Goal: Task Accomplishment & Management: Use online tool/utility

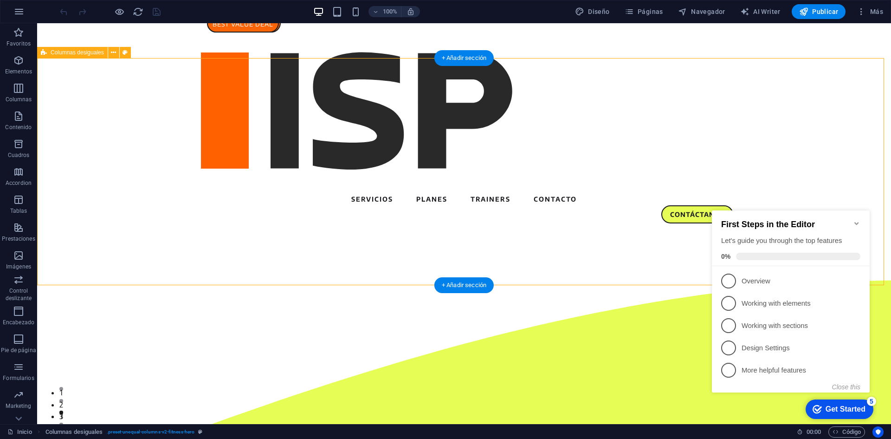
select select "circle"
select select "vh"
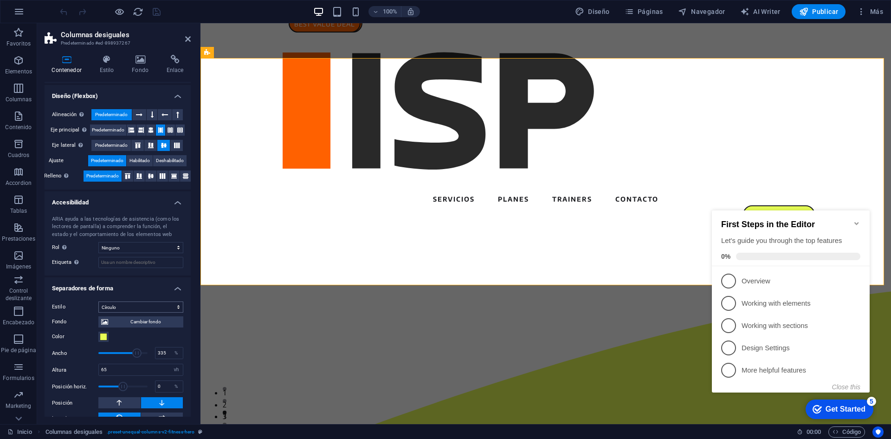
scroll to position [148, 0]
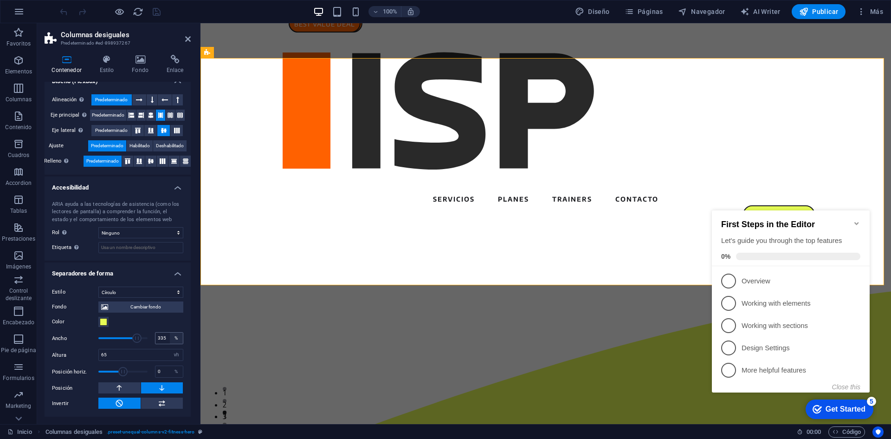
click at [174, 336] on div "%" at bounding box center [176, 337] width 13 height 11
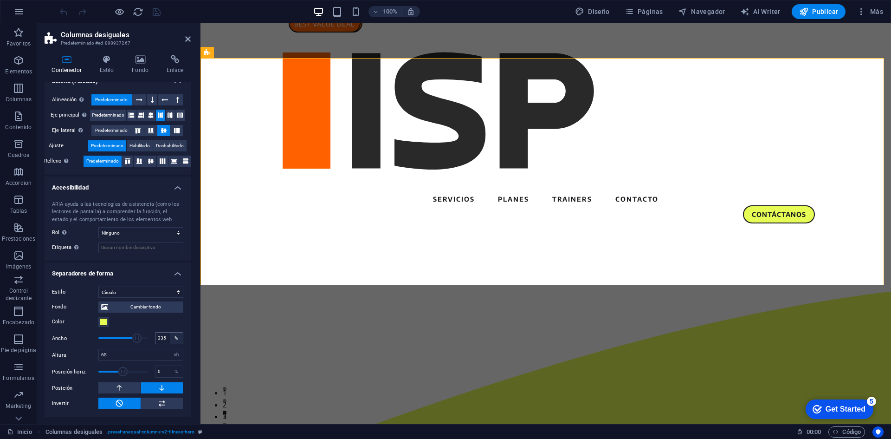
click at [174, 338] on div "%" at bounding box center [176, 337] width 13 height 11
drag, startPoint x: 136, startPoint y: 337, endPoint x: 125, endPoint y: 339, distance: 10.9
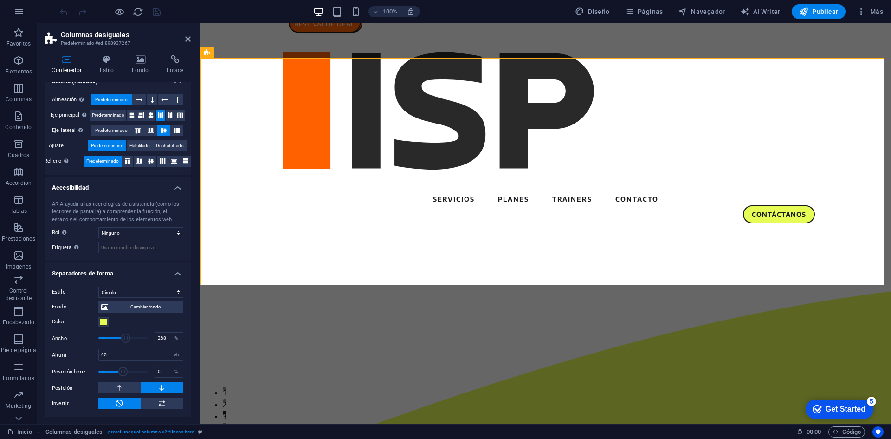
click at [125, 339] on span at bounding box center [125, 337] width 9 height 9
type input "400"
drag, startPoint x: 125, startPoint y: 339, endPoint x: 160, endPoint y: 339, distance: 34.8
click at [160, 339] on div "Ancho 400 %" at bounding box center [117, 338] width 131 height 14
drag, startPoint x: 114, startPoint y: 358, endPoint x: 95, endPoint y: 356, distance: 18.7
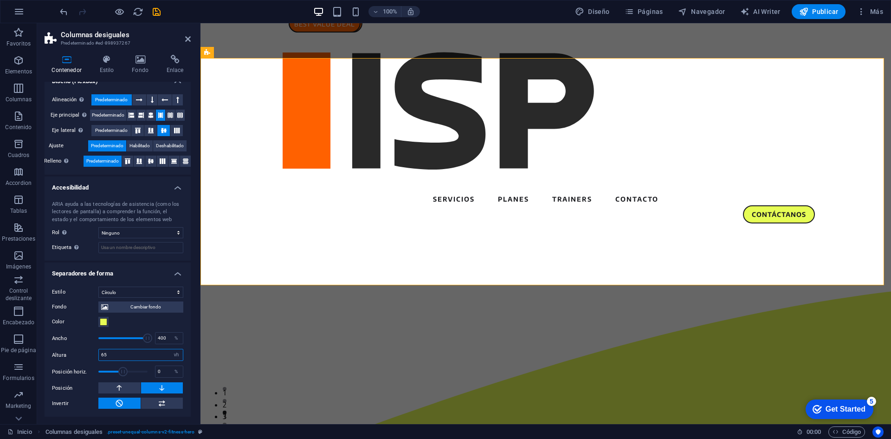
click at [95, 356] on div "Altura 65 automático px rem em vh vw" at bounding box center [117, 355] width 131 height 12
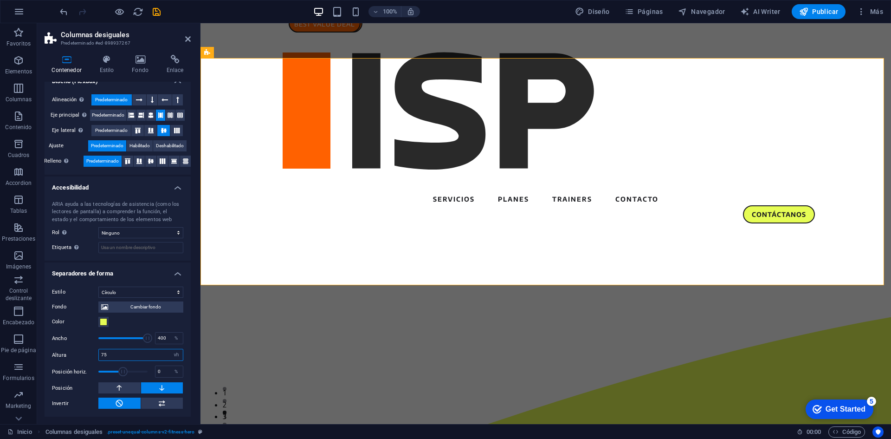
type input "75"
click at [74, 351] on div "Altura 75 automático px rem em vh vw" at bounding box center [117, 355] width 131 height 12
drag, startPoint x: 115, startPoint y: 351, endPoint x: 83, endPoint y: 352, distance: 31.6
click at [83, 352] on div "Altura 75 automático px rem em vh vw" at bounding box center [117, 355] width 131 height 12
drag, startPoint x: 145, startPoint y: 337, endPoint x: 86, endPoint y: 341, distance: 59.5
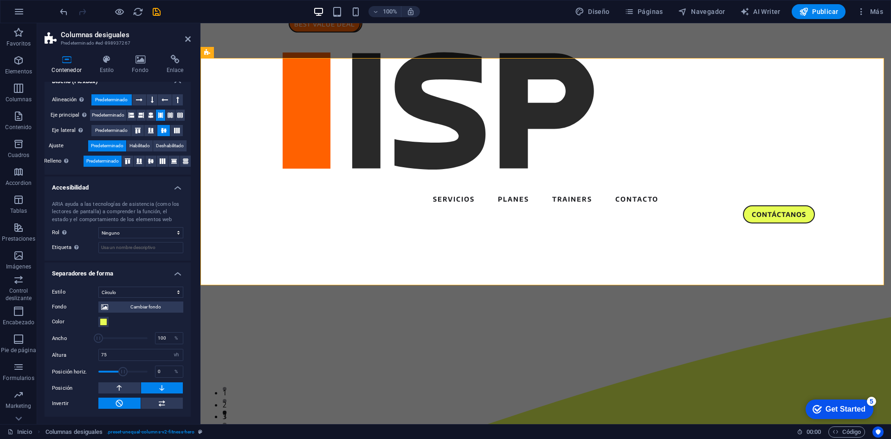
click at [86, 341] on div "Ancho 100 %" at bounding box center [117, 338] width 131 height 14
drag, startPoint x: 97, startPoint y: 340, endPoint x: 116, endPoint y: 337, distance: 19.2
click at [116, 337] on span at bounding box center [116, 337] width 9 height 9
drag, startPoint x: 116, startPoint y: 337, endPoint x: 134, endPoint y: 337, distance: 18.6
click at [134, 337] on span at bounding box center [135, 337] width 9 height 9
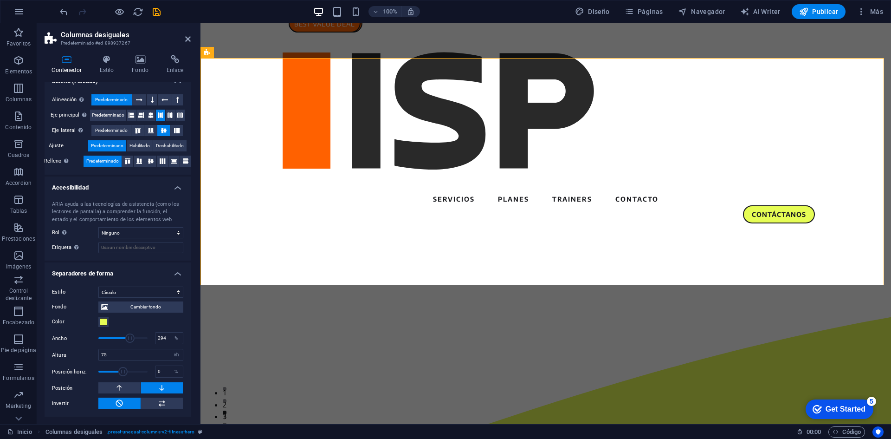
drag, startPoint x: 134, startPoint y: 337, endPoint x: 129, endPoint y: 336, distance: 5.2
click at [129, 336] on span at bounding box center [130, 337] width 9 height 9
drag, startPoint x: 129, startPoint y: 337, endPoint x: 122, endPoint y: 337, distance: 7.4
click at [122, 337] on span at bounding box center [122, 337] width 9 height 9
drag, startPoint x: 122, startPoint y: 337, endPoint x: 115, endPoint y: 337, distance: 7.0
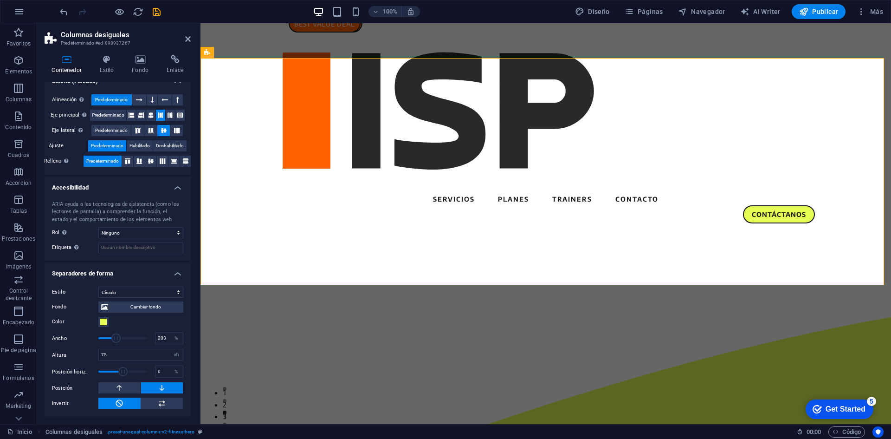
click at [115, 337] on span at bounding box center [116, 337] width 9 height 9
click at [118, 337] on span at bounding box center [118, 337] width 9 height 9
type input "262"
drag, startPoint x: 118, startPoint y: 337, endPoint x: 124, endPoint y: 337, distance: 6.0
click at [124, 337] on span at bounding box center [124, 337] width 9 height 9
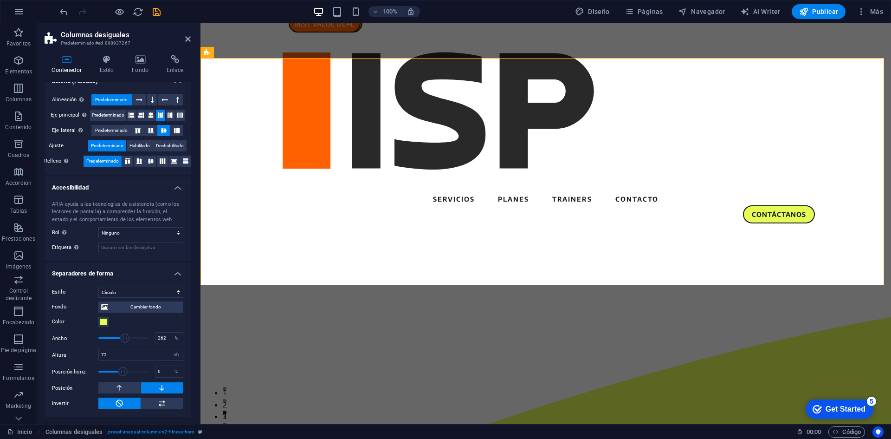
click at [65, 351] on div "Altura 72 automático px rem em vh vw" at bounding box center [117, 355] width 131 height 12
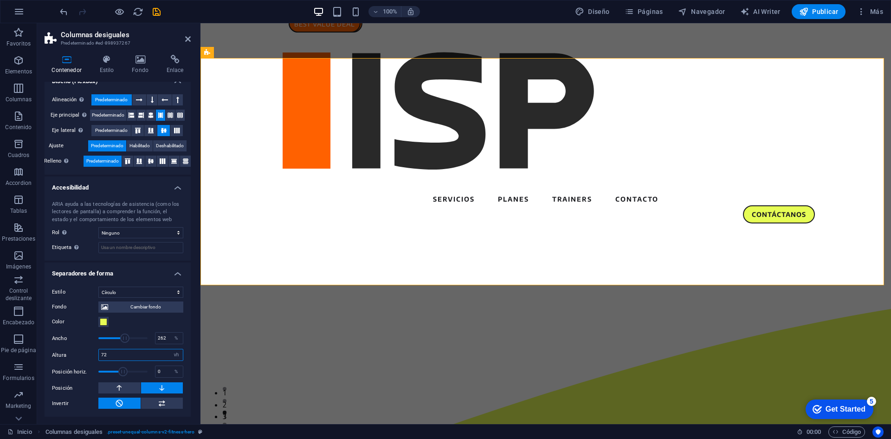
drag, startPoint x: 111, startPoint y: 354, endPoint x: 97, endPoint y: 354, distance: 13.5
click at [98, 354] on div "Altura 72 automático px rem em vh vw" at bounding box center [117, 355] width 131 height 12
type input "71"
click at [83, 353] on label "Altura" at bounding box center [75, 354] width 46 height 5
drag, startPoint x: 124, startPoint y: 371, endPoint x: 134, endPoint y: 372, distance: 10.3
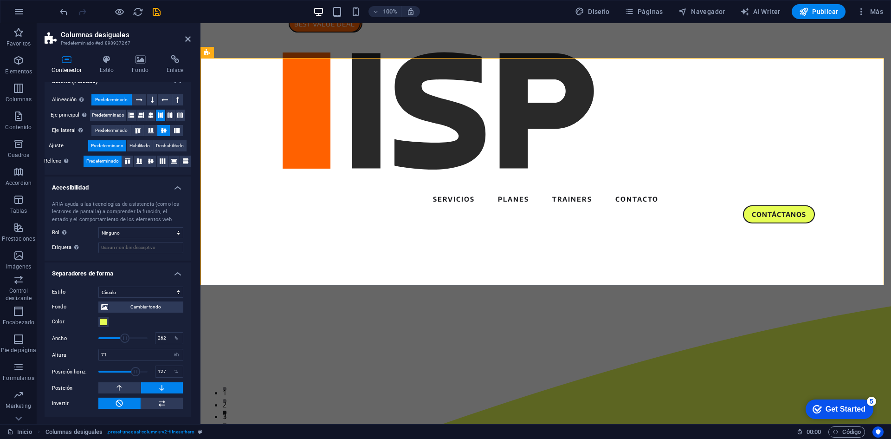
click at [134, 372] on span at bounding box center [135, 371] width 9 height 9
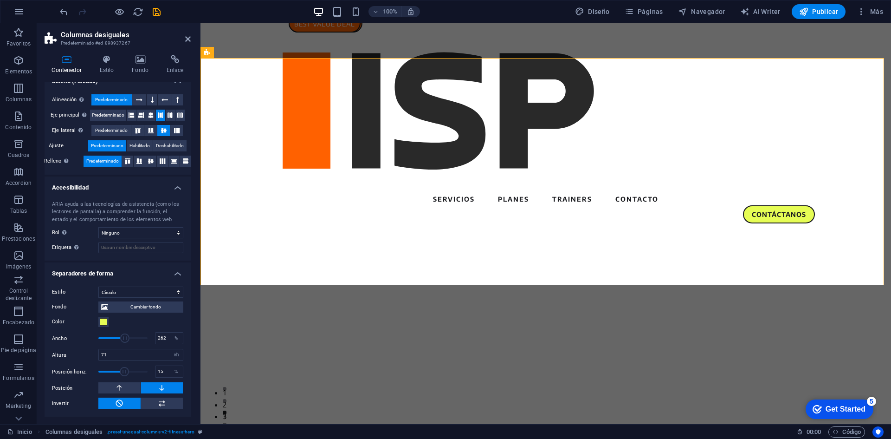
drag, startPoint x: 134, startPoint y: 372, endPoint x: 123, endPoint y: 372, distance: 10.7
click at [123, 372] on span at bounding box center [124, 371] width 9 height 9
drag, startPoint x: 124, startPoint y: 373, endPoint x: 130, endPoint y: 373, distance: 6.0
click at [130, 373] on span at bounding box center [131, 371] width 9 height 9
click at [128, 372] on span at bounding box center [128, 371] width 9 height 9
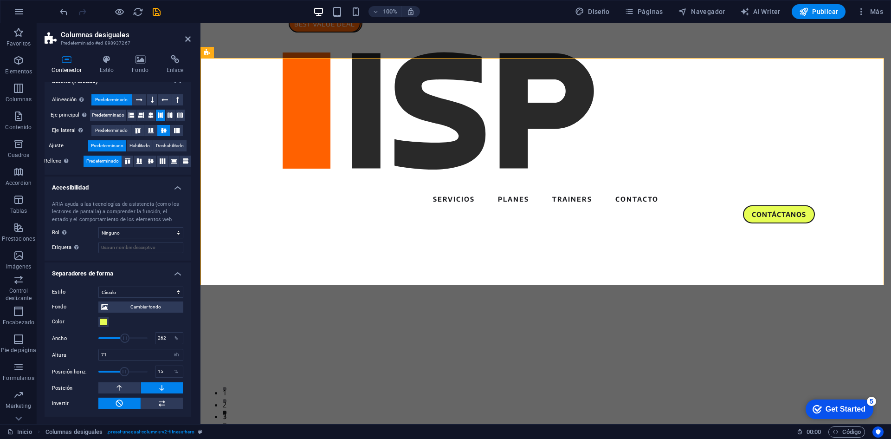
click at [123, 370] on span at bounding box center [124, 371] width 9 height 9
click at [124, 370] on span at bounding box center [125, 371] width 9 height 9
click at [125, 370] on span at bounding box center [125, 371] width 9 height 9
type input "39"
click at [126, 370] on span at bounding box center [126, 371] width 9 height 9
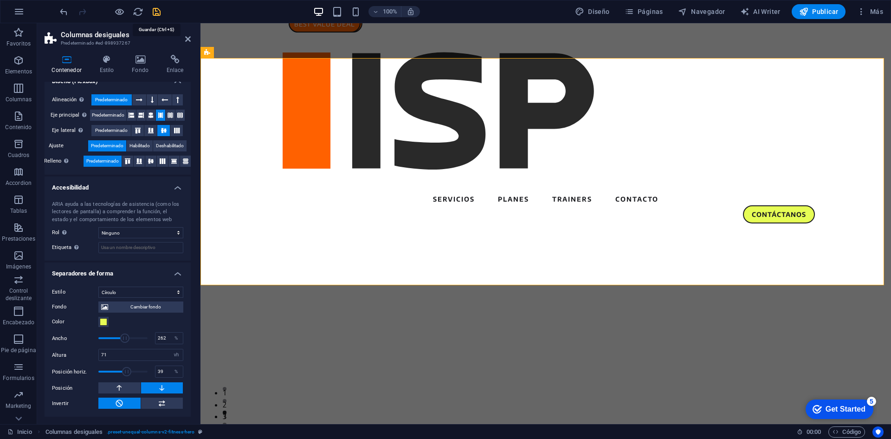
click at [161, 13] on icon "save" at bounding box center [156, 11] width 11 height 11
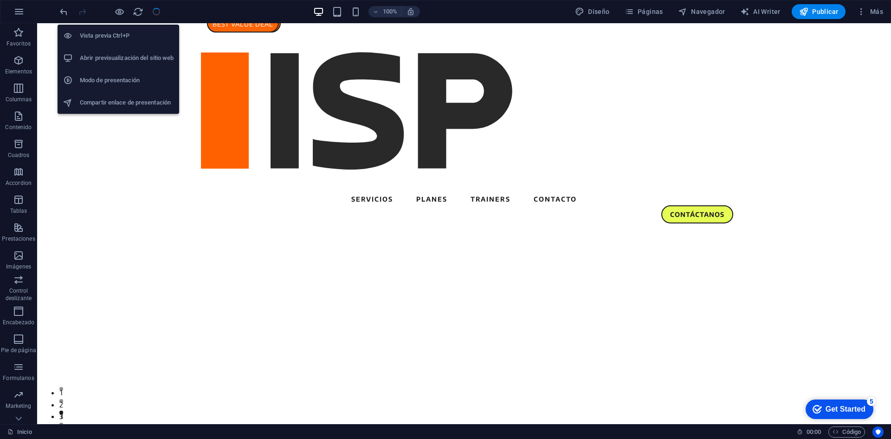
click at [120, 52] on li "Abrir previsualización del sitio web" at bounding box center [119, 58] width 122 height 22
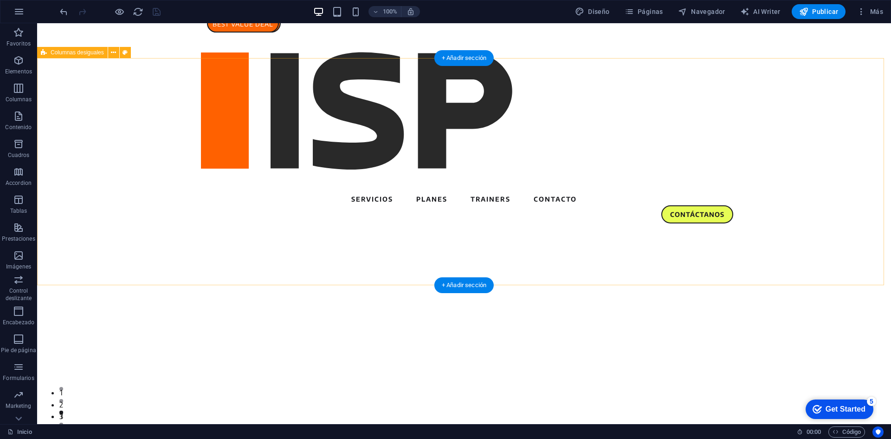
select select "circle"
select select "vh"
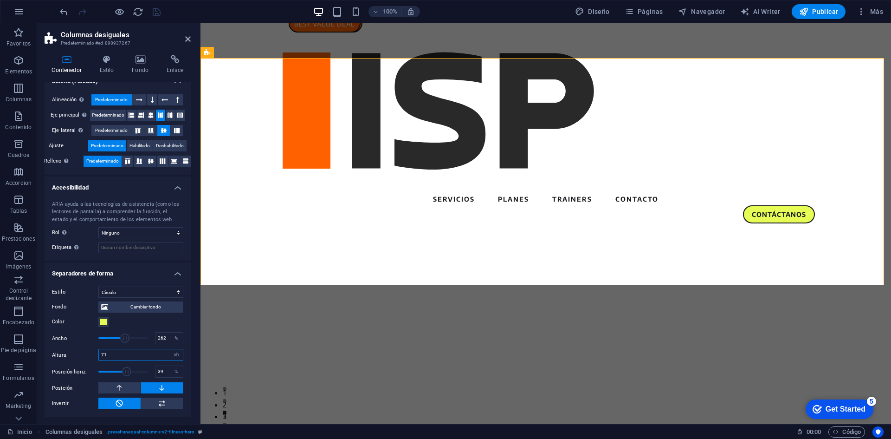
drag, startPoint x: 115, startPoint y: 357, endPoint x: 74, endPoint y: 351, distance: 41.4
click at [75, 351] on div "Altura 71 automático px rem em vh vw" at bounding box center [117, 355] width 131 height 12
click at [72, 350] on div "Altura 65 automático px rem em vh vw" at bounding box center [117, 355] width 131 height 12
drag, startPoint x: 117, startPoint y: 357, endPoint x: 71, endPoint y: 356, distance: 46.0
click at [71, 356] on div "Altura 65 automático px rem em vh vw" at bounding box center [117, 355] width 131 height 12
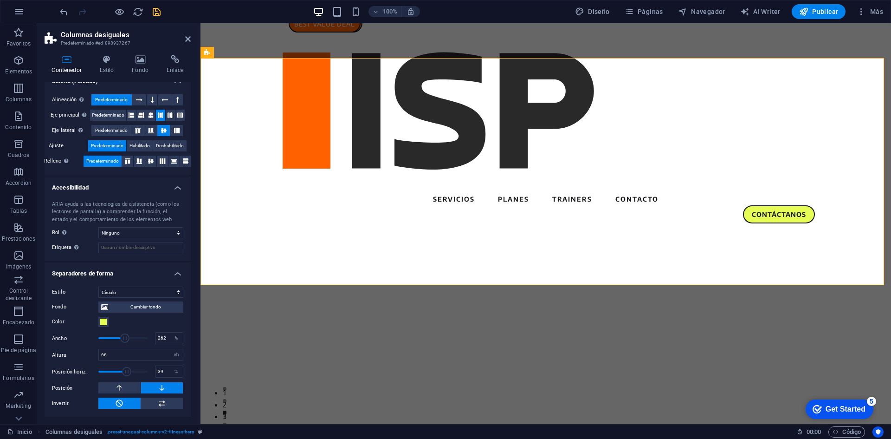
click at [71, 356] on label "Altura" at bounding box center [75, 354] width 46 height 5
drag, startPoint x: 117, startPoint y: 356, endPoint x: 69, endPoint y: 353, distance: 47.4
click at [69, 353] on div "Altura 66 automático px rem em vh vw" at bounding box center [117, 355] width 131 height 12
type input "70"
click at [69, 353] on label "Altura" at bounding box center [75, 354] width 46 height 5
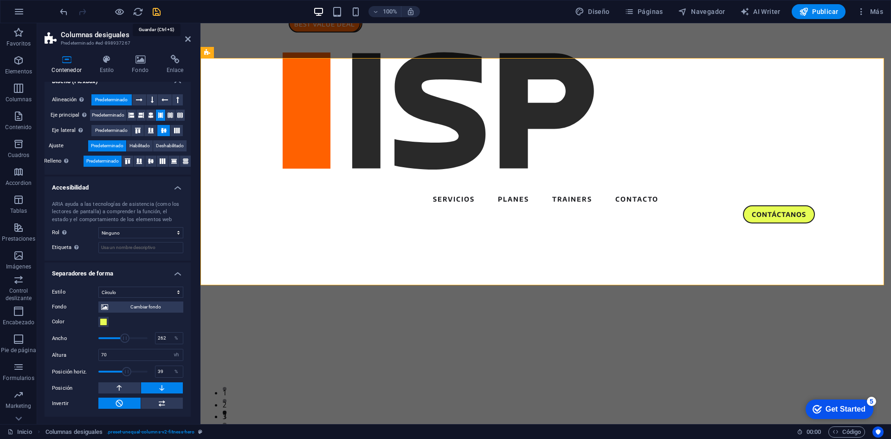
click at [156, 10] on icon "save" at bounding box center [156, 11] width 11 height 11
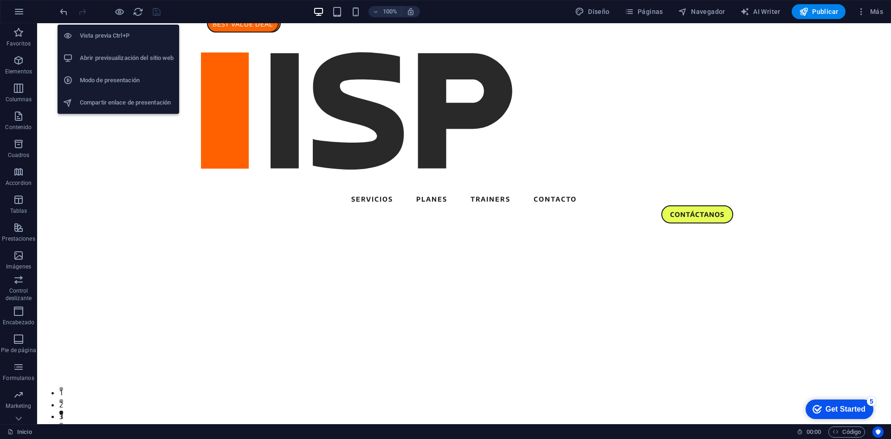
click at [127, 61] on h6 "Abrir previsualización del sitio web" at bounding box center [127, 57] width 94 height 11
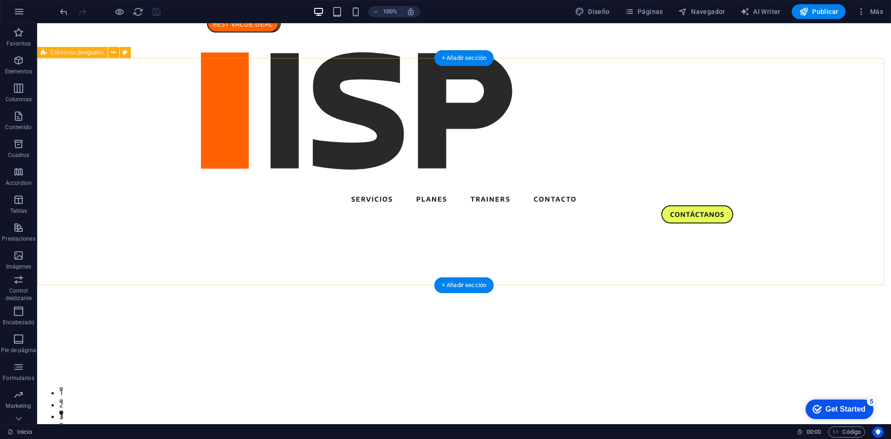
select select "circle"
select select "vh"
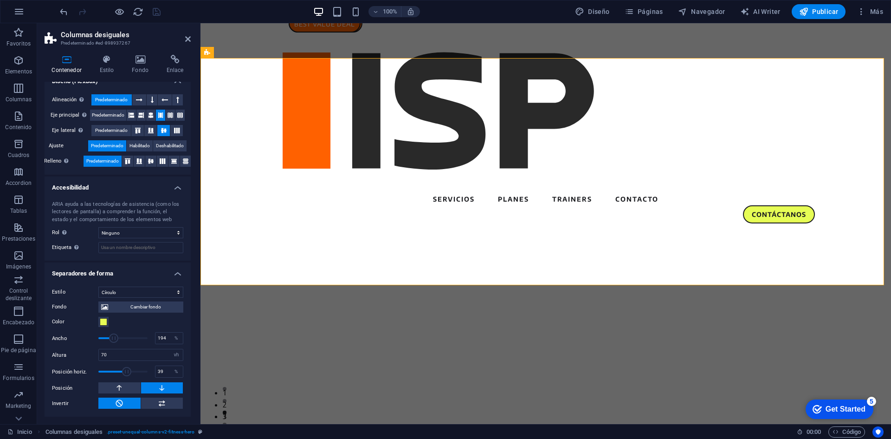
drag, startPoint x: 122, startPoint y: 340, endPoint x: 113, endPoint y: 340, distance: 8.4
click at [113, 340] on span at bounding box center [113, 337] width 9 height 9
click at [118, 340] on span at bounding box center [118, 337] width 9 height 9
type input "238"
click at [120, 340] on span at bounding box center [121, 337] width 9 height 9
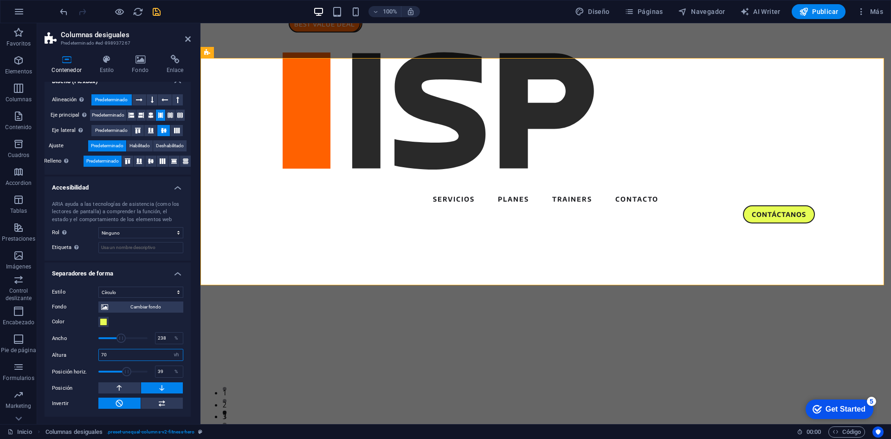
drag, startPoint x: 120, startPoint y: 354, endPoint x: 104, endPoint y: 354, distance: 16.2
click at [104, 354] on input "70" at bounding box center [141, 354] width 84 height 11
click at [108, 387] on button at bounding box center [119, 387] width 42 height 11
click at [150, 387] on button at bounding box center [162, 387] width 42 height 11
click at [161, 402] on icon at bounding box center [162, 402] width 8 height 11
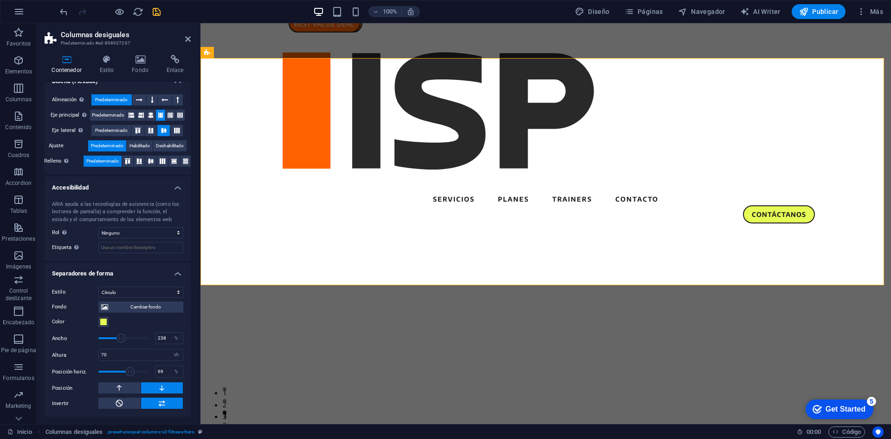
click at [129, 373] on span at bounding box center [129, 371] width 9 height 9
type input "59"
click at [128, 373] on span at bounding box center [128, 371] width 9 height 9
click at [129, 384] on button at bounding box center [119, 387] width 42 height 11
click at [151, 384] on button at bounding box center [162, 387] width 42 height 11
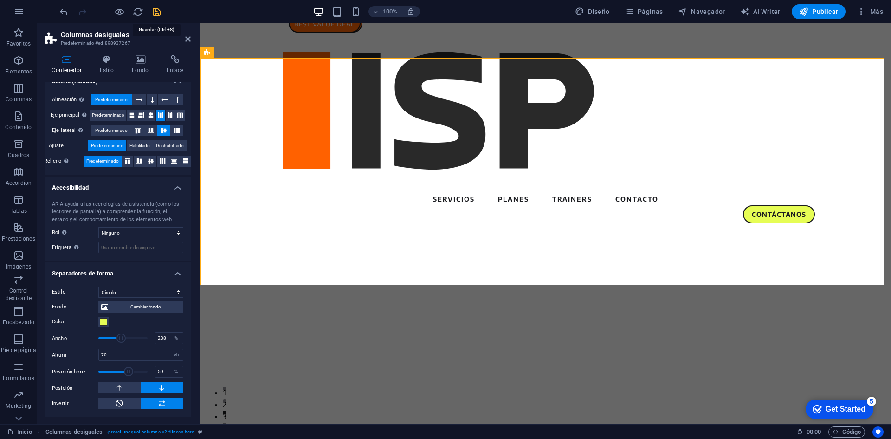
click at [156, 13] on icon "save" at bounding box center [156, 11] width 11 height 11
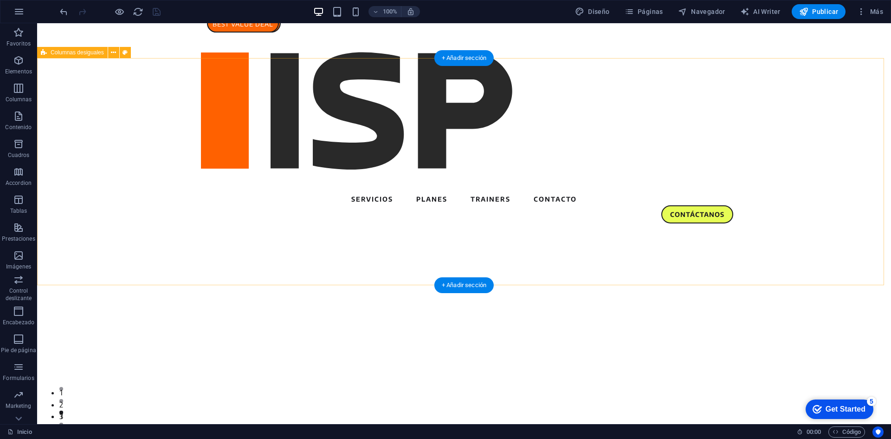
select select "circle"
select select "vh"
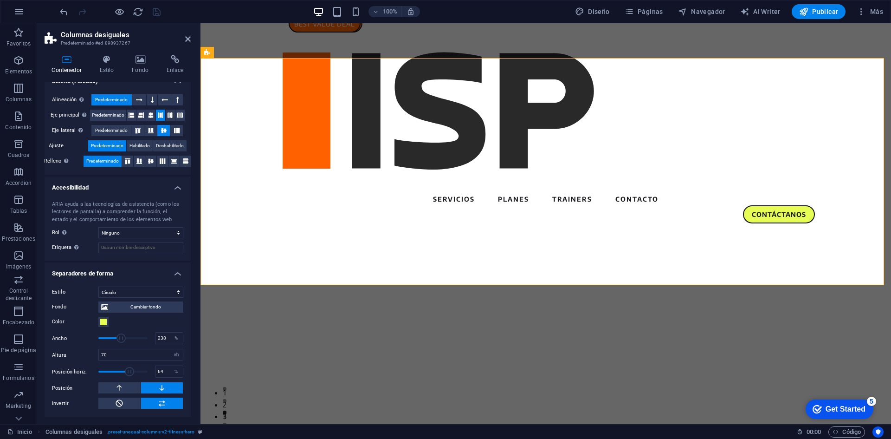
click at [128, 372] on span at bounding box center [129, 371] width 9 height 9
type input "59"
click at [128, 372] on span at bounding box center [129, 371] width 9 height 9
drag, startPoint x: 121, startPoint y: 340, endPoint x: 131, endPoint y: 339, distance: 10.2
click at [131, 339] on span at bounding box center [132, 337] width 9 height 9
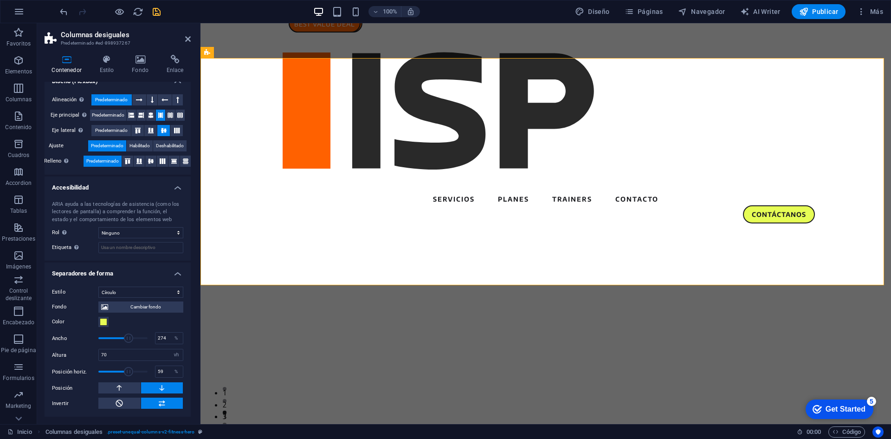
type input "271"
drag, startPoint x: 131, startPoint y: 339, endPoint x: 125, endPoint y: 339, distance: 5.6
click at [125, 339] on span at bounding box center [126, 337] width 9 height 9
drag, startPoint x: 114, startPoint y: 355, endPoint x: 69, endPoint y: 355, distance: 45.0
click at [69, 355] on div "Altura 70 automático px rem em vh vw" at bounding box center [117, 355] width 131 height 12
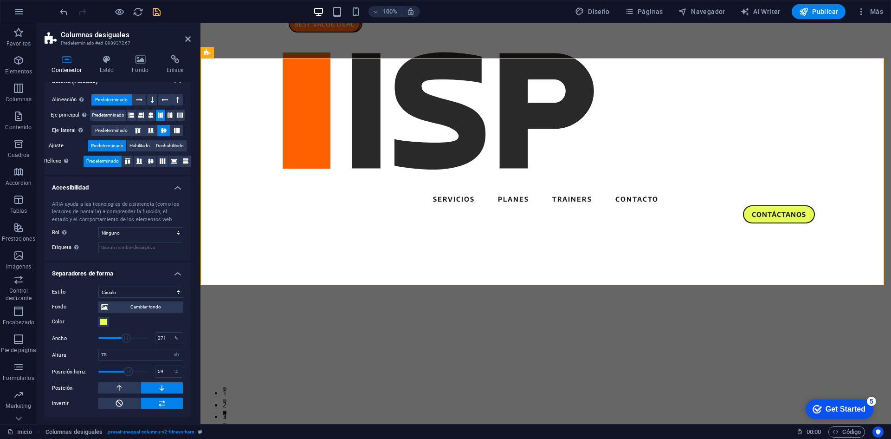
click at [67, 354] on label "Altura" at bounding box center [75, 354] width 46 height 5
drag, startPoint x: 123, startPoint y: 352, endPoint x: 52, endPoint y: 351, distance: 71.5
click at [52, 351] on div "Altura 75 automático px rem em vh vw" at bounding box center [117, 355] width 131 height 12
type input "85"
click at [63, 345] on div "Ancho 271 %" at bounding box center [117, 338] width 131 height 14
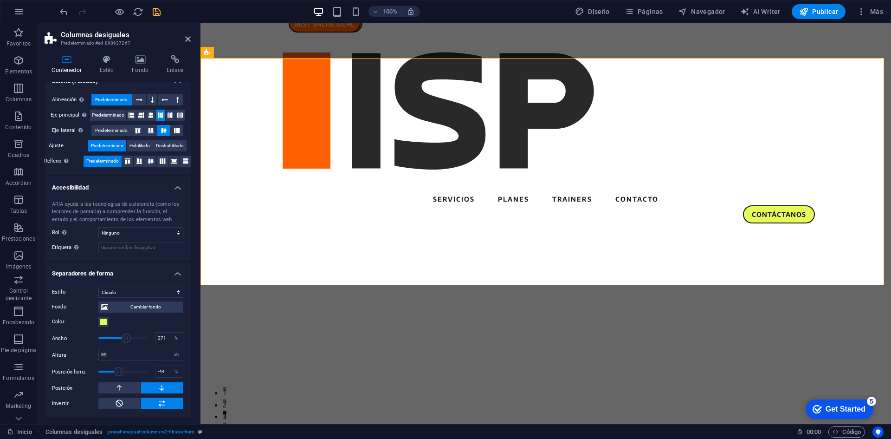
drag, startPoint x: 128, startPoint y: 374, endPoint x: 118, endPoint y: 373, distance: 9.8
click at [118, 373] on span at bounding box center [118, 371] width 9 height 9
click at [121, 373] on span at bounding box center [121, 371] width 9 height 9
click at [124, 373] on span at bounding box center [125, 371] width 9 height 9
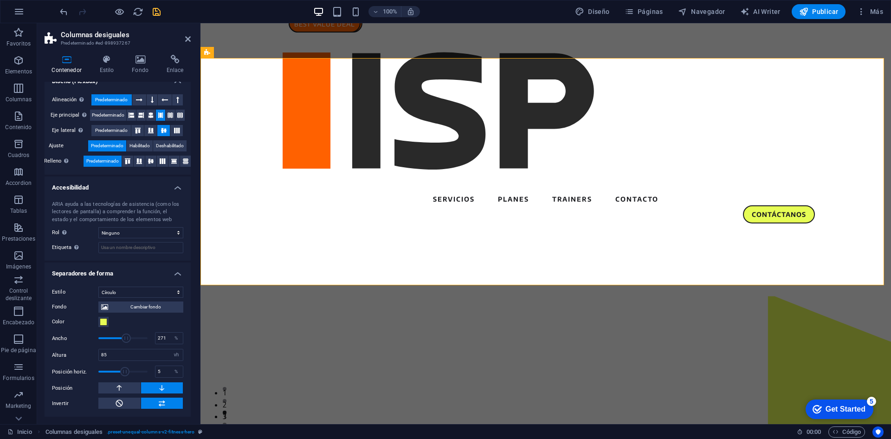
type input "0"
click at [122, 373] on span at bounding box center [122, 371] width 9 height 9
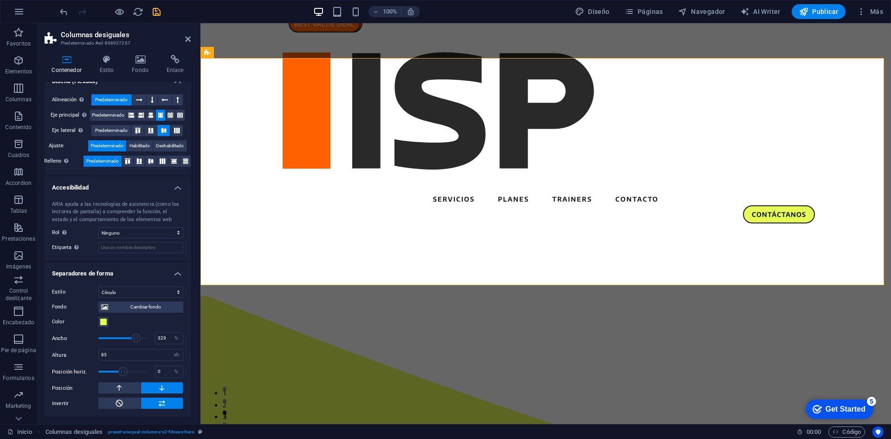
drag, startPoint x: 129, startPoint y: 339, endPoint x: 135, endPoint y: 339, distance: 6.0
click at [135, 339] on span at bounding box center [135, 337] width 9 height 9
drag, startPoint x: 135, startPoint y: 339, endPoint x: 113, endPoint y: 337, distance: 21.9
click at [113, 337] on span at bounding box center [113, 337] width 9 height 9
drag, startPoint x: 113, startPoint y: 337, endPoint x: 107, endPoint y: 335, distance: 6.0
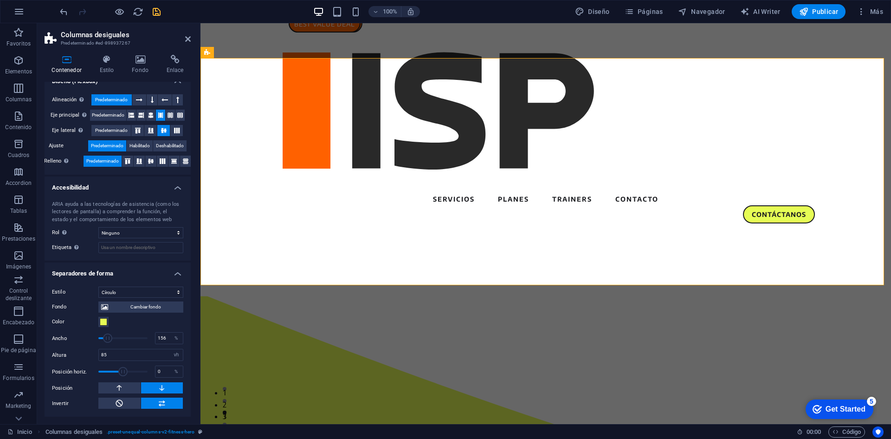
click at [107, 335] on span at bounding box center [107, 337] width 9 height 9
type input "209"
drag, startPoint x: 107, startPoint y: 335, endPoint x: 116, endPoint y: 336, distance: 8.4
click at [116, 336] on span at bounding box center [116, 337] width 9 height 9
drag, startPoint x: 118, startPoint y: 357, endPoint x: 87, endPoint y: 351, distance: 32.1
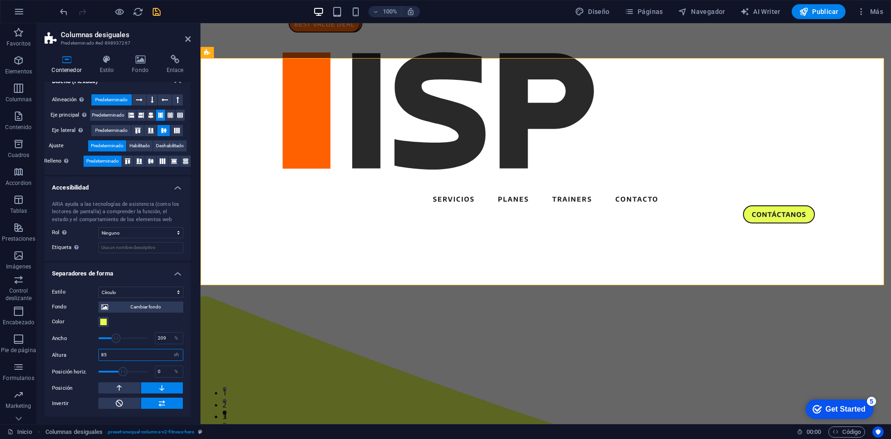
click at [87, 351] on div "Altura 85 automático px rem em vh vw" at bounding box center [117, 355] width 131 height 12
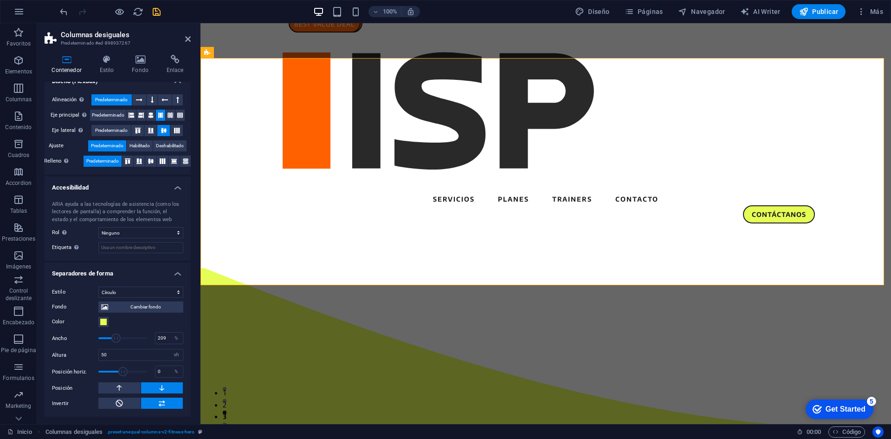
click at [87, 351] on div "Altura 50 automático px rem em vh vw" at bounding box center [117, 355] width 131 height 12
drag, startPoint x: 118, startPoint y: 349, endPoint x: 64, endPoint y: 348, distance: 53.9
click at [64, 348] on div "Fondo Cambiar fondo Color Segundo color Tercer color Ancho 209 % Altura 50 auto…" at bounding box center [117, 353] width 131 height 111
click at [64, 348] on div "Fondo Cambiar fondo Color Segundo color Tercer color Ancho 209 % Altura 150 aut…" at bounding box center [117, 353] width 131 height 111
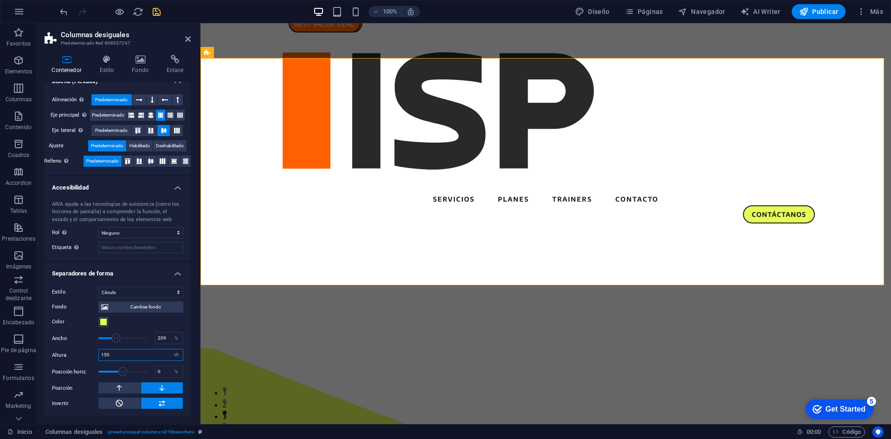
drag, startPoint x: 117, startPoint y: 354, endPoint x: 80, endPoint y: 349, distance: 37.0
click at [80, 349] on div "Altura 150 automático px rem em vh vw" at bounding box center [117, 355] width 131 height 12
type input "100"
click at [80, 349] on div "Altura 100 automático px rem em vh vw" at bounding box center [117, 355] width 131 height 12
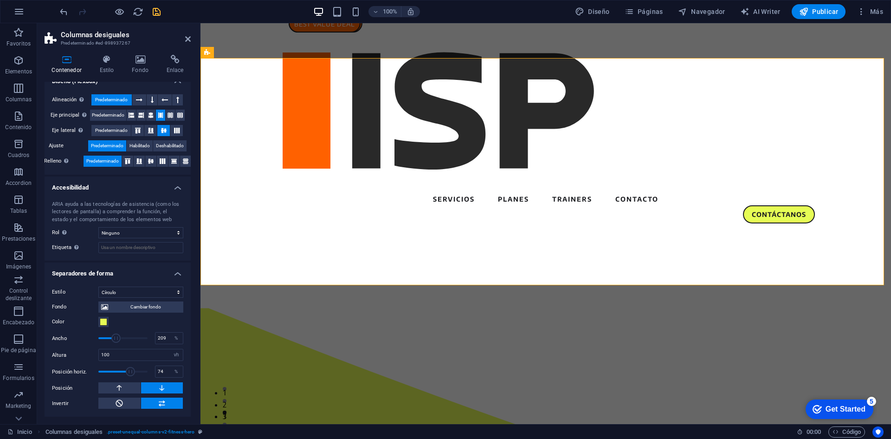
click at [129, 371] on span at bounding box center [130, 371] width 9 height 9
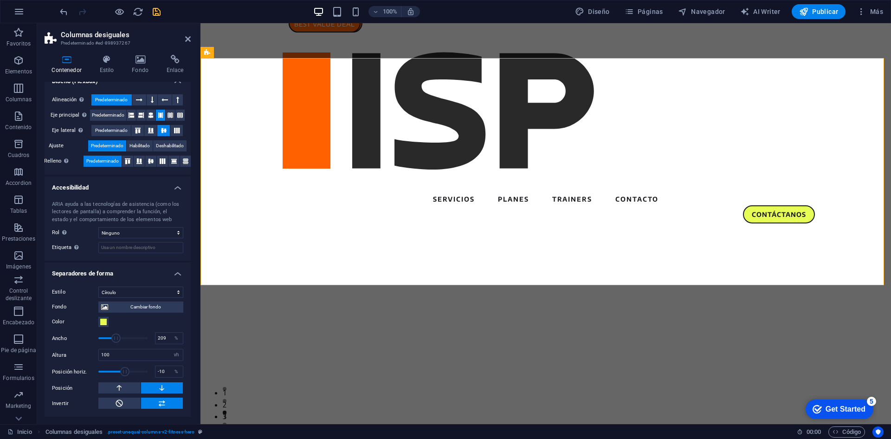
drag, startPoint x: 129, startPoint y: 371, endPoint x: 121, endPoint y: 370, distance: 7.9
click at [121, 370] on span at bounding box center [124, 371] width 9 height 9
type input "20"
click at [124, 369] on span at bounding box center [124, 371] width 9 height 9
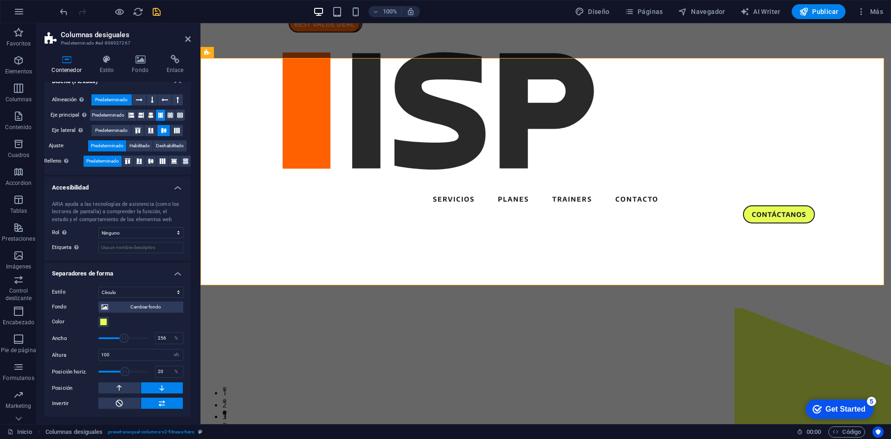
click at [123, 338] on span at bounding box center [123, 337] width 9 height 9
drag, startPoint x: 123, startPoint y: 338, endPoint x: 107, endPoint y: 338, distance: 15.8
click at [107, 338] on span at bounding box center [107, 337] width 9 height 9
drag, startPoint x: 107, startPoint y: 338, endPoint x: 114, endPoint y: 338, distance: 7.0
click at [114, 338] on span at bounding box center [114, 337] width 9 height 9
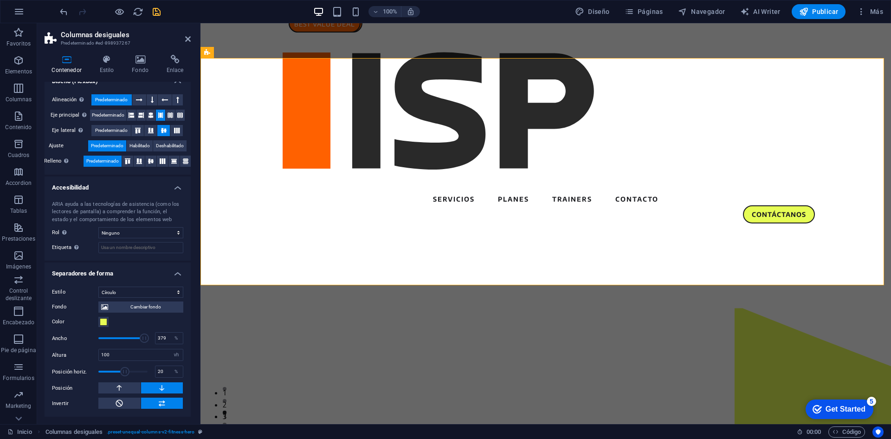
drag, startPoint x: 126, startPoint y: 339, endPoint x: 143, endPoint y: 342, distance: 16.9
click at [143, 342] on span at bounding box center [144, 337] width 9 height 9
drag, startPoint x: 141, startPoint y: 341, endPoint x: 130, endPoint y: 338, distance: 11.5
click at [130, 338] on span at bounding box center [130, 337] width 9 height 9
drag, startPoint x: 130, startPoint y: 338, endPoint x: 121, endPoint y: 335, distance: 9.4
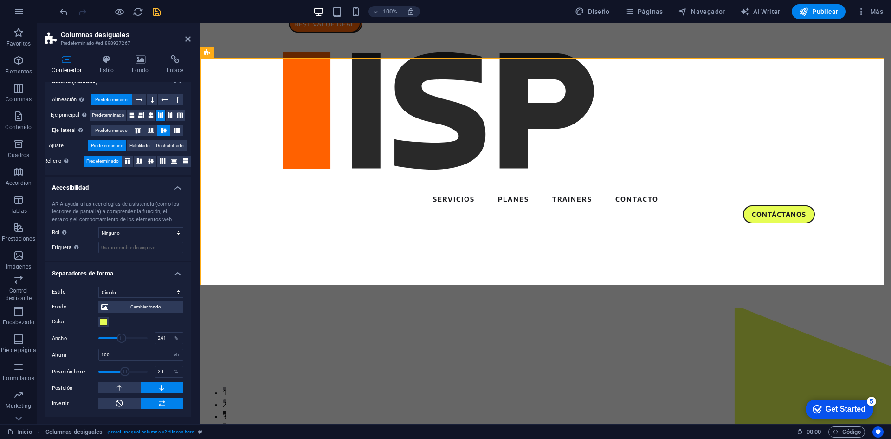
click at [121, 335] on span at bounding box center [121, 337] width 9 height 9
drag, startPoint x: 121, startPoint y: 335, endPoint x: 109, endPoint y: 335, distance: 12.1
click at [109, 335] on span at bounding box center [110, 337] width 9 height 9
type input "194"
drag, startPoint x: 108, startPoint y: 336, endPoint x: 113, endPoint y: 337, distance: 5.2
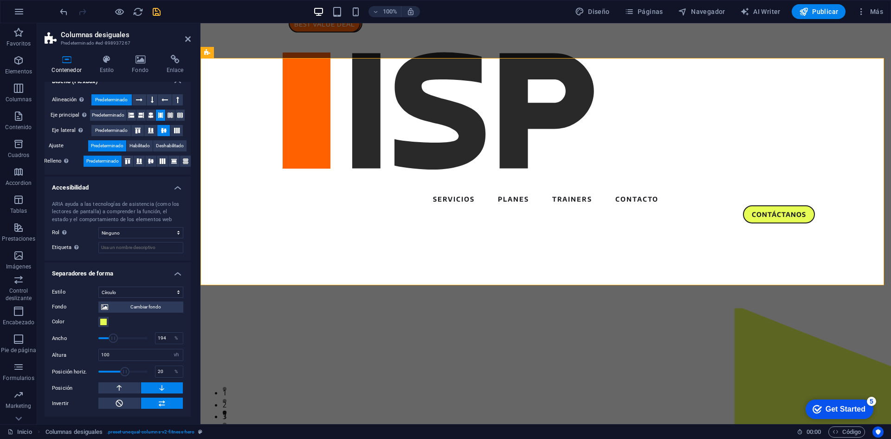
click at [113, 337] on span at bounding box center [113, 337] width 9 height 9
click at [123, 371] on span at bounding box center [123, 371] width 9 height 9
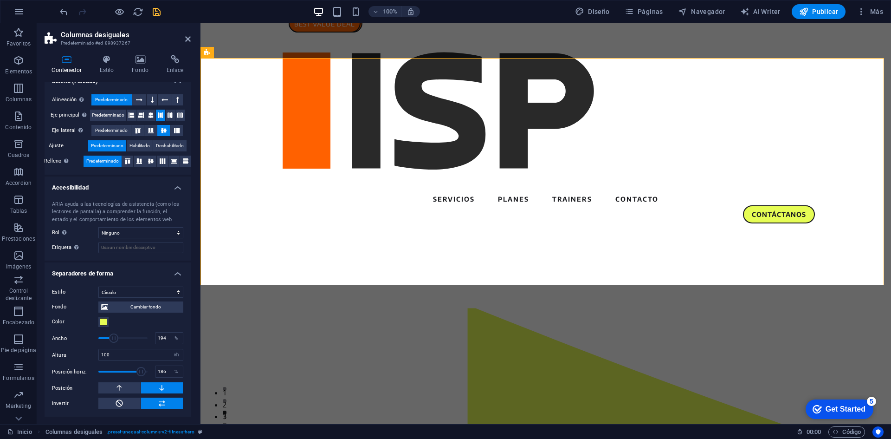
drag, startPoint x: 123, startPoint y: 371, endPoint x: 140, endPoint y: 371, distance: 16.7
click at [140, 371] on span at bounding box center [140, 371] width 9 height 9
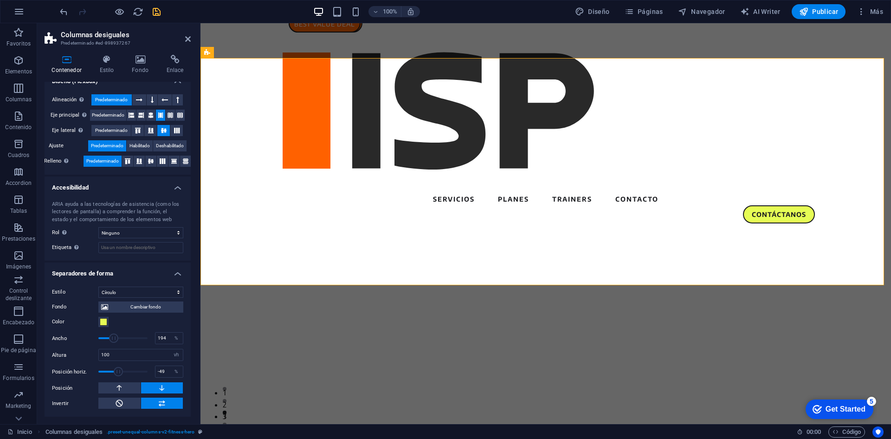
drag, startPoint x: 140, startPoint y: 371, endPoint x: 117, endPoint y: 368, distance: 22.5
click at [117, 368] on span at bounding box center [118, 371] width 9 height 9
drag, startPoint x: 117, startPoint y: 368, endPoint x: 122, endPoint y: 369, distance: 5.3
click at [122, 369] on span at bounding box center [122, 371] width 9 height 9
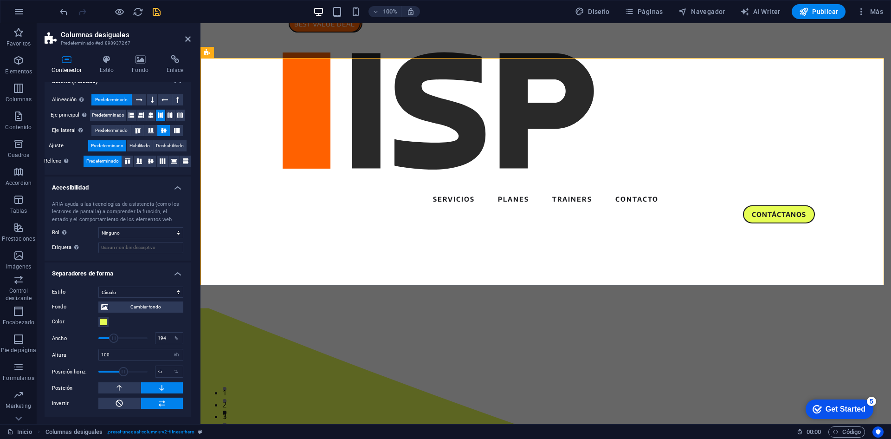
type input "-10"
click at [121, 372] on span at bounding box center [121, 371] width 9 height 9
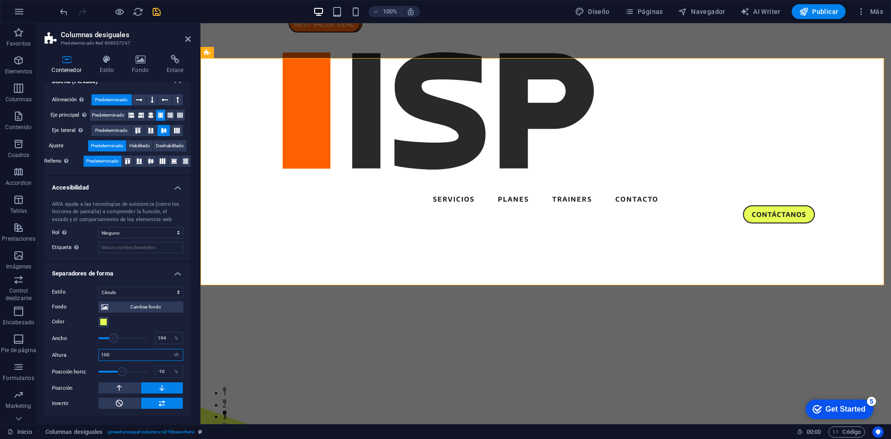
drag, startPoint x: 117, startPoint y: 357, endPoint x: 100, endPoint y: 356, distance: 17.7
click at [100, 356] on input "100" at bounding box center [141, 354] width 84 height 11
click at [125, 386] on button at bounding box center [119, 387] width 42 height 11
click at [155, 387] on button at bounding box center [162, 387] width 42 height 11
click at [132, 355] on input "100" at bounding box center [141, 354] width 84 height 11
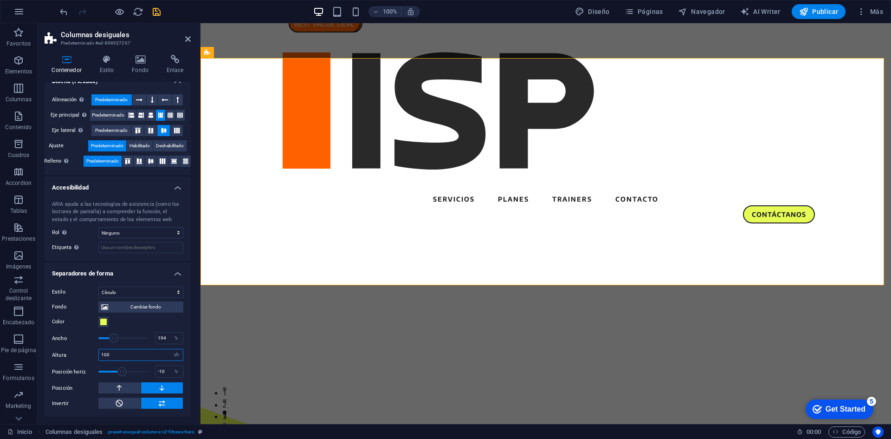
click at [132, 355] on input "100" at bounding box center [141, 354] width 84 height 11
click at [67, 356] on label "Altura" at bounding box center [75, 354] width 46 height 5
drag, startPoint x: 119, startPoint y: 358, endPoint x: 76, endPoint y: 351, distance: 43.7
click at [76, 351] on div "Altura 190 automático px rem em vh vw" at bounding box center [117, 355] width 131 height 12
click at [76, 351] on div "Altura 120 automático px rem em vh vw" at bounding box center [117, 355] width 131 height 12
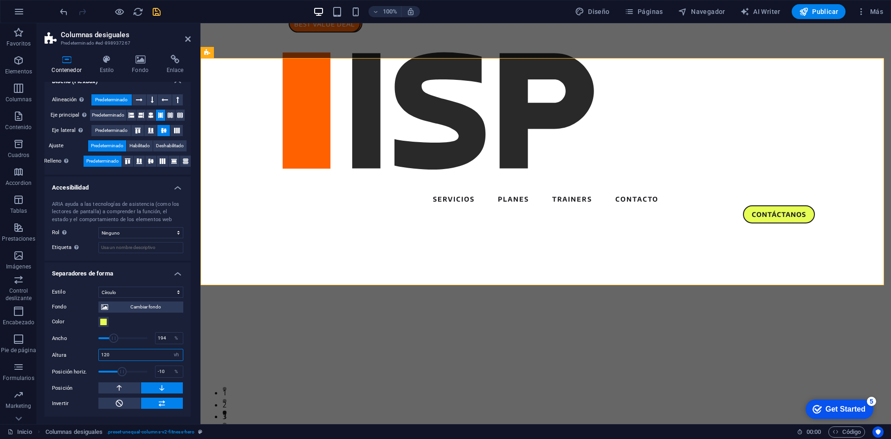
drag, startPoint x: 130, startPoint y: 351, endPoint x: 57, endPoint y: 351, distance: 72.9
click at [57, 351] on div "Altura 120 automático px rem em vh vw" at bounding box center [117, 355] width 131 height 12
type input "100"
click at [57, 351] on div "Altura 100 automático px rem em vh vw" at bounding box center [117, 355] width 131 height 12
drag, startPoint x: 115, startPoint y: 338, endPoint x: 109, endPoint y: 337, distance: 6.2
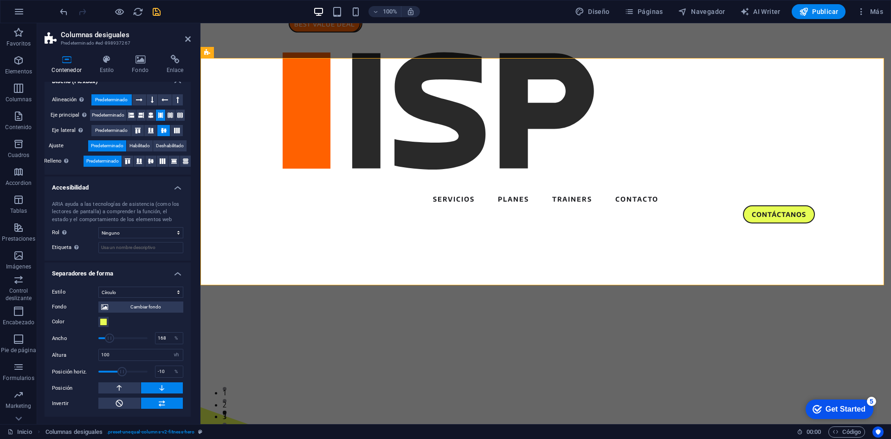
click at [109, 337] on span at bounding box center [109, 337] width 9 height 9
drag, startPoint x: 109, startPoint y: 337, endPoint x: 101, endPoint y: 337, distance: 8.4
click at [101, 337] on span at bounding box center [100, 337] width 9 height 9
drag, startPoint x: 101, startPoint y: 337, endPoint x: 117, endPoint y: 338, distance: 16.3
click at [117, 338] on span at bounding box center [118, 337] width 9 height 9
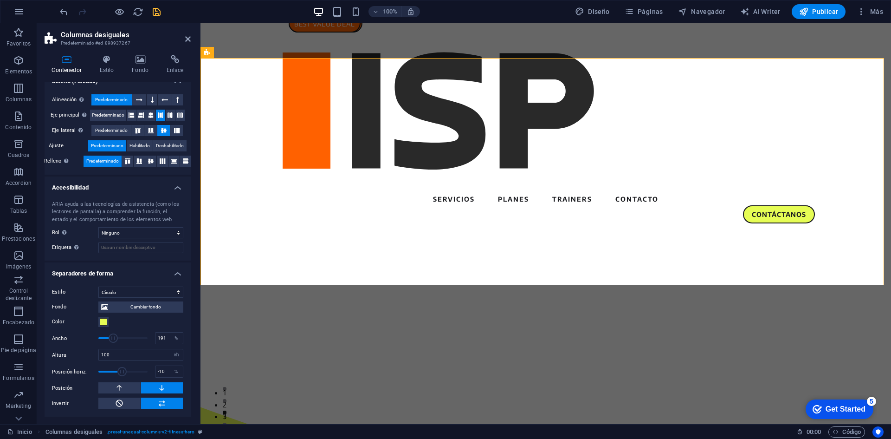
click at [113, 338] on span at bounding box center [113, 337] width 9 height 9
click at [108, 338] on span at bounding box center [108, 337] width 9 height 9
drag, startPoint x: 108, startPoint y: 338, endPoint x: 118, endPoint y: 340, distance: 10.9
click at [118, 340] on span at bounding box center [117, 337] width 9 height 9
click at [122, 340] on span at bounding box center [121, 337] width 9 height 9
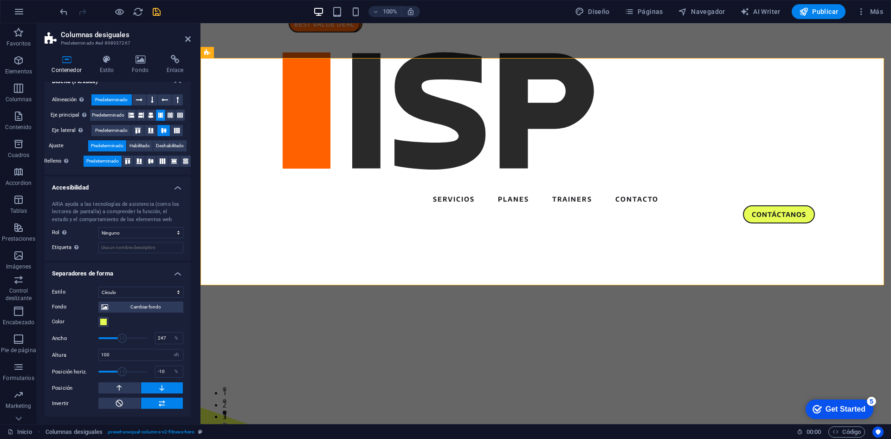
type input "247.00"
click at [156, 16] on icon "save" at bounding box center [156, 11] width 11 height 11
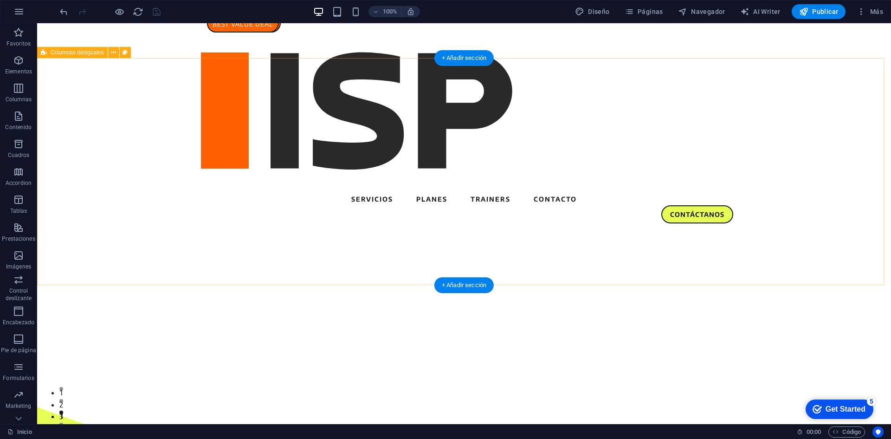
select select "circle"
select select "vh"
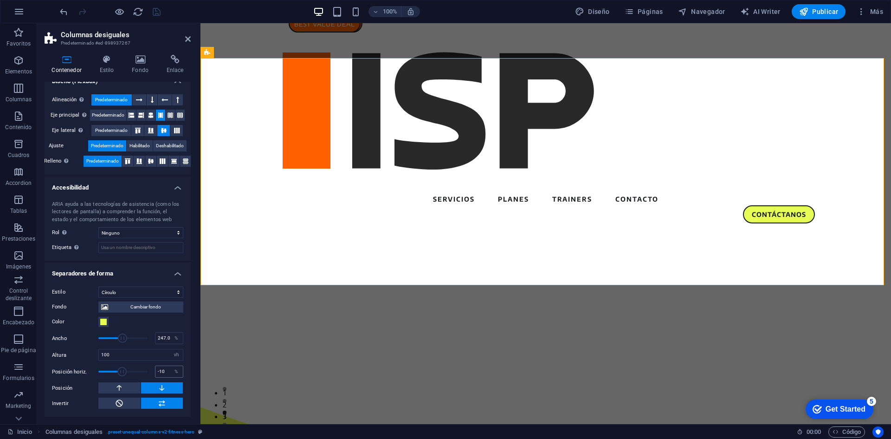
click at [155, 372] on div "-10 %" at bounding box center [169, 371] width 28 height 12
click at [156, 372] on input "-10" at bounding box center [169, 371] width 27 height 11
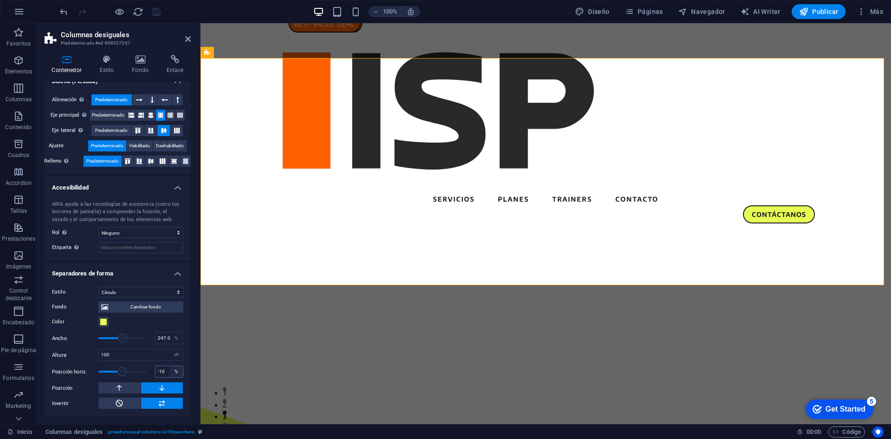
click at [172, 371] on div "%" at bounding box center [176, 371] width 13 height 11
click at [164, 372] on input "-10" at bounding box center [169, 371] width 27 height 11
click at [70, 362] on div "Fondo Cambiar fondo Color Segundo color Tercer color Ancho 247.00 % Altura 100 …" at bounding box center [117, 353] width 131 height 111
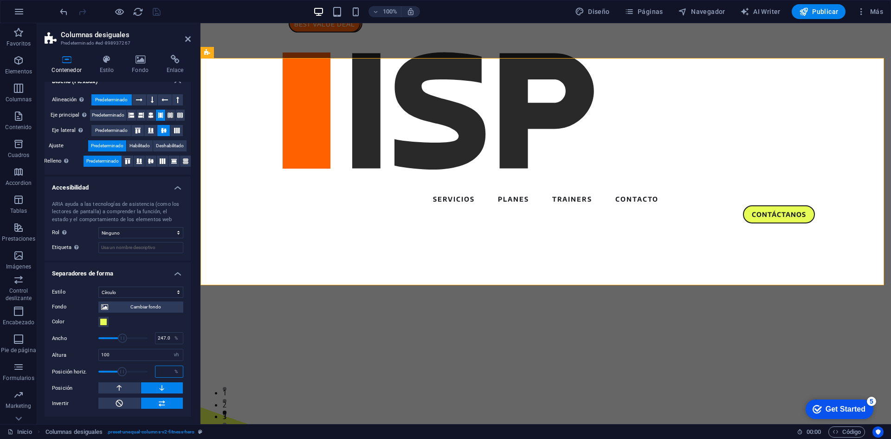
click at [165, 373] on input "number" at bounding box center [169, 371] width 27 height 11
type input "0"
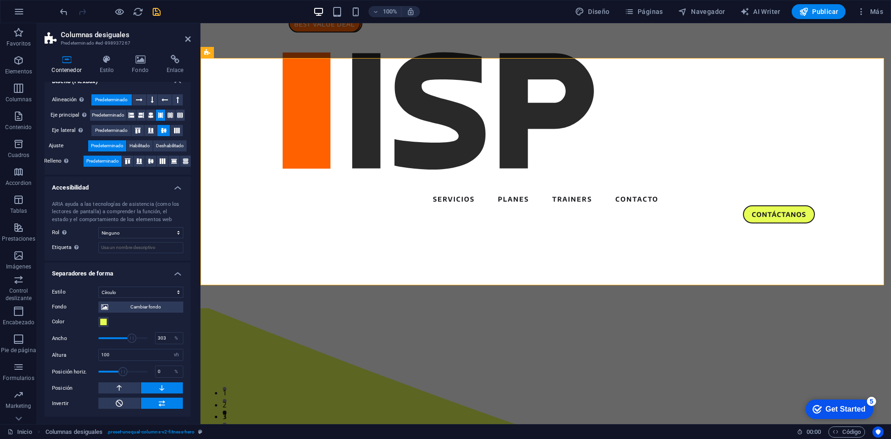
drag, startPoint x: 123, startPoint y: 337, endPoint x: 130, endPoint y: 337, distance: 7.0
click at [130, 337] on span at bounding box center [131, 337] width 9 height 9
drag, startPoint x: 130, startPoint y: 337, endPoint x: 111, endPoint y: 337, distance: 19.5
click at [111, 337] on span at bounding box center [111, 337] width 9 height 9
click at [141, 285] on div "Estilo Ninguno Triángulo Cuadrado Diagonal Polígono 1 Polígono 2 Zigzag Múltipl…" at bounding box center [118, 347] width 146 height 137
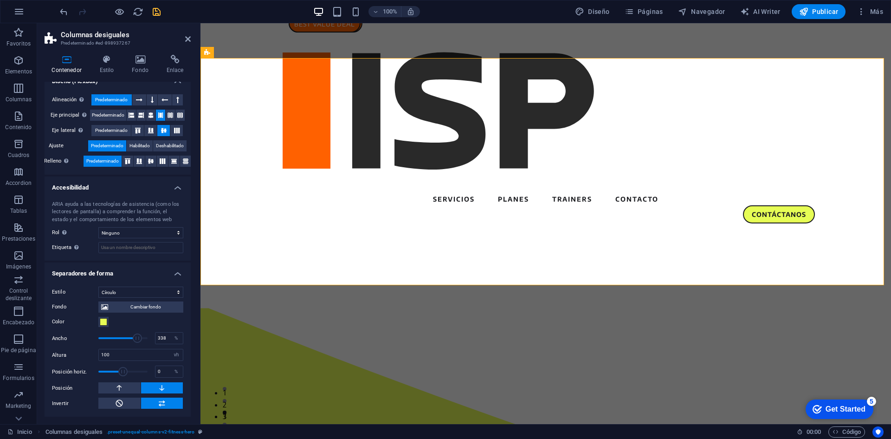
drag, startPoint x: 115, startPoint y: 338, endPoint x: 136, endPoint y: 337, distance: 21.4
click at [136, 337] on span at bounding box center [137, 337] width 9 height 9
click at [128, 389] on button at bounding box center [119, 387] width 42 height 11
click at [125, 338] on span at bounding box center [126, 337] width 9 height 9
click at [123, 339] on span at bounding box center [123, 337] width 9 height 9
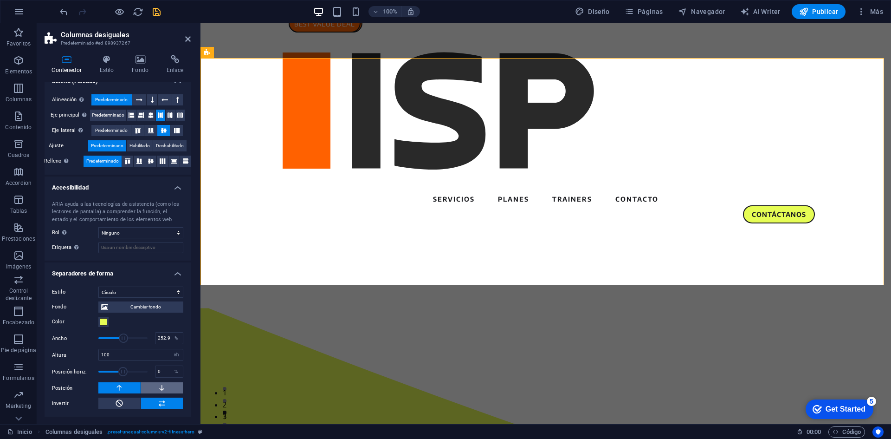
click at [159, 387] on icon at bounding box center [162, 387] width 8 height 11
click at [116, 387] on icon at bounding box center [119, 387] width 8 height 11
drag, startPoint x: 125, startPoint y: 339, endPoint x: 159, endPoint y: 339, distance: 34.4
click at [159, 339] on div "Ancho 400 %" at bounding box center [117, 338] width 131 height 14
drag, startPoint x: 141, startPoint y: 336, endPoint x: 127, endPoint y: 336, distance: 13.9
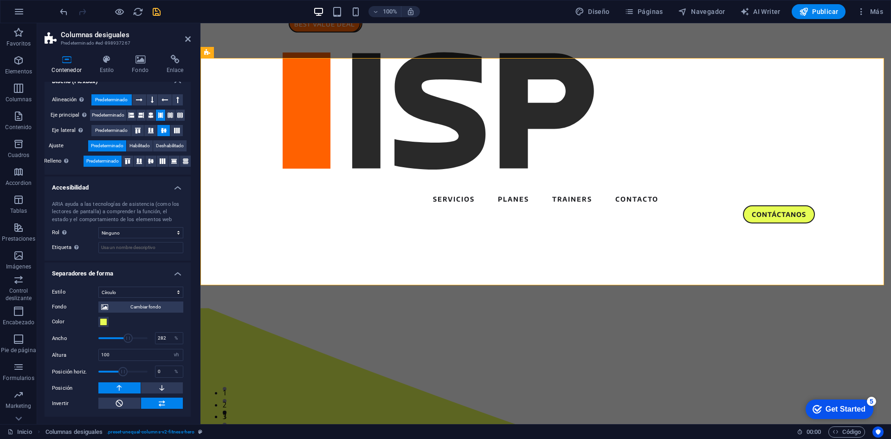
click at [127, 336] on span at bounding box center [127, 337] width 9 height 9
drag, startPoint x: 127, startPoint y: 336, endPoint x: 116, endPoint y: 336, distance: 11.6
click at [116, 336] on span at bounding box center [116, 337] width 9 height 9
type input "400"
drag, startPoint x: 136, startPoint y: 336, endPoint x: 167, endPoint y: 336, distance: 31.1
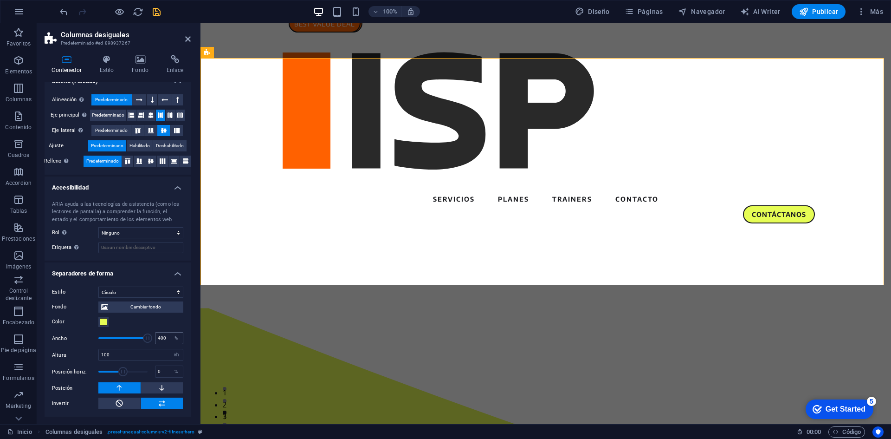
click at [167, 336] on div "Ancho 400 %" at bounding box center [117, 338] width 131 height 14
click at [143, 290] on select "Ninguno Triángulo Cuadrado Diagonal Polígono 1 Polígono 2 Zigzag Múltiples zigz…" at bounding box center [140, 291] width 85 height 11
click at [98, 286] on select "Ninguno Triángulo Cuadrado Diagonal Polígono 1 Polígono 2 Zigzag Múltiples zigz…" at bounding box center [140, 291] width 85 height 11
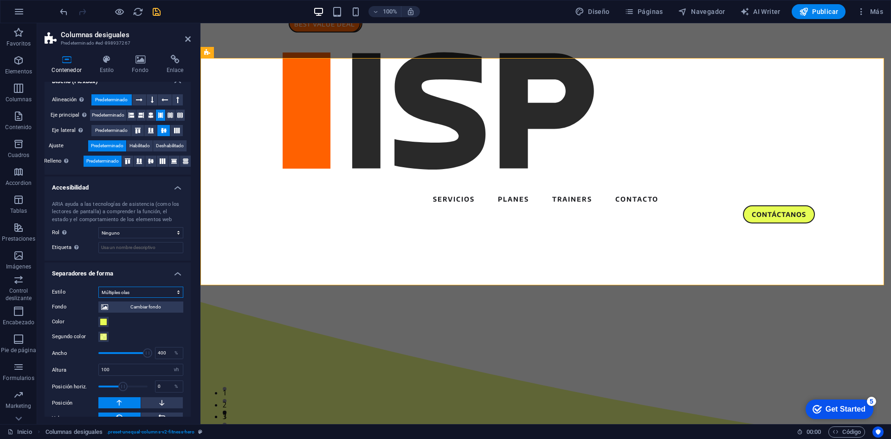
click at [132, 291] on select "Ninguno Triángulo Cuadrado Diagonal Polígono 1 Polígono 2 Zigzag Múltiples zigz…" at bounding box center [140, 291] width 85 height 11
select select "circle"
click at [98, 286] on select "Ninguno Triángulo Cuadrado Diagonal Polígono 1 Polígono 2 Zigzag Múltiples zigz…" at bounding box center [140, 291] width 85 height 11
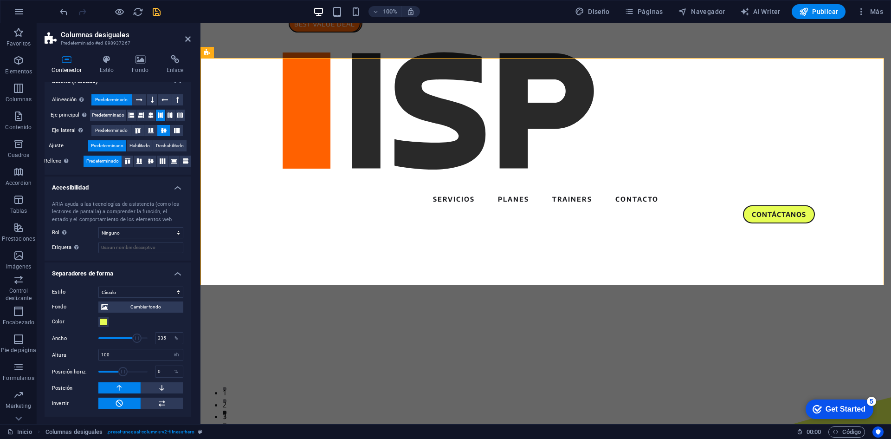
drag, startPoint x: 146, startPoint y: 340, endPoint x: 136, endPoint y: 338, distance: 10.4
click at [136, 338] on span at bounding box center [136, 337] width 9 height 9
drag, startPoint x: 136, startPoint y: 338, endPoint x: 124, endPoint y: 336, distance: 11.3
click at [124, 336] on span at bounding box center [125, 337] width 9 height 9
drag, startPoint x: 124, startPoint y: 336, endPoint x: 111, endPoint y: 332, distance: 13.7
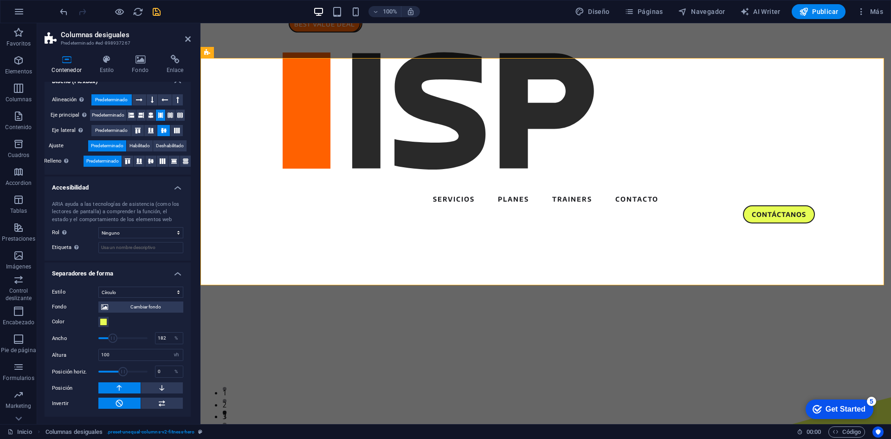
click at [111, 332] on span at bounding box center [122, 338] width 49 height 14
type input "306"
drag, startPoint x: 111, startPoint y: 337, endPoint x: 131, endPoint y: 340, distance: 20.2
click at [131, 340] on span at bounding box center [132, 337] width 9 height 9
click at [152, 388] on button at bounding box center [162, 387] width 42 height 11
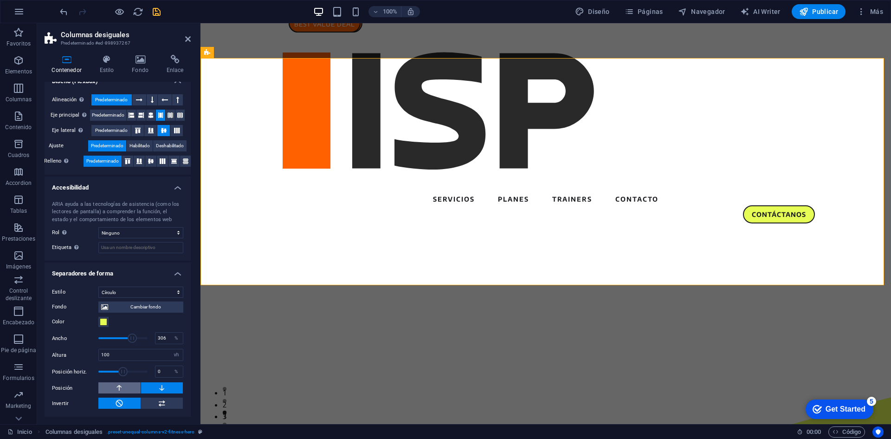
click at [134, 392] on button at bounding box center [119, 387] width 42 height 11
drag, startPoint x: 113, startPoint y: 355, endPoint x: 87, endPoint y: 352, distance: 26.1
click at [87, 352] on div "Altura 100 automático px rem em vh vw" at bounding box center [117, 355] width 131 height 12
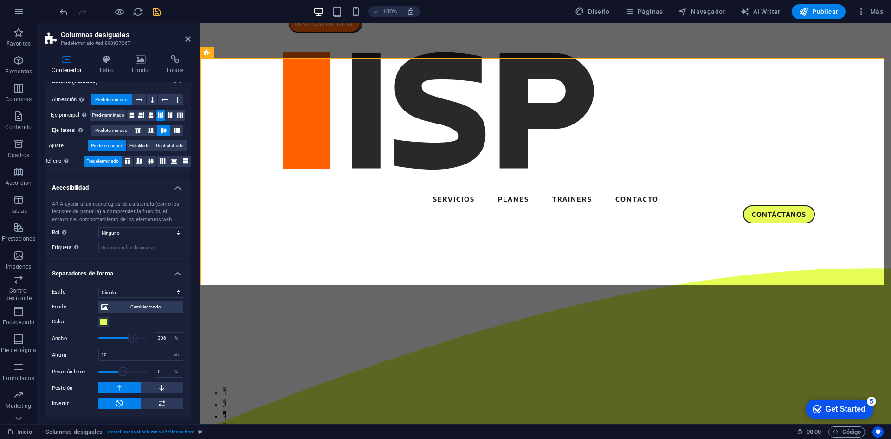
click at [87, 352] on label "Altura" at bounding box center [75, 354] width 46 height 5
click at [150, 384] on button at bounding box center [162, 387] width 42 height 11
click at [122, 387] on icon at bounding box center [119, 387] width 8 height 11
click at [151, 390] on button at bounding box center [162, 387] width 42 height 11
drag, startPoint x: 99, startPoint y: 353, endPoint x: 79, endPoint y: 351, distance: 20.6
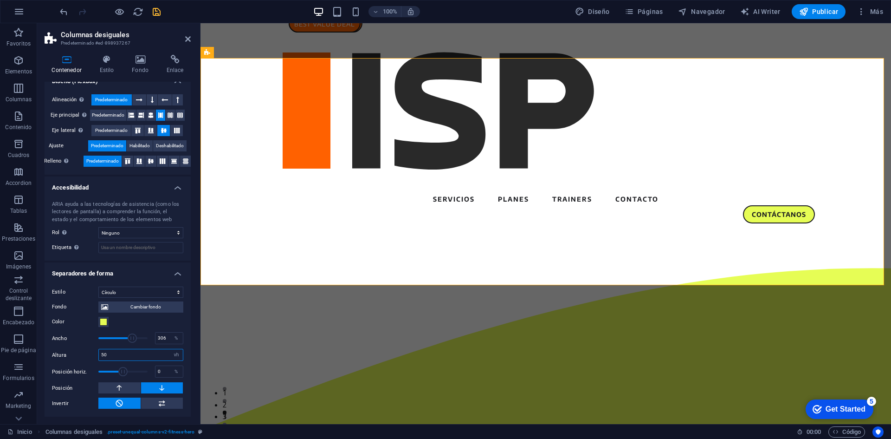
click at [79, 351] on div "Altura 50 automático px rem em vh vw" at bounding box center [117, 355] width 131 height 12
click at [79, 351] on div "Altura 20 automático px rem em vh vw" at bounding box center [117, 355] width 131 height 12
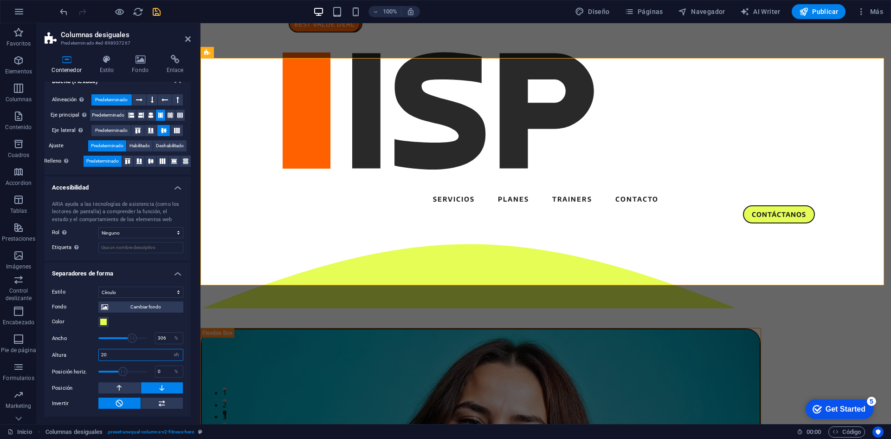
drag, startPoint x: 113, startPoint y: 351, endPoint x: 68, endPoint y: 351, distance: 44.6
click at [68, 351] on div "Altura 20 automático px rem em vh vw" at bounding box center [117, 355] width 131 height 12
type input "25"
click at [68, 351] on div "Altura 25 automático px rem em vh vw" at bounding box center [117, 355] width 131 height 12
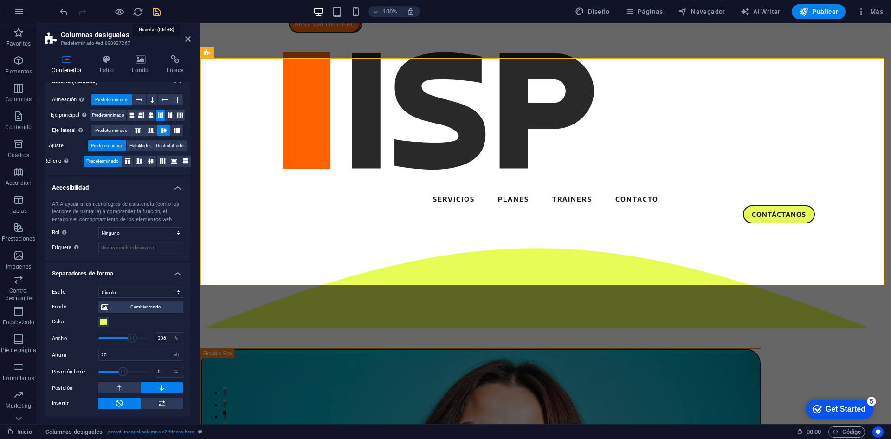
click at [156, 13] on icon "save" at bounding box center [156, 11] width 11 height 11
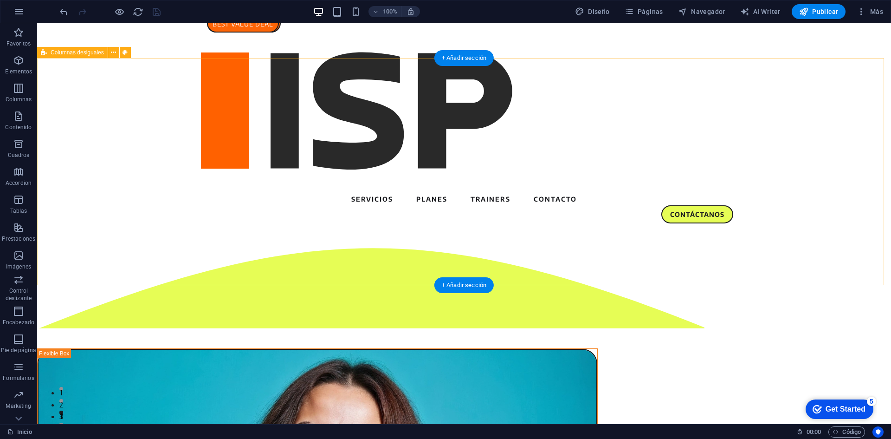
select select "circle"
select select "vh"
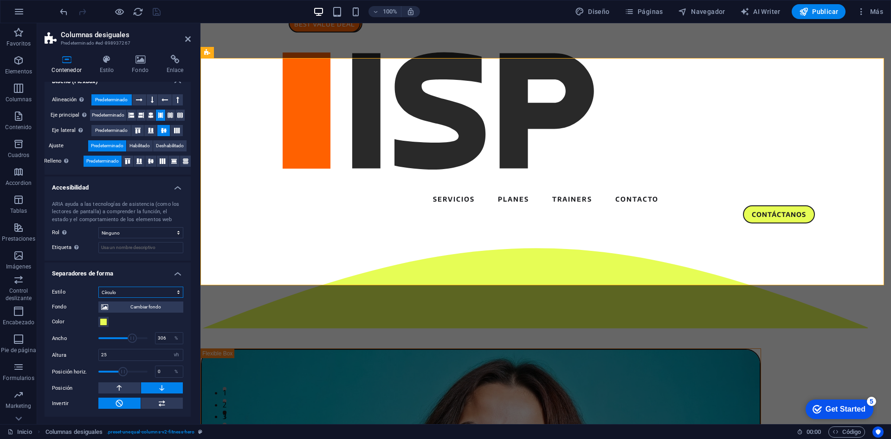
click at [125, 290] on select "Ninguno Triángulo Cuadrado Diagonal Polígono 1 Polígono 2 Zigzag Múltiples zigz…" at bounding box center [140, 291] width 85 height 11
click at [98, 286] on select "Ninguno Triángulo Cuadrado Diagonal Polígono 1 Polígono 2 Zigzag Múltiples zigz…" at bounding box center [140, 291] width 85 height 11
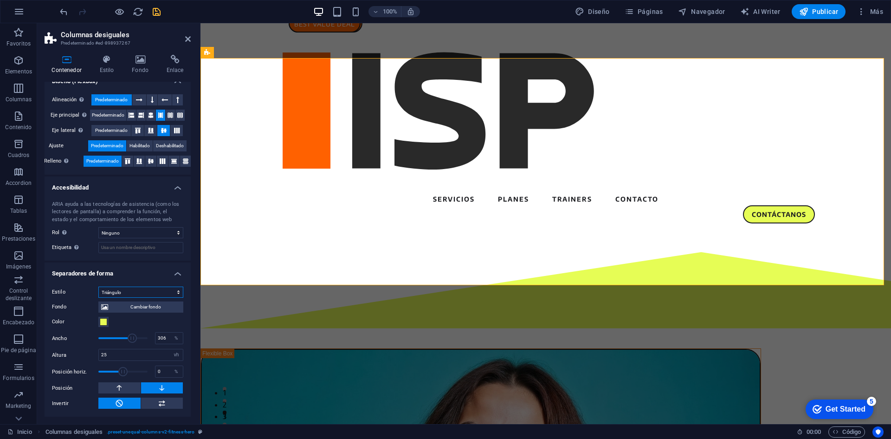
click at [128, 290] on select "Ninguno Triángulo Cuadrado Diagonal Polígono 1 Polígono 2 Zigzag Múltiples zigz…" at bounding box center [140, 291] width 85 height 11
click at [98, 286] on select "Ninguno Triángulo Cuadrado Diagonal Polígono 1 Polígono 2 Zigzag Múltiples zigz…" at bounding box center [140, 291] width 85 height 11
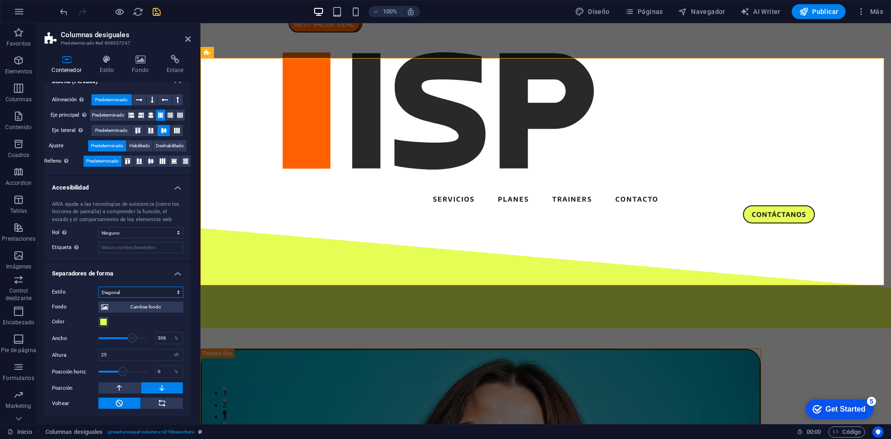
click at [127, 286] on select "Ninguno Triángulo Cuadrado Diagonal Polígono 1 Polígono 2 Zigzag Múltiples zigz…" at bounding box center [140, 291] width 85 height 11
click at [98, 286] on select "Ninguno Triángulo Cuadrado Diagonal Polígono 1 Polígono 2 Zigzag Múltiples zigz…" at bounding box center [140, 291] width 85 height 11
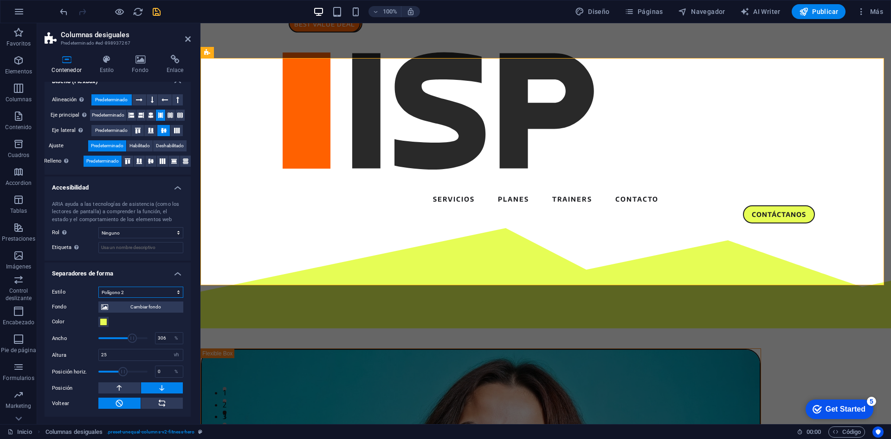
click at [129, 289] on select "Ninguno Triángulo Cuadrado Diagonal Polígono 1 Polígono 2 Zigzag Múltiples zigz…" at bounding box center [140, 291] width 85 height 11
click at [98, 286] on select "Ninguno Triángulo Cuadrado Diagonal Polígono 1 Polígono 2 Zigzag Múltiples zigz…" at bounding box center [140, 291] width 85 height 11
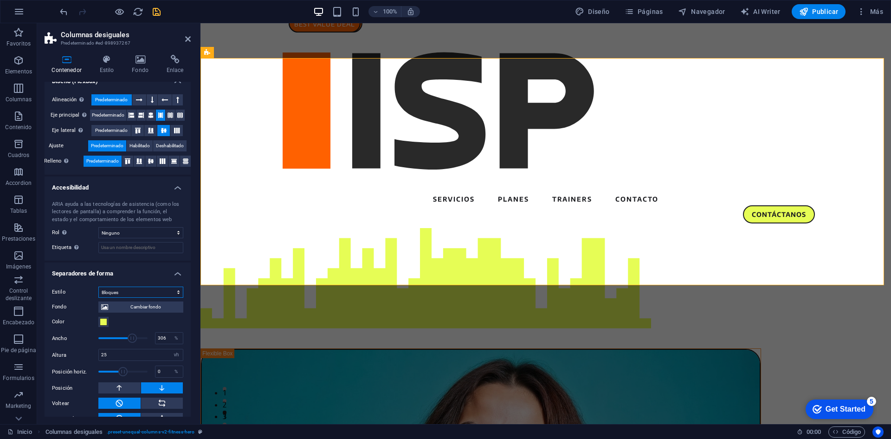
click at [124, 292] on select "Ninguno Triángulo Cuadrado Diagonal Polígono 1 Polígono 2 Zigzag Múltiples zigz…" at bounding box center [140, 291] width 85 height 11
select select "fan"
click at [98, 286] on select "Ninguno Triángulo Cuadrado Diagonal Polígono 1 Polígono 2 Zigzag Múltiples zigz…" at bounding box center [140, 291] width 85 height 11
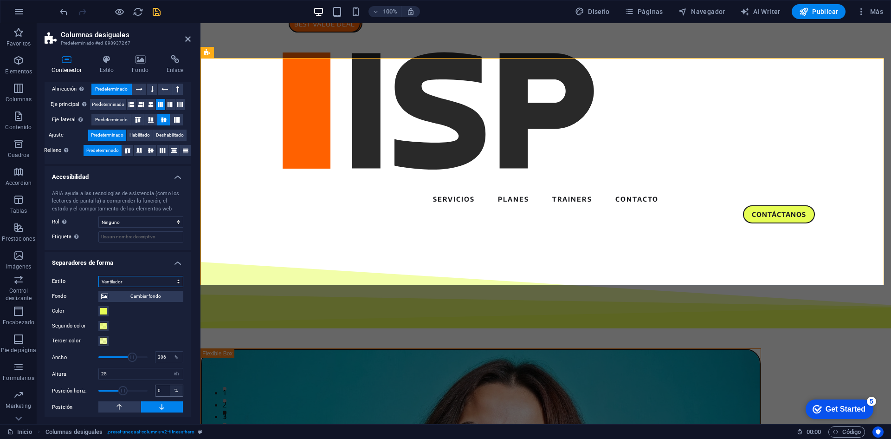
scroll to position [162, 0]
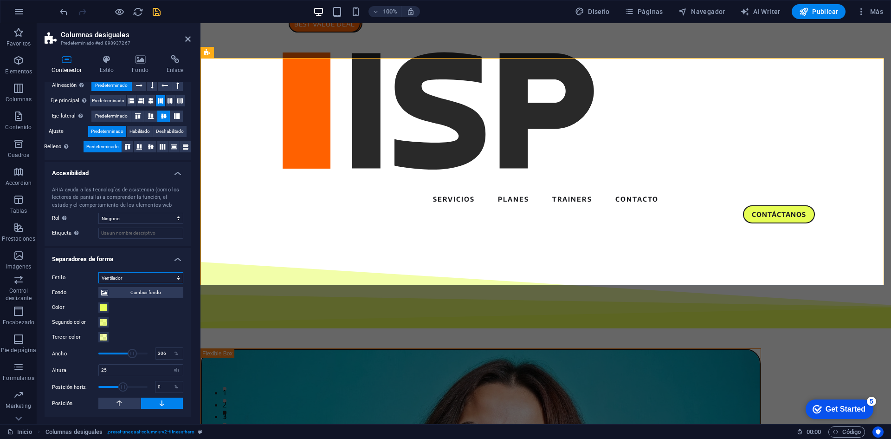
click at [126, 279] on select "Ninguno Triángulo Cuadrado Diagonal Polígono 1 Polígono 2 Zigzag Múltiples zigz…" at bounding box center [140, 277] width 85 height 11
click at [126, 280] on select "Ninguno Triángulo Cuadrado Diagonal Polígono 1 Polígono 2 Zigzag Múltiples zigz…" at bounding box center [140, 277] width 85 height 11
click at [158, 7] on icon "save" at bounding box center [156, 11] width 11 height 11
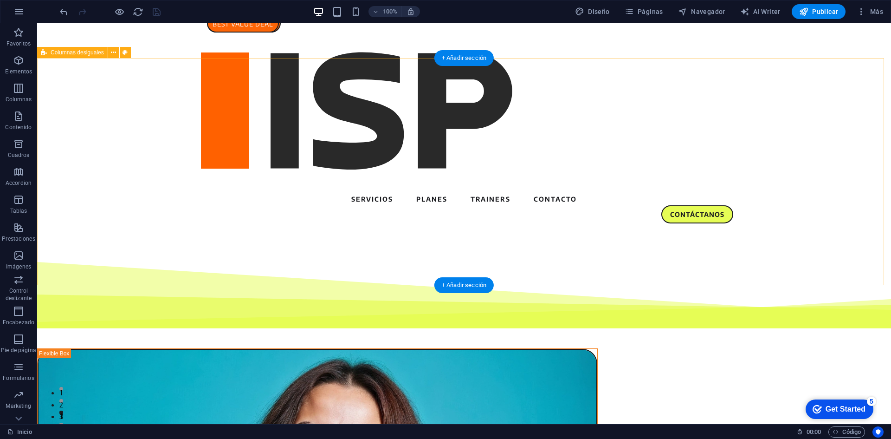
select select "fan"
select select "vh"
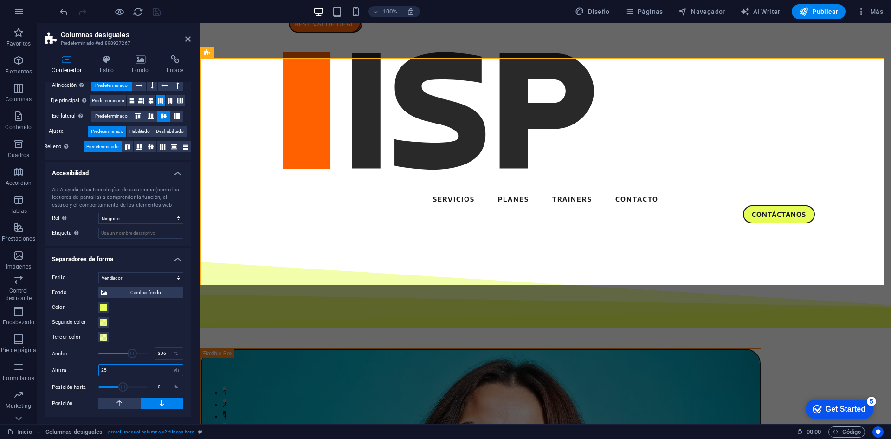
drag, startPoint x: 113, startPoint y: 372, endPoint x: 84, endPoint y: 357, distance: 32.6
click at [84, 370] on div "Altura 25 automático px rem em vh vw" at bounding box center [117, 370] width 131 height 12
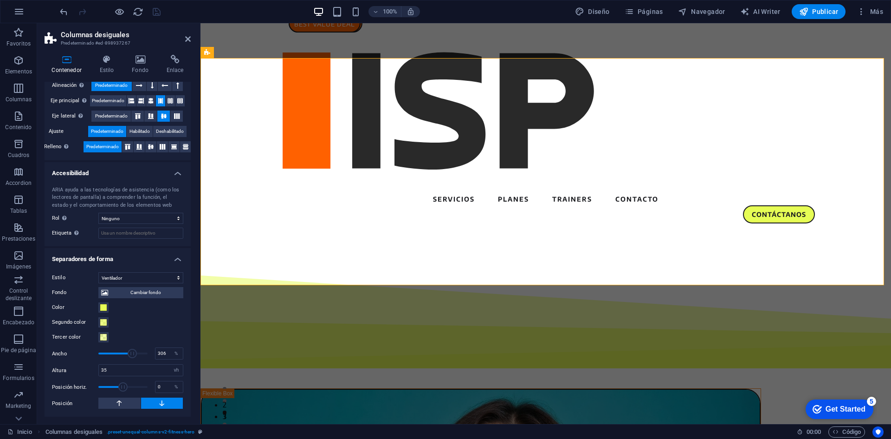
click at [85, 357] on div "Ancho 306 %" at bounding box center [117, 353] width 131 height 14
drag, startPoint x: 108, startPoint y: 372, endPoint x: 86, endPoint y: 371, distance: 21.8
click at [86, 371] on div "Altura 35 automático px rem em vh vw" at bounding box center [117, 370] width 131 height 12
click at [86, 371] on label "Altura" at bounding box center [75, 370] width 46 height 5
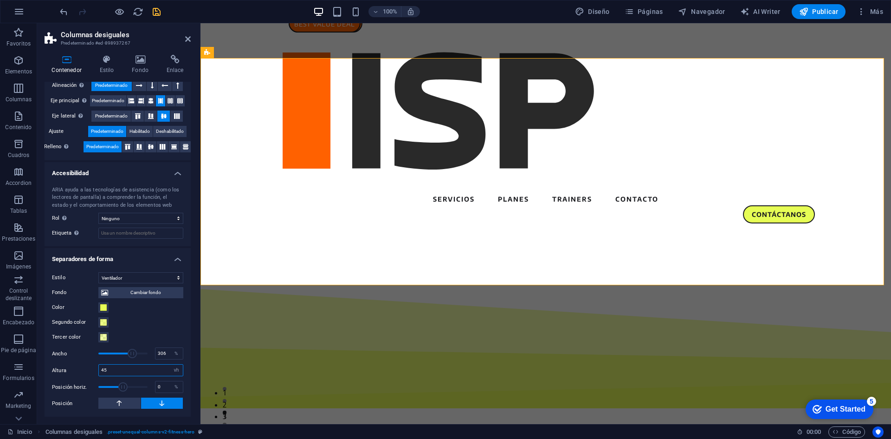
drag, startPoint x: 118, startPoint y: 370, endPoint x: 55, endPoint y: 364, distance: 63.9
click at [55, 364] on div "Altura 45 automático px rem em vh vw" at bounding box center [117, 370] width 131 height 12
type input "32"
click at [55, 364] on div "Altura 32 automático px rem em vh vw" at bounding box center [117, 370] width 131 height 12
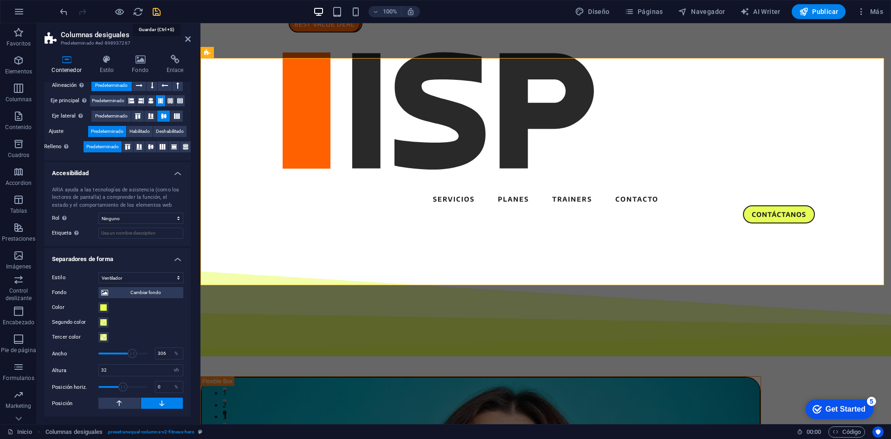
click at [155, 13] on icon "save" at bounding box center [156, 11] width 11 height 11
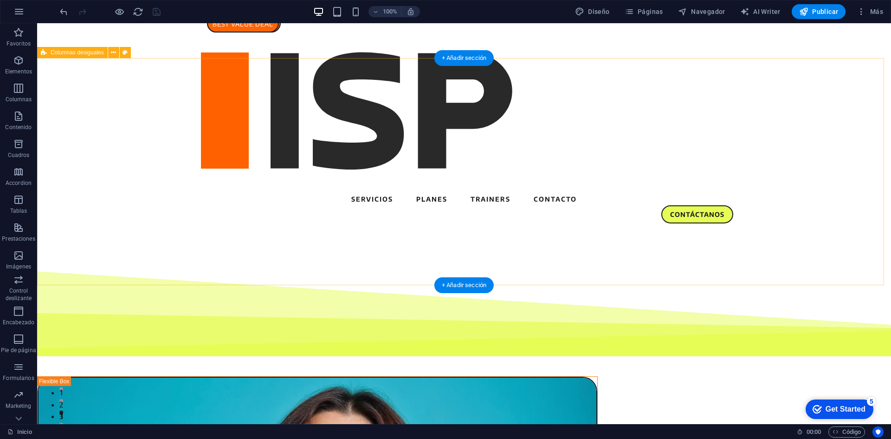
select select "fan"
select select "vh"
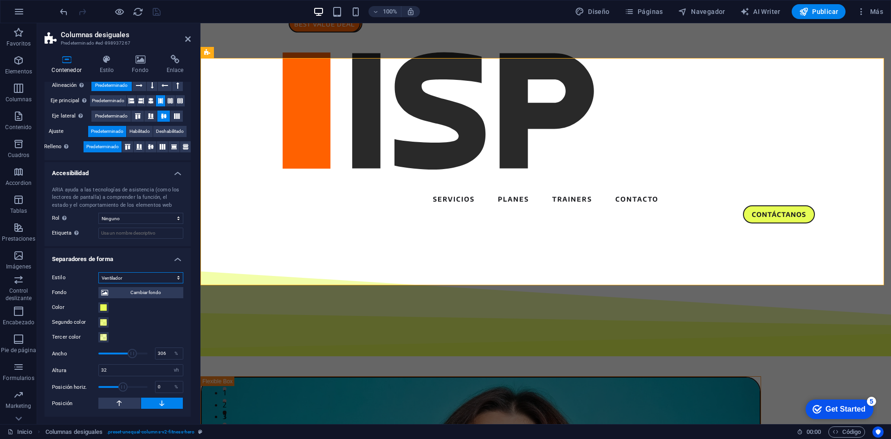
click at [134, 275] on select "Ninguno Triángulo Cuadrado Diagonal Polígono 1 Polígono 2 Zigzag Múltiples zigz…" at bounding box center [140, 277] width 85 height 11
click at [98, 272] on select "Ninguno Triángulo Cuadrado Diagonal Polígono 1 Polígono 2 Zigzag Múltiples zigz…" at bounding box center [140, 277] width 85 height 11
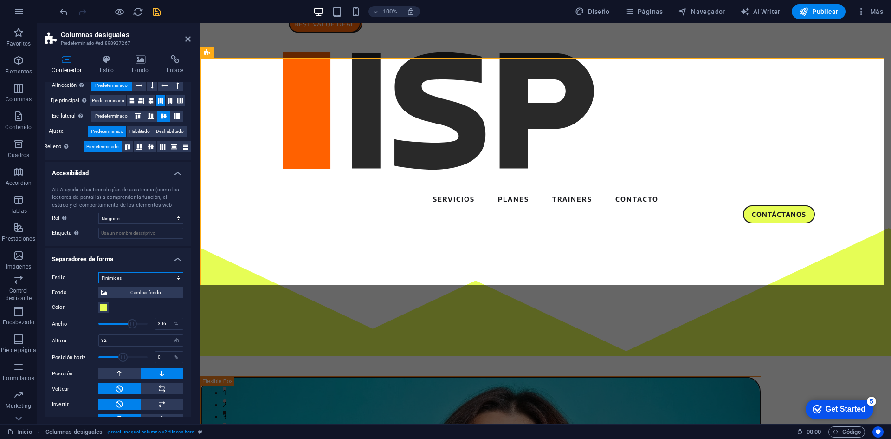
click at [130, 277] on select "Ninguno Triángulo Cuadrado Diagonal Polígono 1 Polígono 2 Zigzag Múltiples zigz…" at bounding box center [140, 277] width 85 height 11
click at [98, 272] on select "Ninguno Triángulo Cuadrado Diagonal Polígono 1 Polígono 2 Zigzag Múltiples zigz…" at bounding box center [140, 277] width 85 height 11
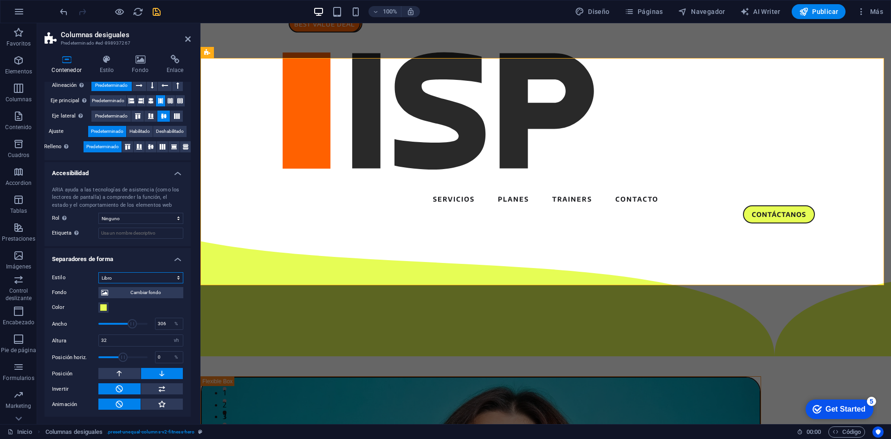
click at [136, 277] on select "Ninguno Triángulo Cuadrado Diagonal Polígono 1 Polígono 2 Zigzag Múltiples zigz…" at bounding box center [140, 277] width 85 height 11
click at [98, 272] on select "Ninguno Triángulo Cuadrado Diagonal Polígono 1 Polígono 2 Zigzag Múltiples zigz…" at bounding box center [140, 277] width 85 height 11
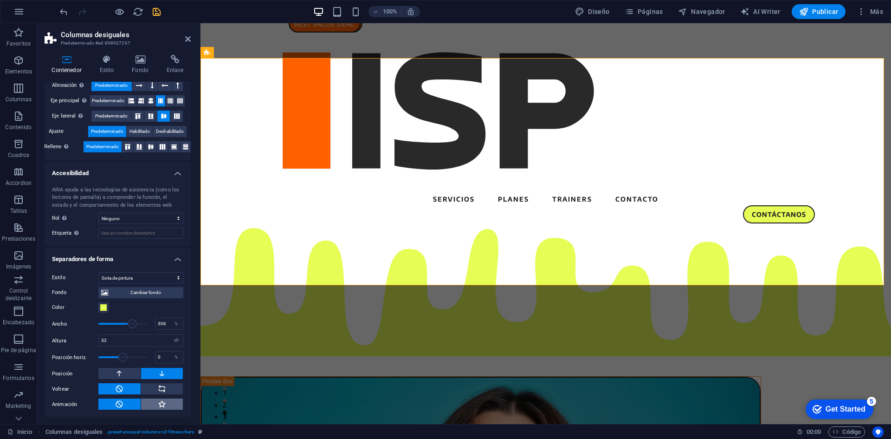
click at [158, 400] on icon at bounding box center [162, 403] width 8 height 11
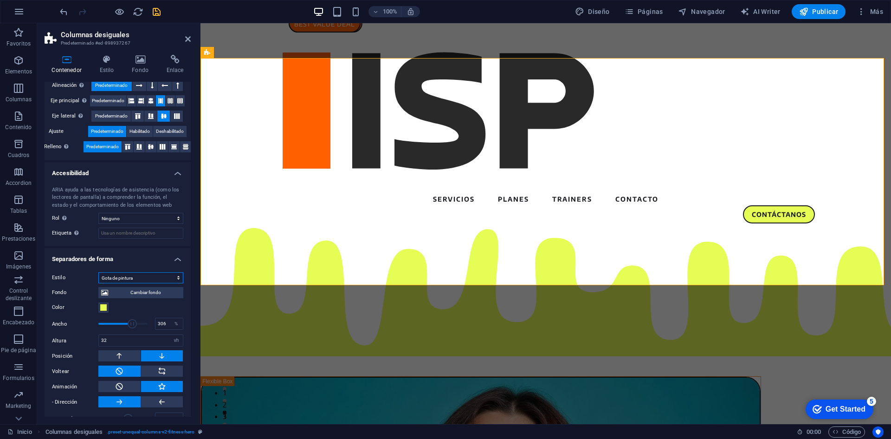
click at [144, 279] on select "Ninguno Triángulo Cuadrado Diagonal Polígono 1 Polígono 2 Zigzag Múltiples zigz…" at bounding box center [140, 277] width 85 height 11
click at [98, 272] on select "Ninguno Triángulo Cuadrado Diagonal Polígono 1 Polígono 2 Zigzag Múltiples zigz…" at bounding box center [140, 277] width 85 height 11
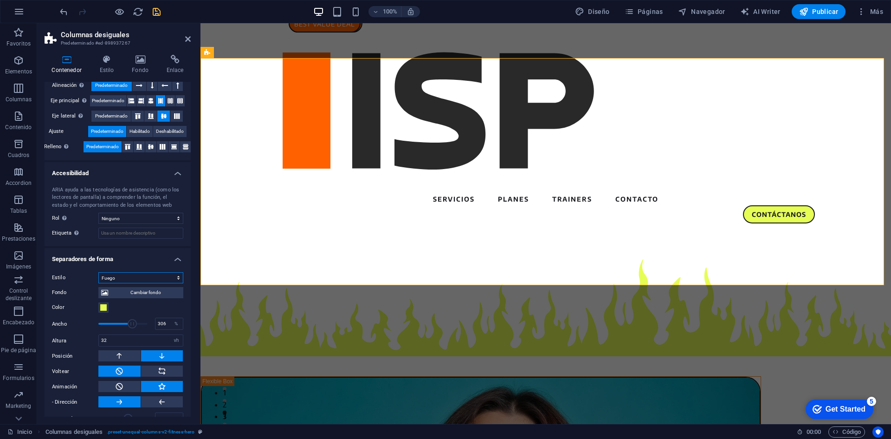
click at [138, 274] on select "Ninguno Triángulo Cuadrado Diagonal Polígono 1 Polígono 2 Zigzag Múltiples zigz…" at bounding box center [140, 277] width 85 height 11
click at [98, 272] on select "Ninguno Triángulo Cuadrado Diagonal Polígono 1 Polígono 2 Zigzag Múltiples zigz…" at bounding box center [140, 277] width 85 height 11
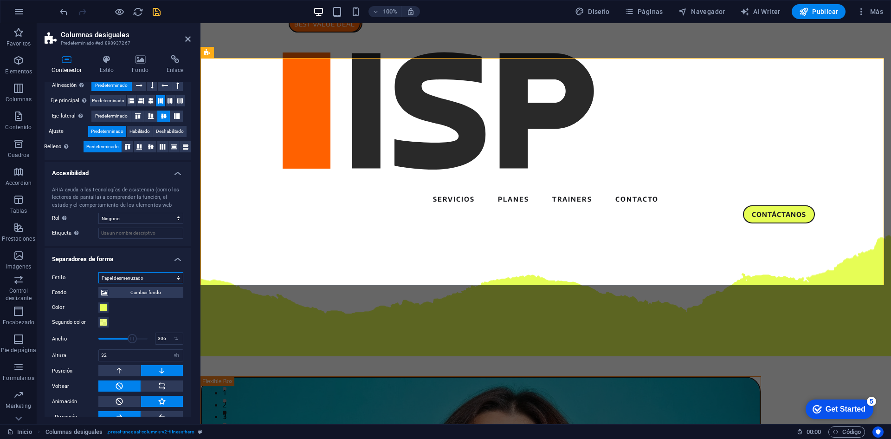
click at [139, 282] on select "Ninguno Triángulo Cuadrado Diagonal Polígono 1 Polígono 2 Zigzag Múltiples zigz…" at bounding box center [140, 277] width 85 height 11
click at [98, 272] on select "Ninguno Triángulo Cuadrado Diagonal Polígono 1 Polígono 2 Zigzag Múltiples zigz…" at bounding box center [140, 277] width 85 height 11
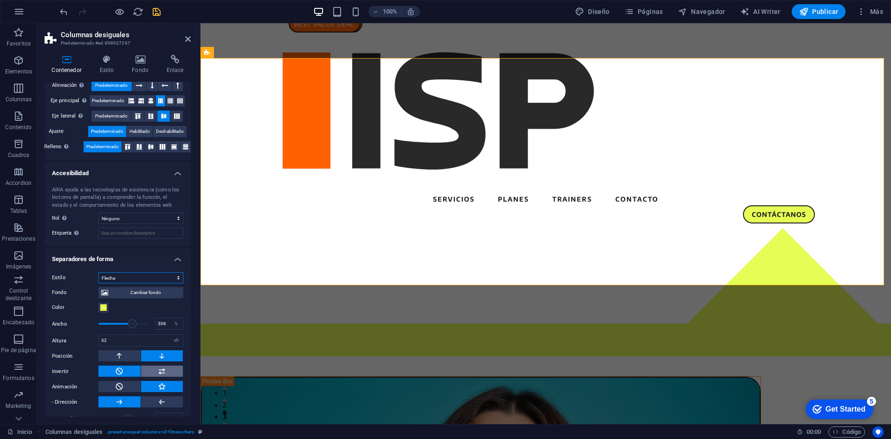
scroll to position [178, 0]
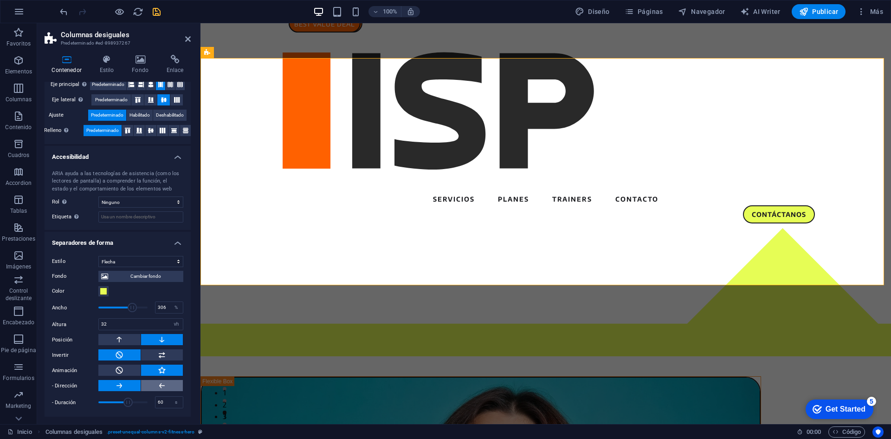
click at [158, 387] on icon at bounding box center [162, 385] width 8 height 11
click at [142, 260] on select "Ninguno Triángulo Cuadrado Diagonal Polígono 1 Polígono 2 Zigzag Múltiples zigz…" at bounding box center [140, 261] width 85 height 11
select select "triangle"
click at [98, 267] on select "Ninguno Triángulo Cuadrado Diagonal Polígono 1 Polígono 2 Zigzag Múltiples zigz…" at bounding box center [140, 261] width 85 height 11
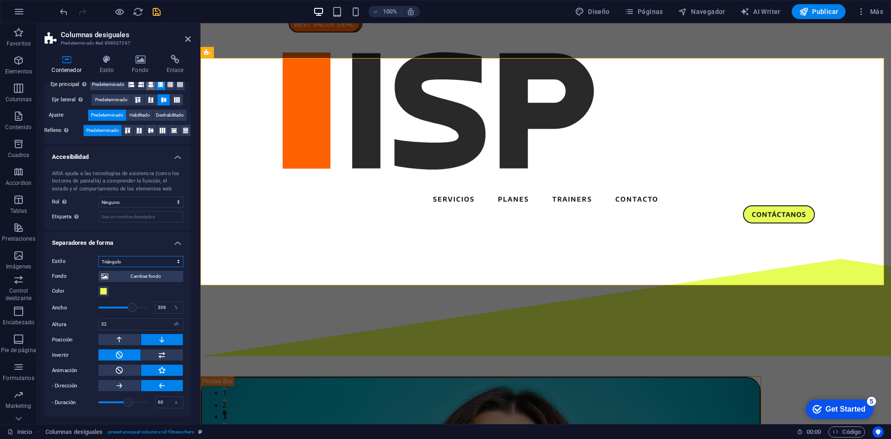
scroll to position [148, 0]
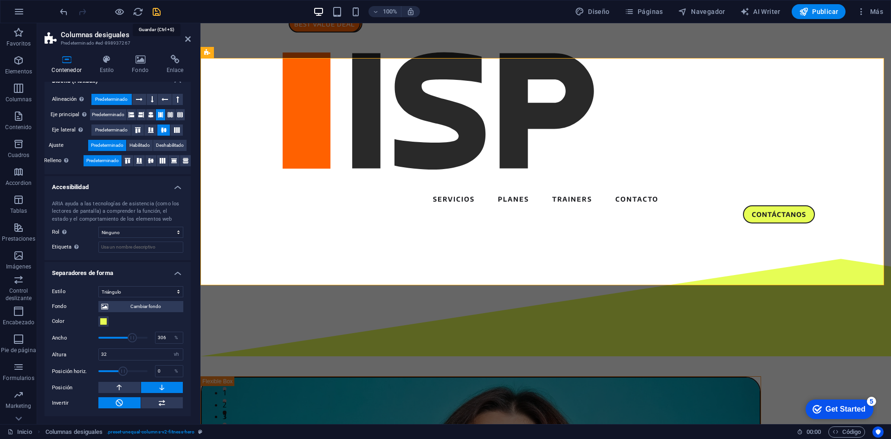
click at [155, 11] on icon "save" at bounding box center [156, 11] width 11 height 11
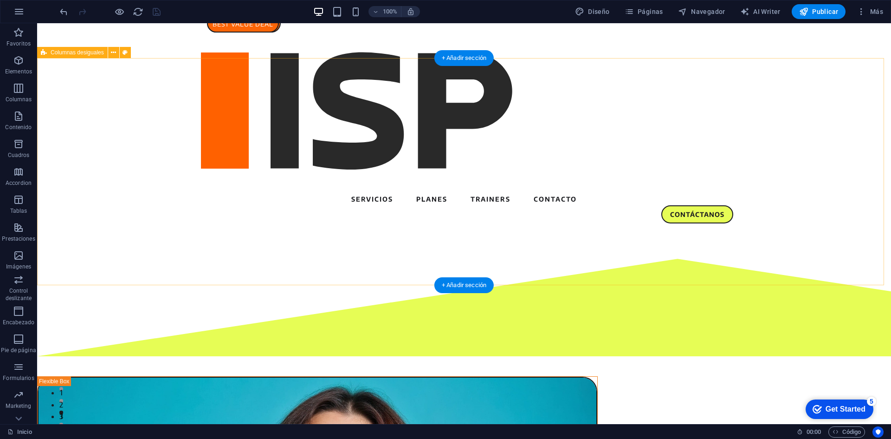
select select "triangle"
select select "vh"
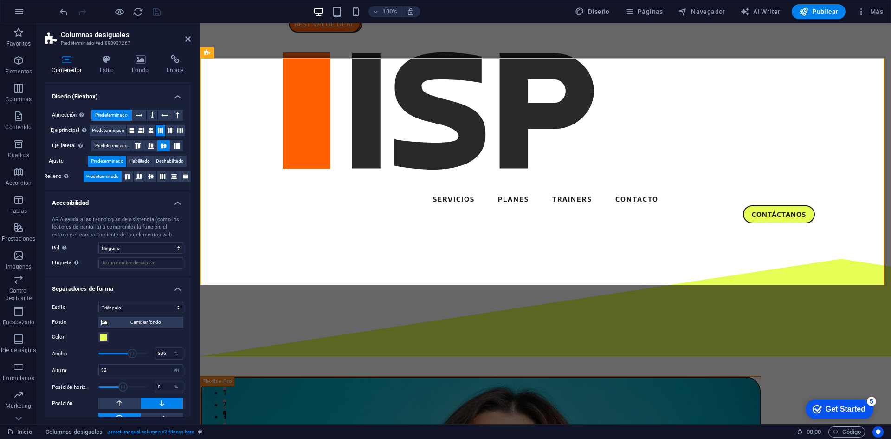
scroll to position [148, 0]
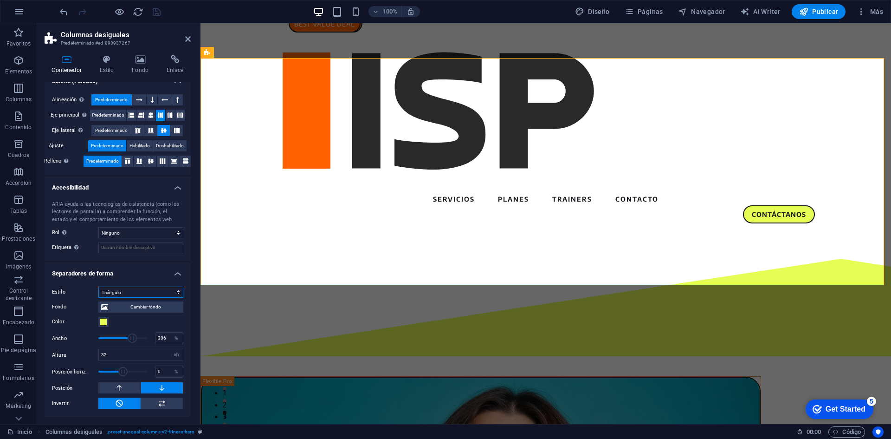
click at [136, 290] on select "Ninguno Triángulo Cuadrado Diagonal Polígono 1 Polígono 2 Zigzag Múltiples zigz…" at bounding box center [140, 291] width 85 height 11
click at [98, 298] on select "Ninguno Triángulo Cuadrado Diagonal Polígono 1 Polígono 2 Zigzag Múltiples zigz…" at bounding box center [140, 291] width 85 height 11
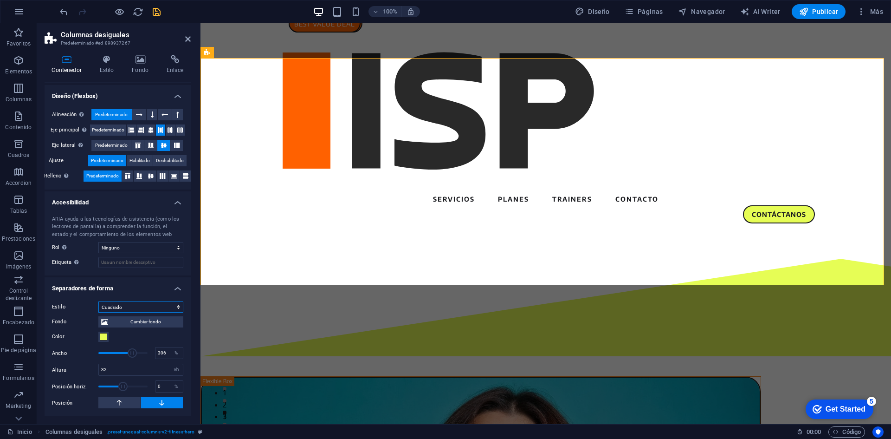
scroll to position [133, 0]
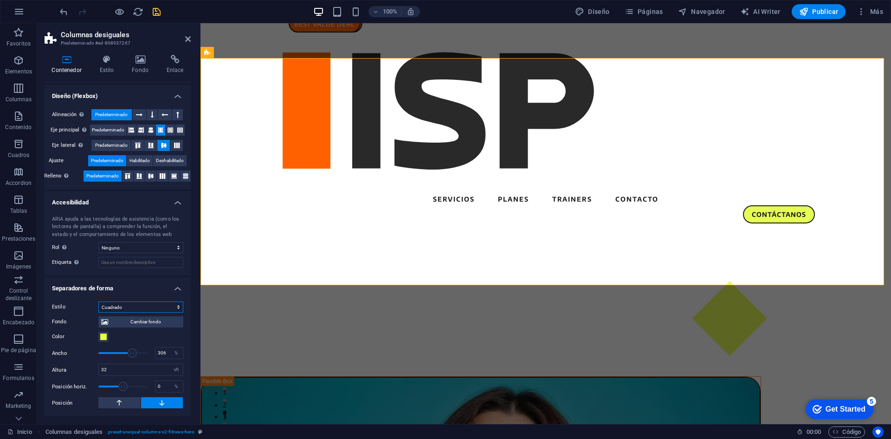
click at [119, 305] on select "Ninguno Triángulo Cuadrado Diagonal Polígono 1 Polígono 2 Zigzag Múltiples zigz…" at bounding box center [140, 306] width 85 height 11
select select "diagonal"
click at [98, 301] on select "Ninguno Triángulo Cuadrado Diagonal Polígono 1 Polígono 2 Zigzag Múltiples zigz…" at bounding box center [140, 306] width 85 height 11
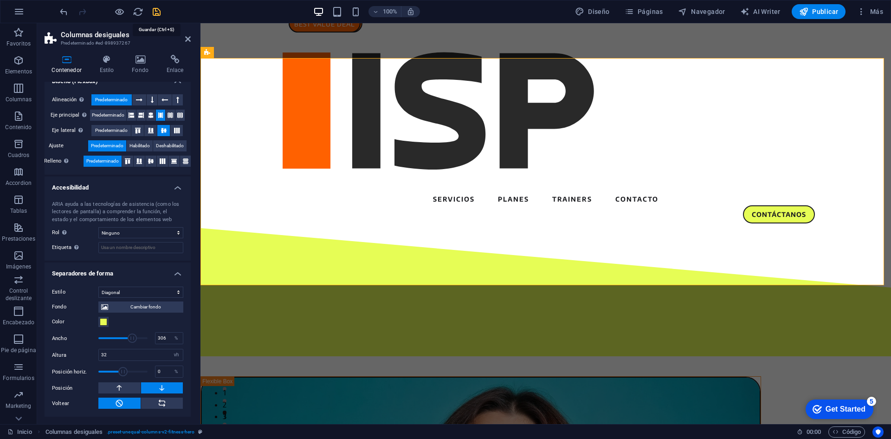
click at [161, 9] on icon "save" at bounding box center [156, 11] width 11 height 11
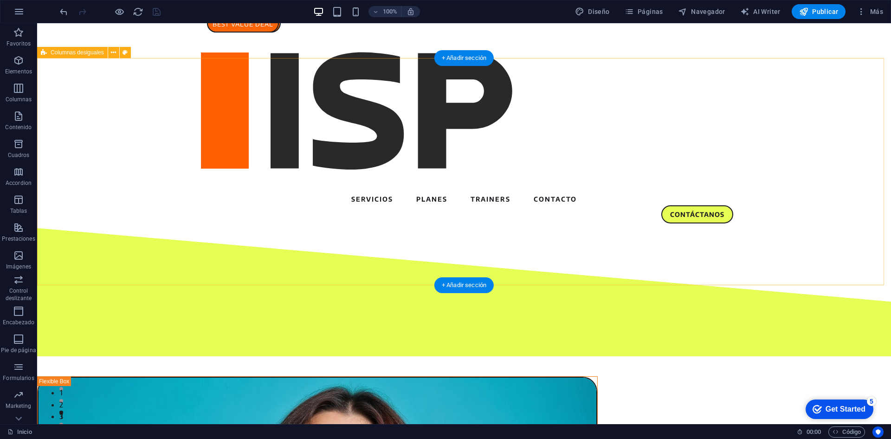
select select "diagonal"
select select "vh"
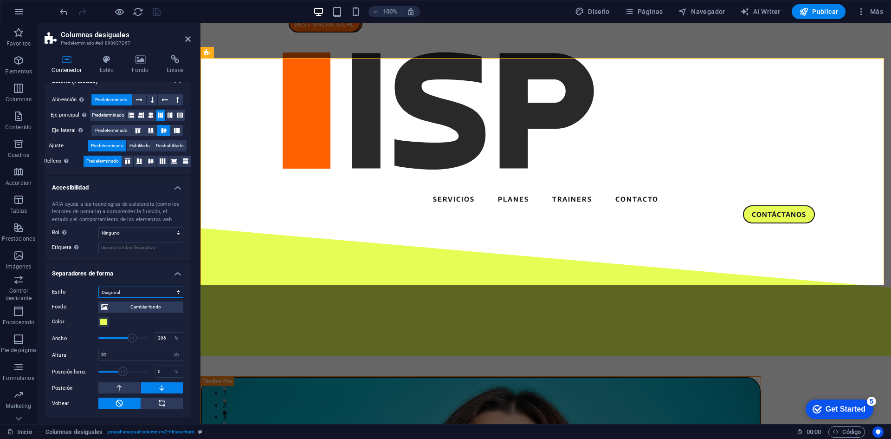
click at [130, 293] on select "Ninguno Triángulo Cuadrado Diagonal Polígono 1 Polígono 2 Zigzag Múltiples zigz…" at bounding box center [140, 291] width 85 height 11
select select "multiple-waves"
click at [98, 286] on select "Ninguno Triángulo Cuadrado Diagonal Polígono 1 Polígono 2 Zigzag Múltiples zigz…" at bounding box center [140, 291] width 85 height 11
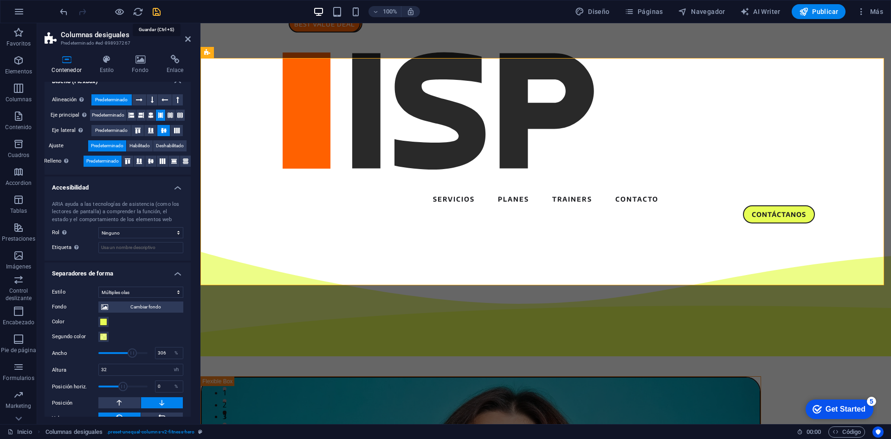
click at [161, 14] on icon "save" at bounding box center [156, 11] width 11 height 11
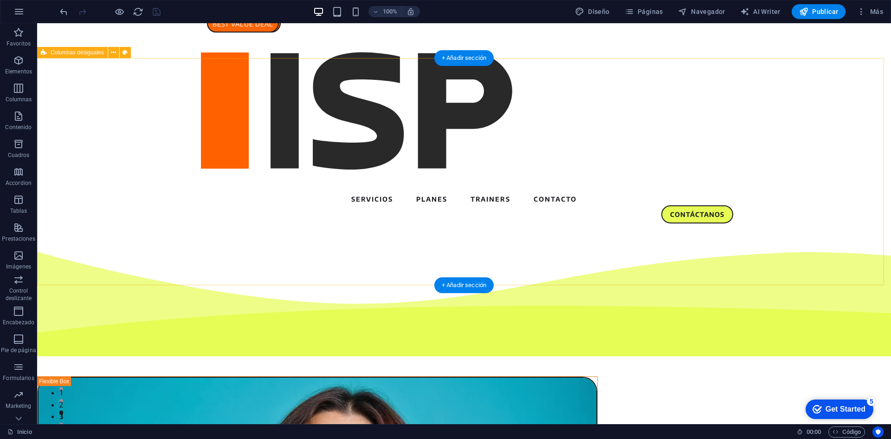
select select "multiple-waves"
select select "vh"
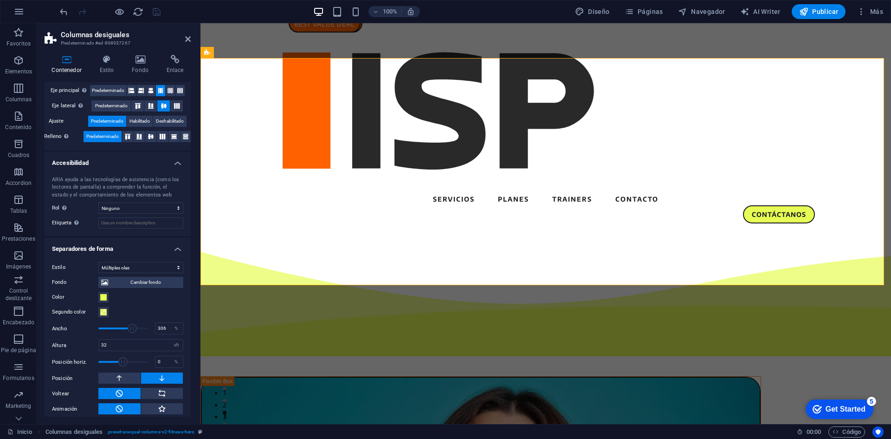
scroll to position [178, 0]
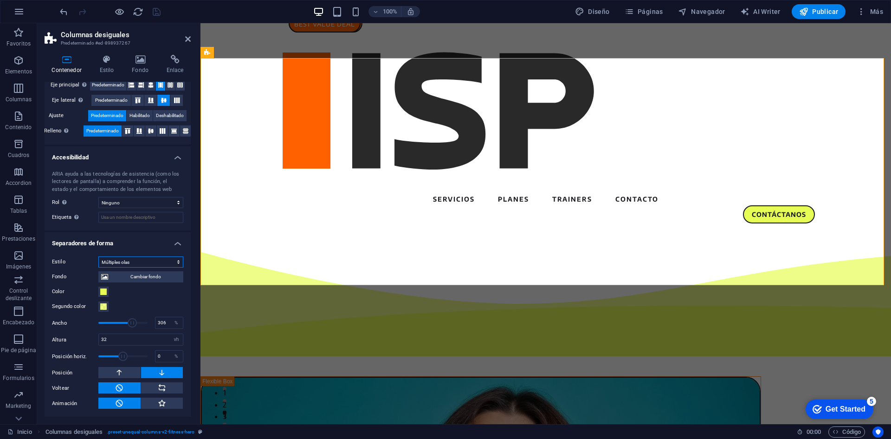
click at [151, 262] on select "Ninguno Triángulo Cuadrado Diagonal Polígono 1 Polígono 2 Zigzag Múltiples zigz…" at bounding box center [140, 261] width 85 height 11
select select "circle-shadow"
click at [98, 267] on select "Ninguno Triángulo Cuadrado Diagonal Polígono 1 Polígono 2 Zigzag Múltiples zigz…" at bounding box center [140, 261] width 85 height 11
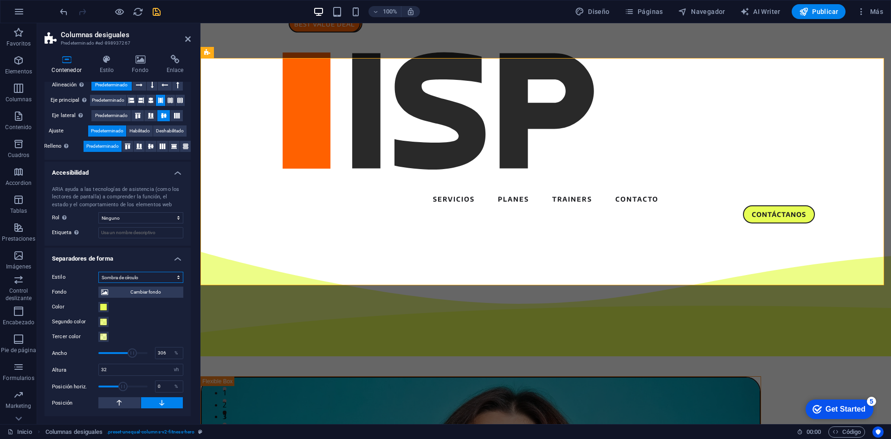
scroll to position [162, 0]
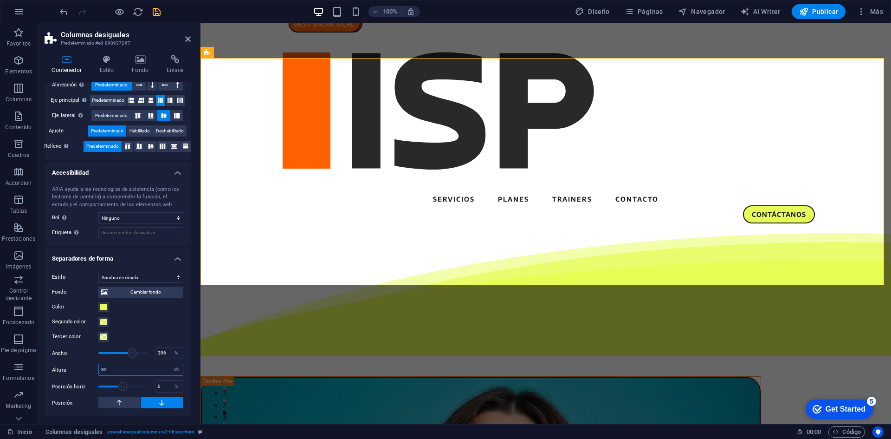
drag, startPoint x: 122, startPoint y: 370, endPoint x: 78, endPoint y: 366, distance: 44.8
click at [79, 370] on div "Altura 32 automático px rem em vh vw" at bounding box center [117, 369] width 131 height 12
type input "25"
click at [78, 366] on div "Altura 25 automático px rem em vh vw" at bounding box center [117, 369] width 131 height 12
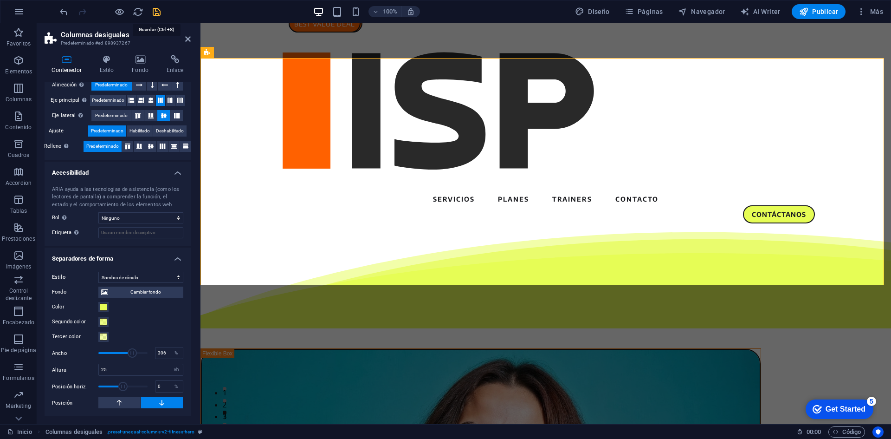
click at [156, 8] on icon "save" at bounding box center [156, 11] width 11 height 11
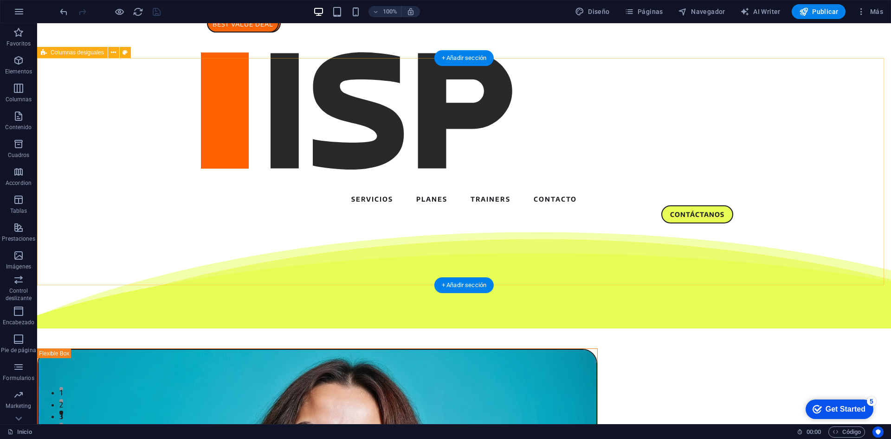
select select "circle-shadow"
select select "vh"
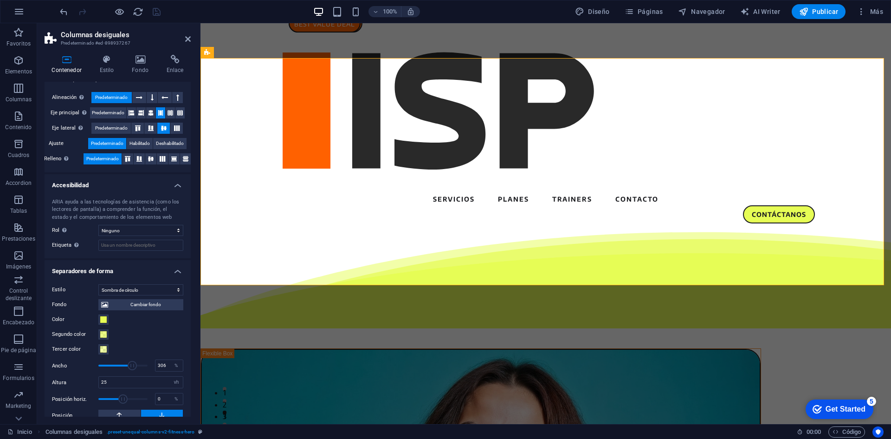
scroll to position [162, 0]
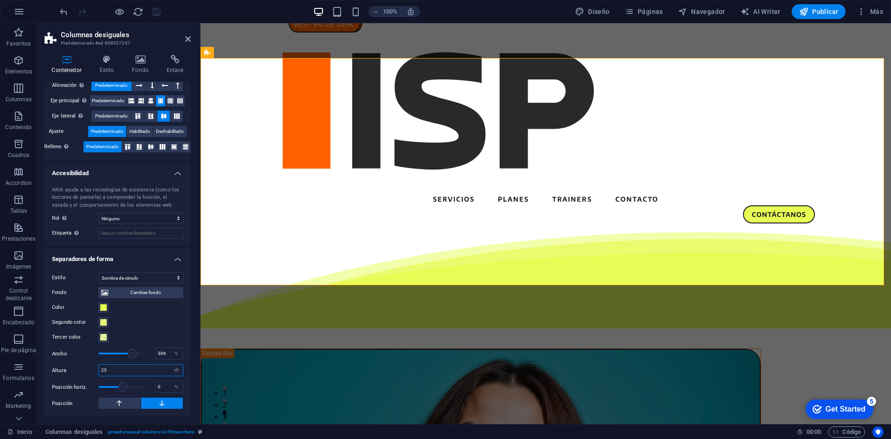
drag, startPoint x: 97, startPoint y: 372, endPoint x: 84, endPoint y: 367, distance: 14.0
click at [84, 372] on div "Altura 25 automático px rem em vh vw" at bounding box center [117, 370] width 131 height 12
click at [84, 367] on div "Altura 65 automático px rem em vh vw" at bounding box center [117, 370] width 131 height 12
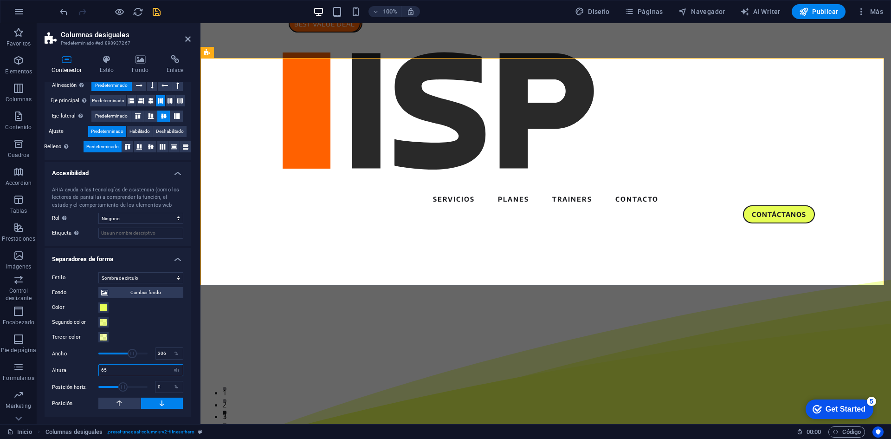
drag, startPoint x: 123, startPoint y: 371, endPoint x: 44, endPoint y: 371, distance: 78.9
click at [44, 371] on div "Contenedor Estilo Fondo Enlace Tamaño Altura Predeterminado px rem % vh vw Alto…" at bounding box center [117, 235] width 161 height 376
type input "55"
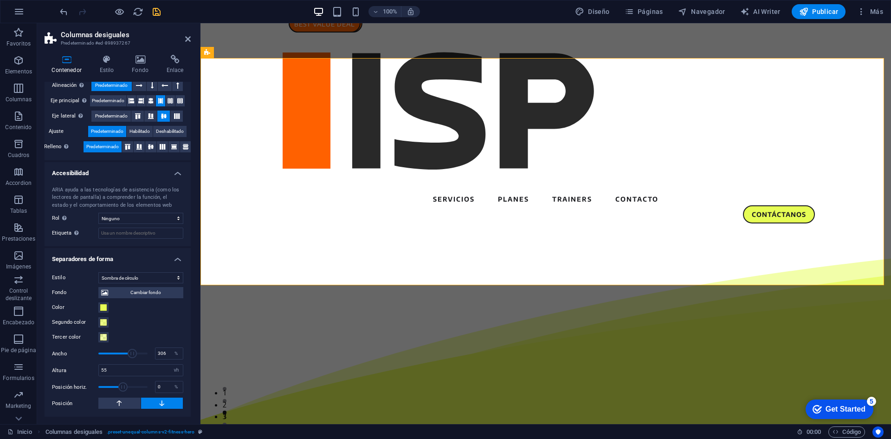
click at [44, 371] on div "Contenedor Estilo Fondo Enlace Tamaño Altura Predeterminado px rem % vh vw Alto…" at bounding box center [117, 235] width 161 height 376
click at [156, 13] on icon "save" at bounding box center [156, 11] width 11 height 11
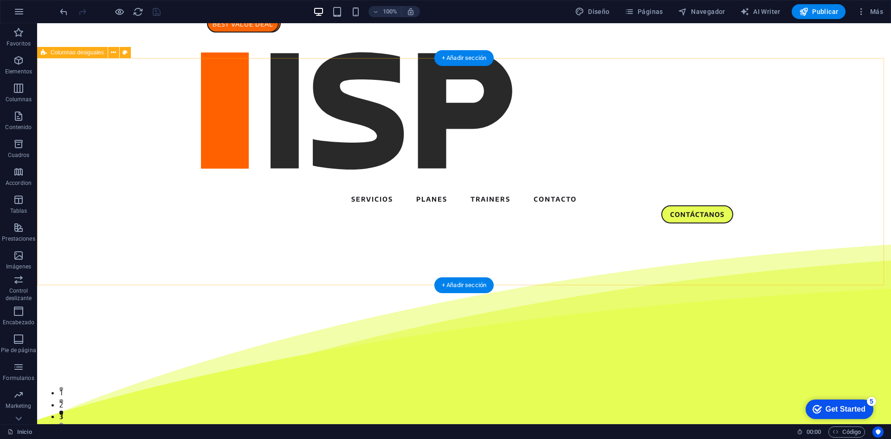
select select "circle-shadow"
select select "vh"
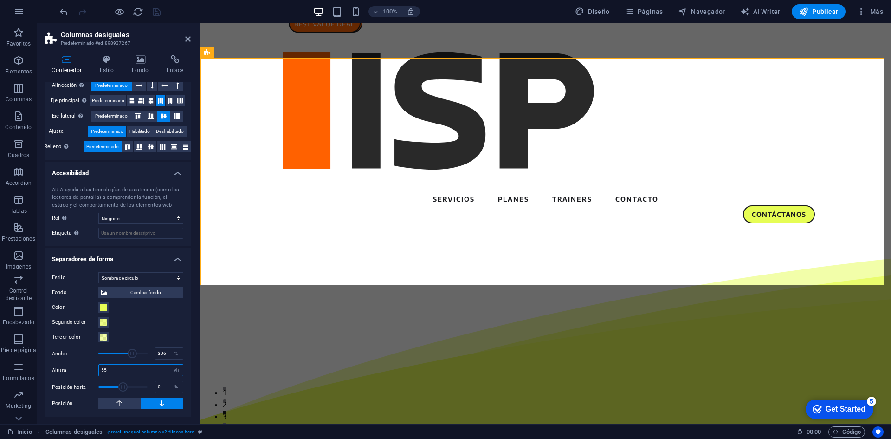
drag, startPoint x: 115, startPoint y: 366, endPoint x: 79, endPoint y: 364, distance: 36.3
click at [79, 364] on div "Altura 55 automático px rem em vh vw" at bounding box center [117, 370] width 131 height 12
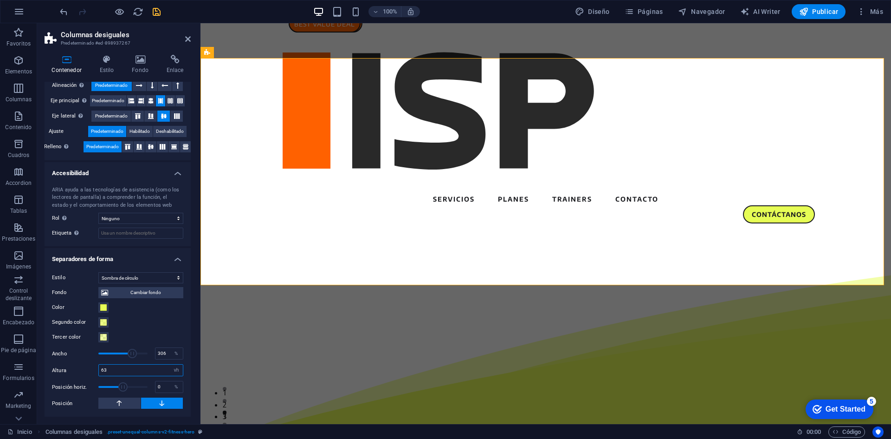
type input "6"
type input "53"
click at [79, 364] on div "Altura 53 automático px rem em vh vw" at bounding box center [117, 370] width 131 height 12
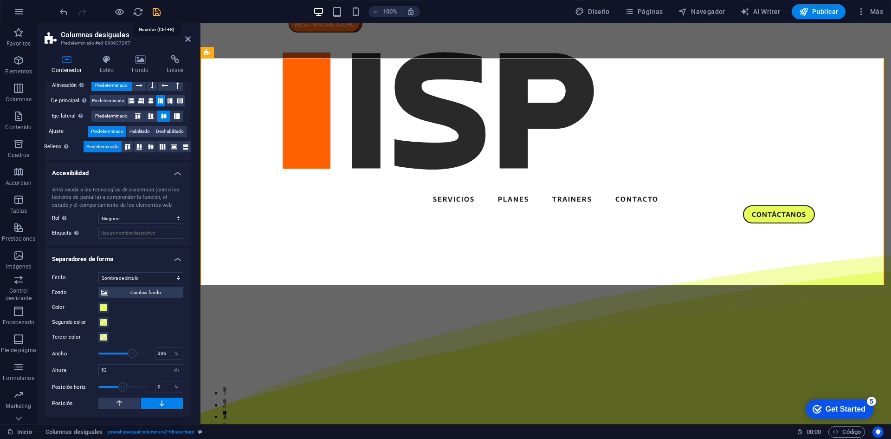
click at [156, 14] on icon "save" at bounding box center [156, 11] width 11 height 11
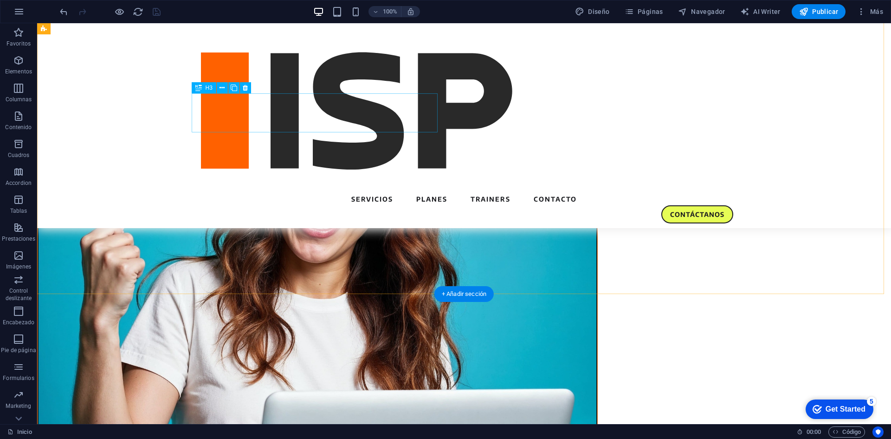
scroll to position [0, 0]
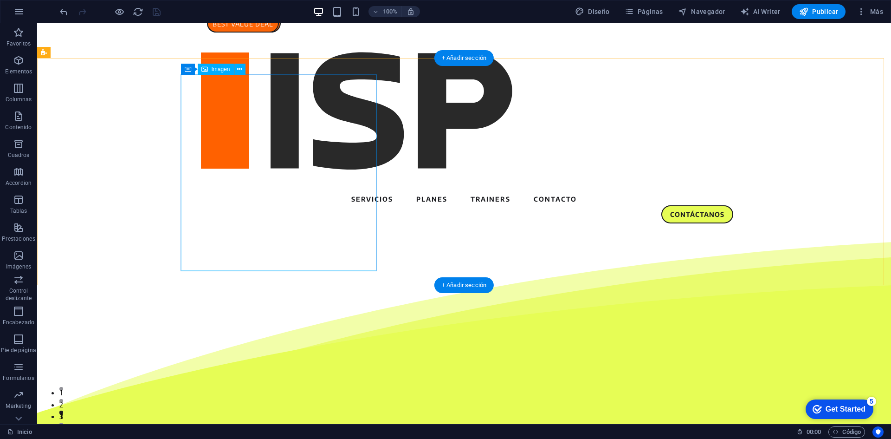
select select "%"
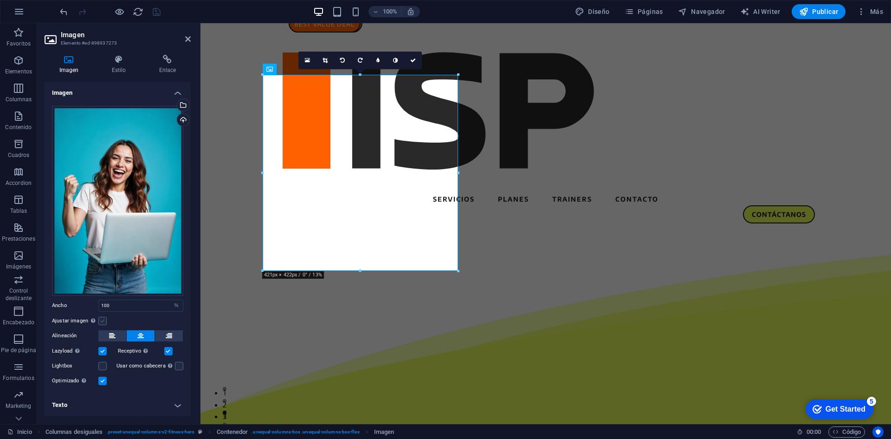
click at [105, 323] on label at bounding box center [102, 321] width 8 height 8
click at [0, 0] on input "Ajustar imagen Ajustar imagen automáticamente a un ancho y alto fijo" at bounding box center [0, 0] width 0 height 0
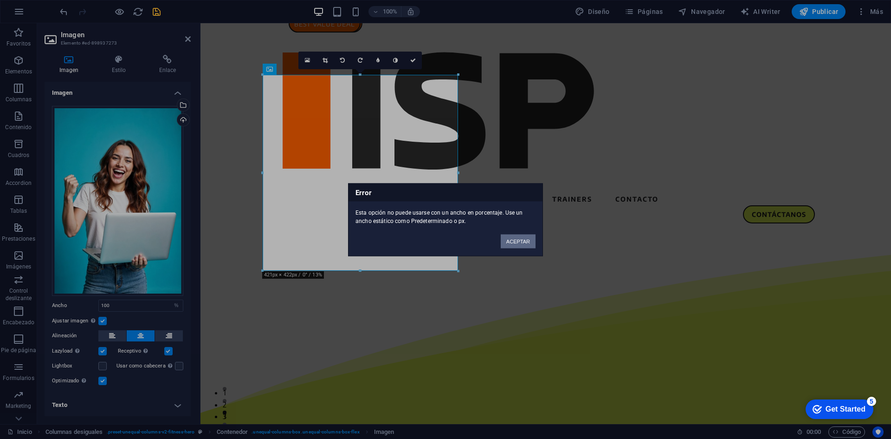
click at [519, 244] on button "ACEPTAR" at bounding box center [518, 241] width 35 height 14
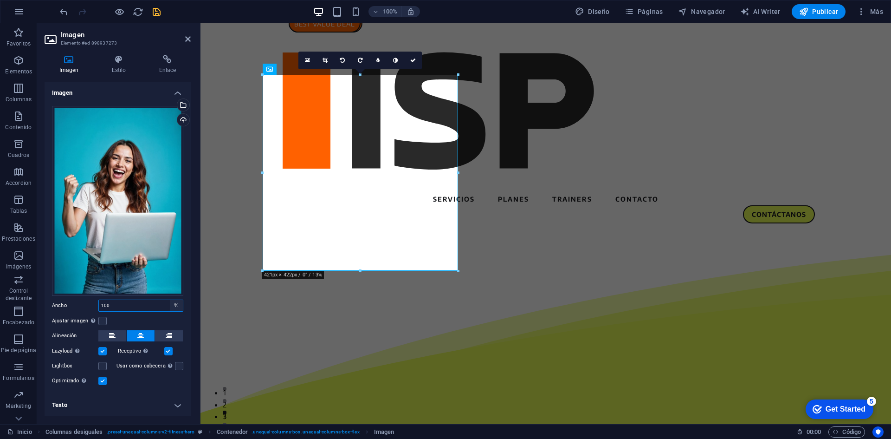
click at [182, 306] on select "Predeterminado automático px rem % em vh vw" at bounding box center [176, 305] width 13 height 11
click at [137, 323] on div "Ajustar imagen Ajustar imagen automáticamente a un ancho y alto fijo" at bounding box center [117, 320] width 131 height 11
click at [114, 65] on h4 "Estilo" at bounding box center [120, 64] width 47 height 19
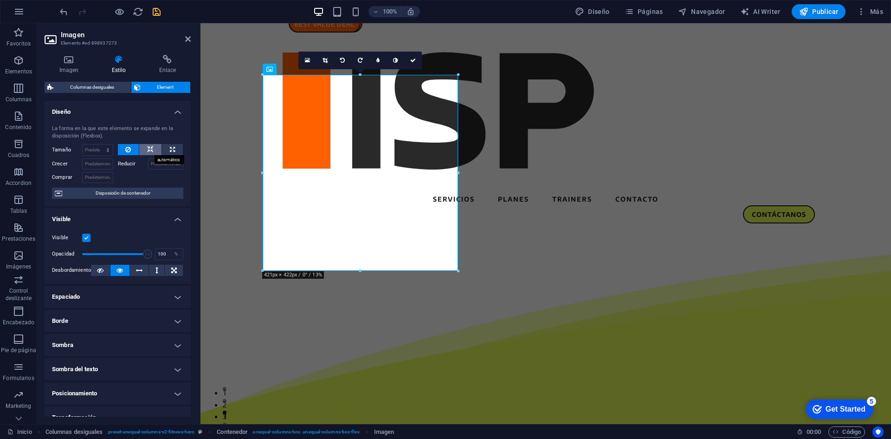
click at [149, 153] on icon at bounding box center [150, 149] width 6 height 11
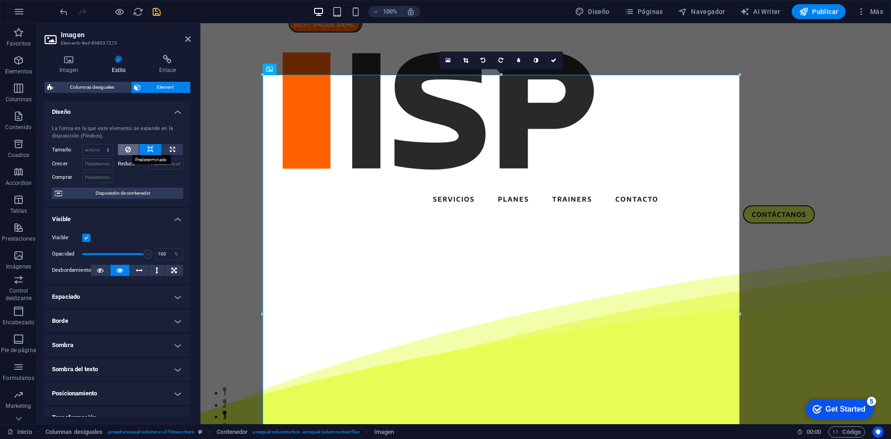
click at [131, 150] on button at bounding box center [128, 149] width 21 height 11
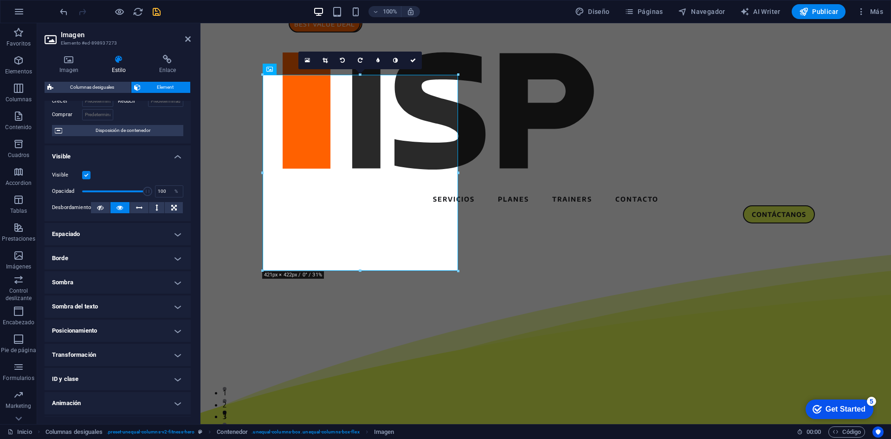
scroll to position [84, 0]
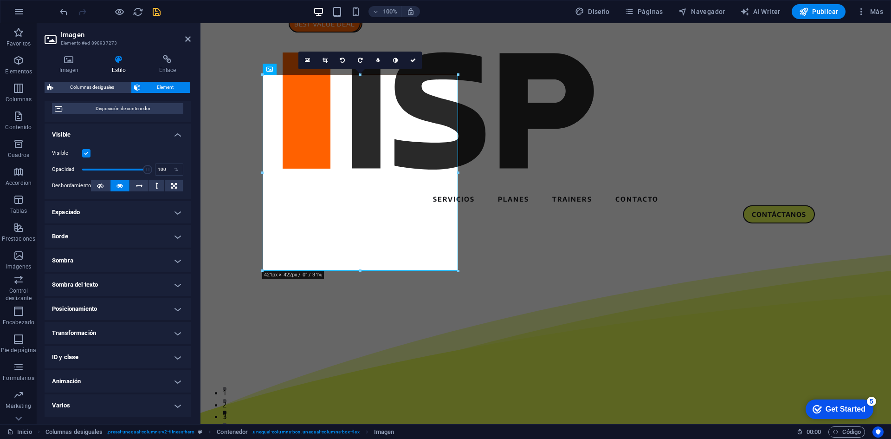
click at [106, 236] on h4 "Borde" at bounding box center [118, 236] width 146 height 22
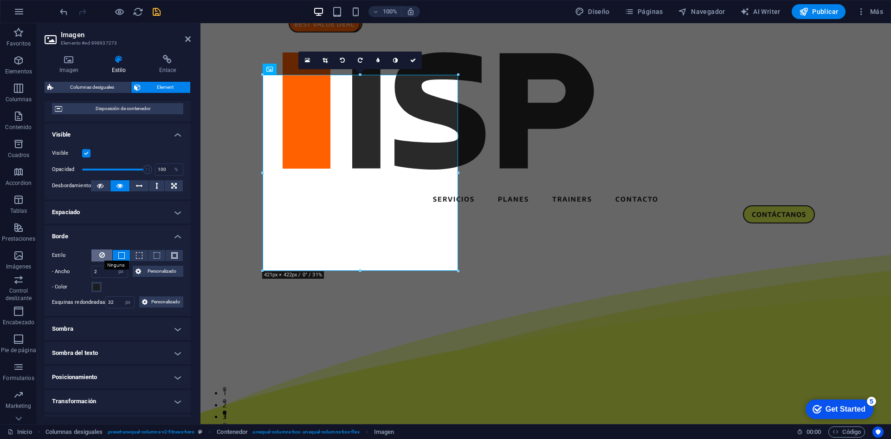
click at [100, 257] on icon at bounding box center [102, 254] width 6 height 11
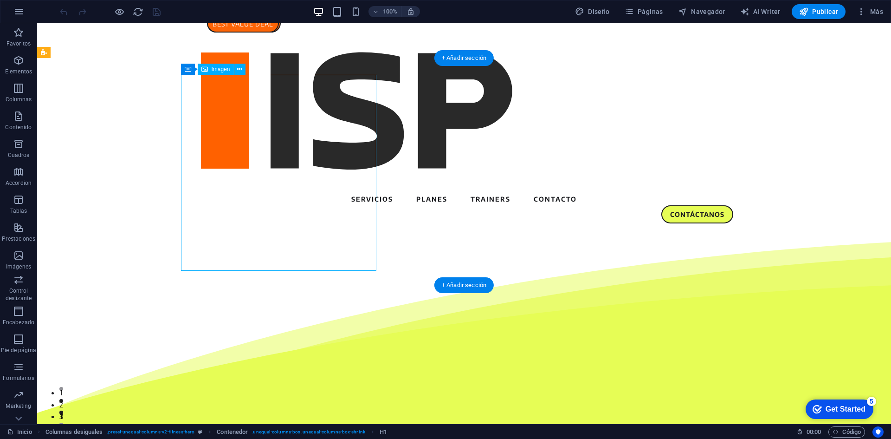
select select "%"
select select "px"
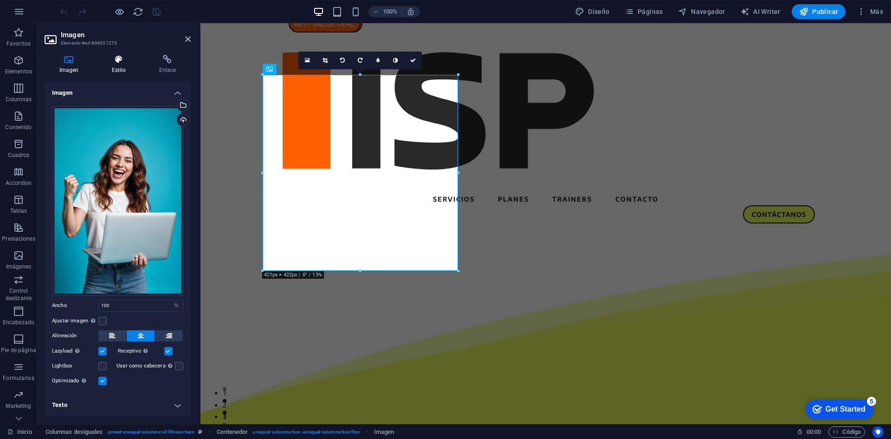
click at [116, 64] on h4 "Estilo" at bounding box center [120, 64] width 47 height 19
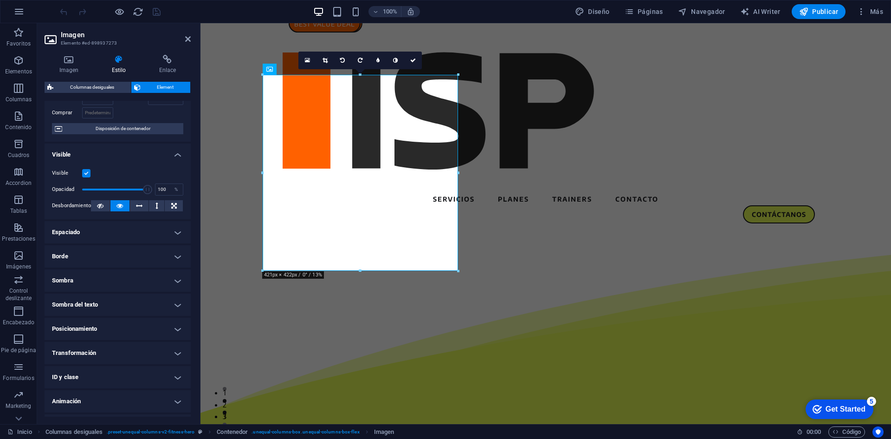
scroll to position [84, 0]
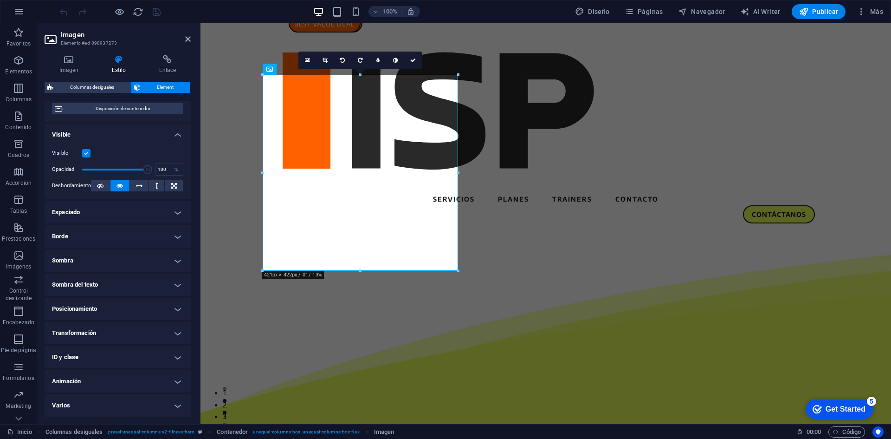
click at [96, 242] on h4 "Borde" at bounding box center [118, 236] width 146 height 22
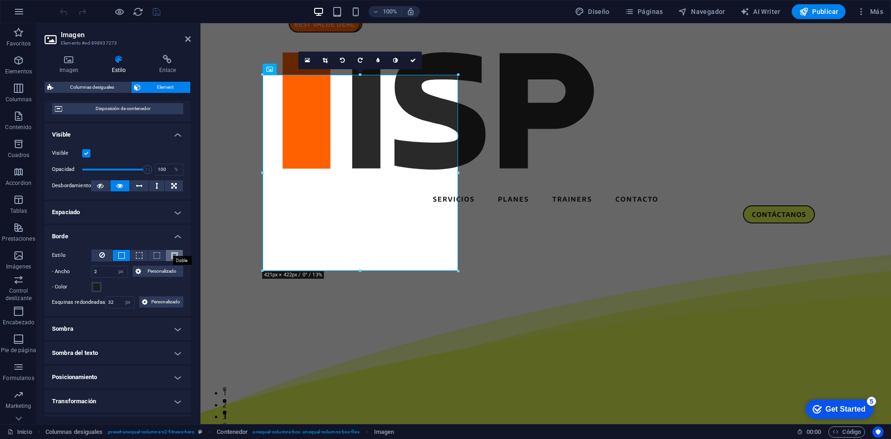
click at [171, 257] on span at bounding box center [174, 255] width 6 height 6
click at [105, 257] on button at bounding box center [101, 255] width 21 height 12
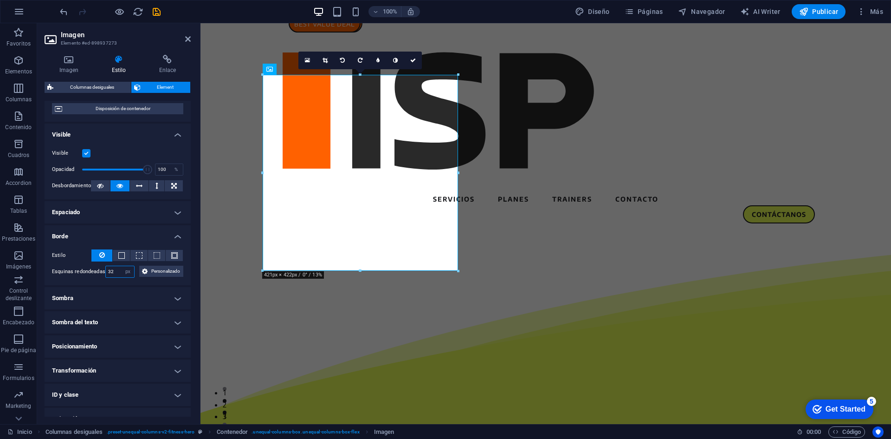
click at [100, 273] on div "Esquinas redondeadas 32 Predeterminado px rem % vh vw Personalizado Personaliza…" at bounding box center [117, 272] width 131 height 12
type input "20"
click at [89, 280] on div "Estilo - Ancho 2 automático px rem % vh vw Personalizado Personalizado 2 automá…" at bounding box center [118, 263] width 146 height 43
click at [97, 297] on h4 "Sombra" at bounding box center [118, 298] width 146 height 22
click at [139, 316] on span "Fuera" at bounding box center [143, 316] width 12 height 11
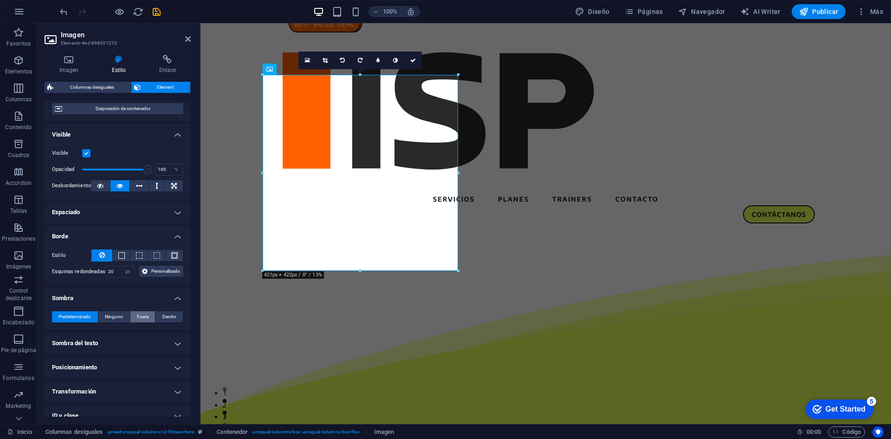
type input "2"
type input "4"
click at [110, 304] on div "Predeterminado Ninguno Fuera Dentro Color X offset 2 px rem vh vw Y offset 2 px…" at bounding box center [118, 343] width 146 height 78
click at [165, 315] on span "Dentro" at bounding box center [169, 316] width 14 height 11
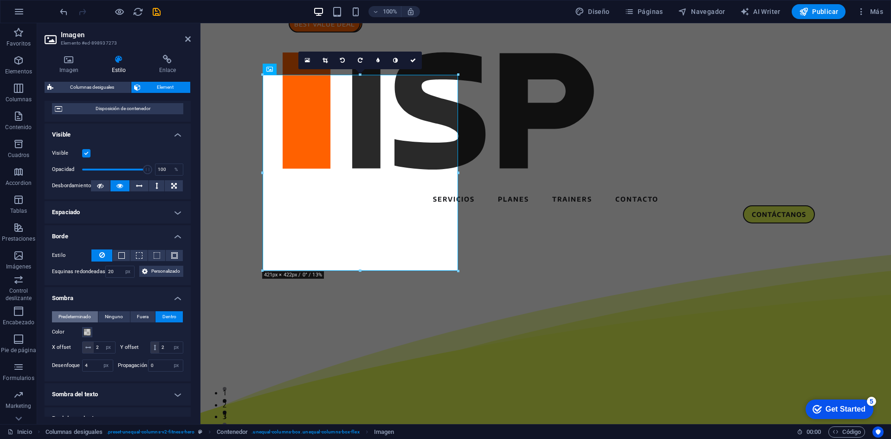
click at [78, 320] on span "Predeterminado" at bounding box center [74, 316] width 32 height 11
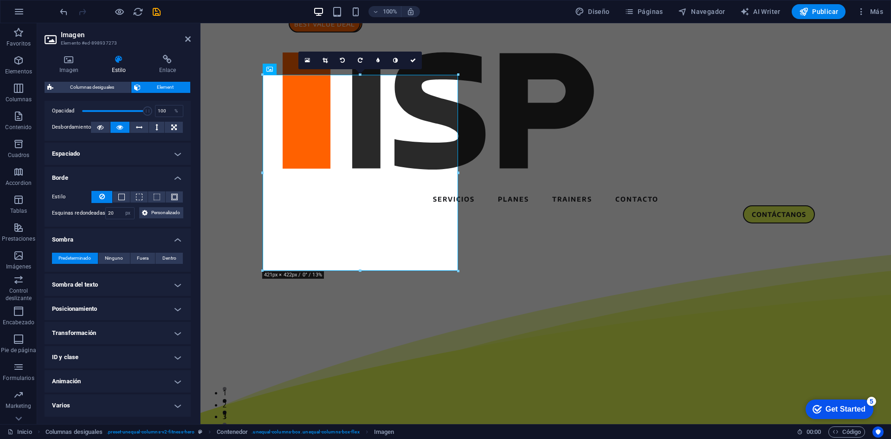
click at [104, 331] on h4 "Transformación" at bounding box center [118, 333] width 146 height 22
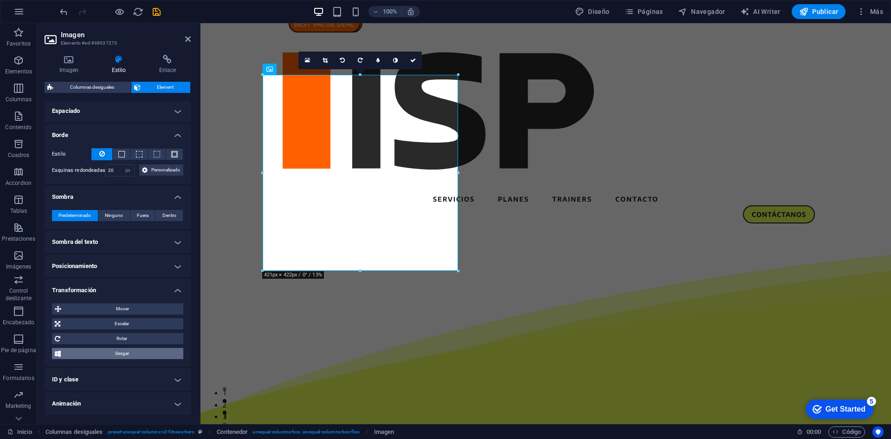
scroll to position [208, 0]
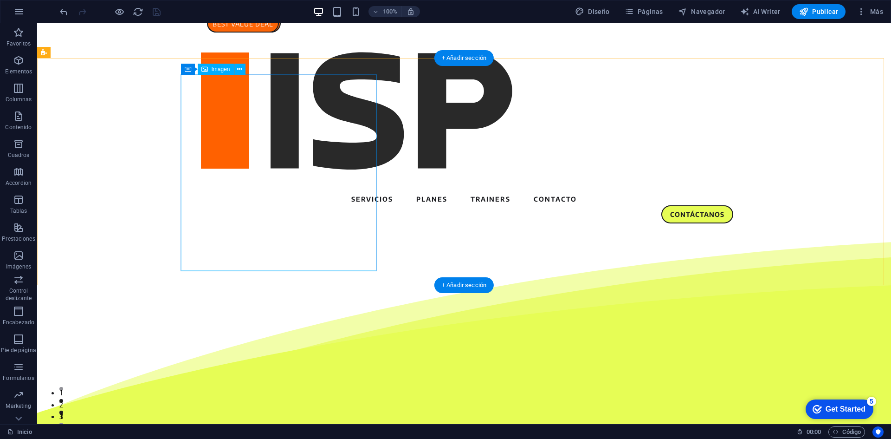
select select "px"
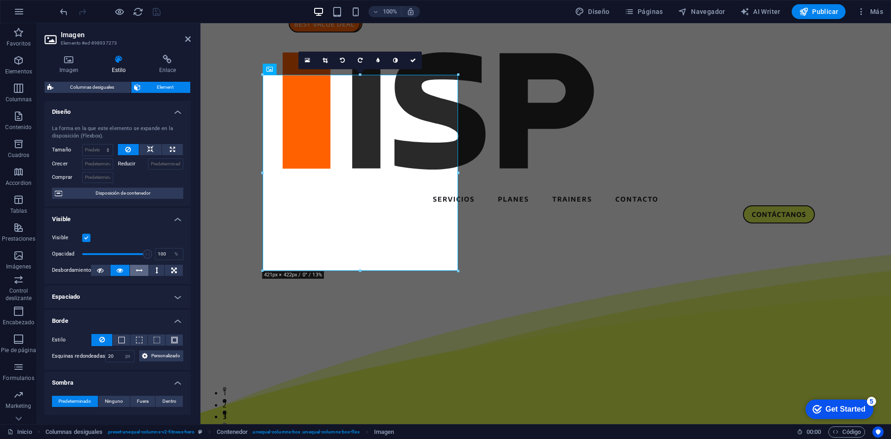
scroll to position [186, 0]
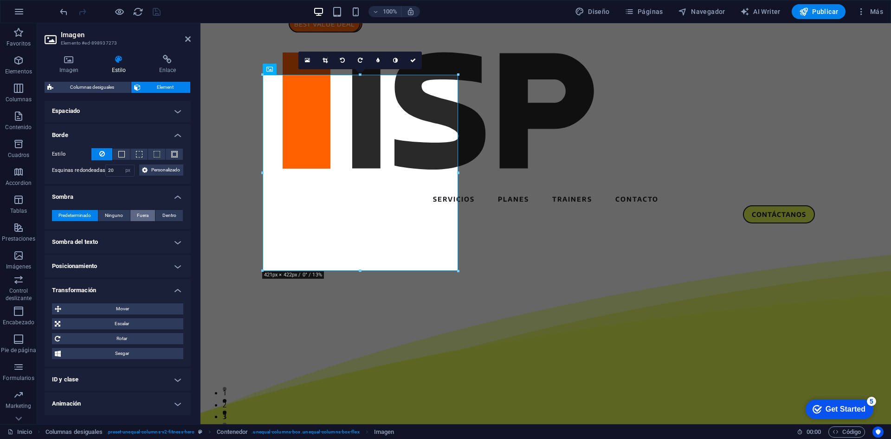
click at [143, 217] on span "Fuera" at bounding box center [143, 215] width 12 height 11
type input "2"
type input "4"
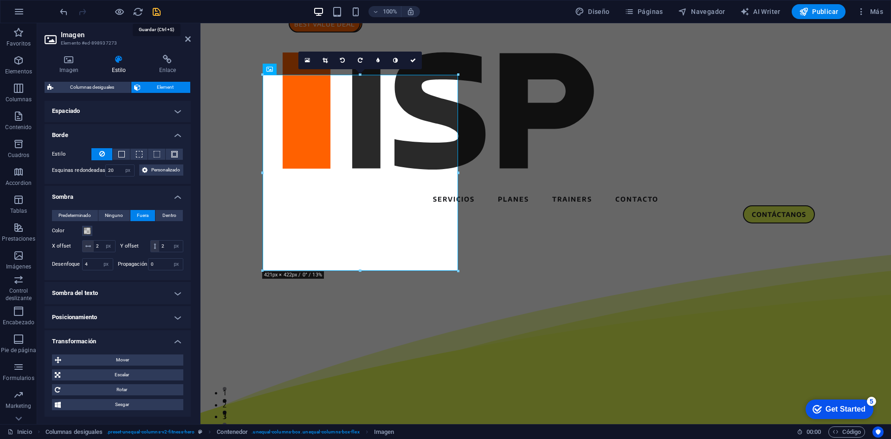
click at [152, 10] on icon "save" at bounding box center [156, 11] width 11 height 11
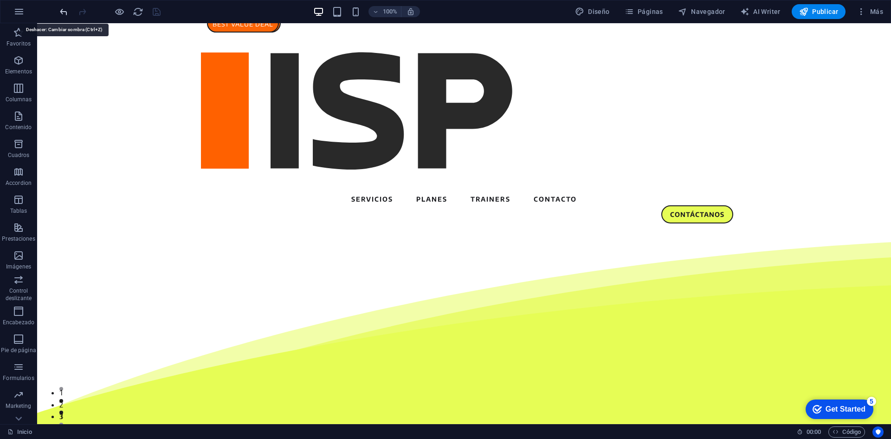
click at [0, 0] on icon "undo" at bounding box center [0, 0] width 0 height 0
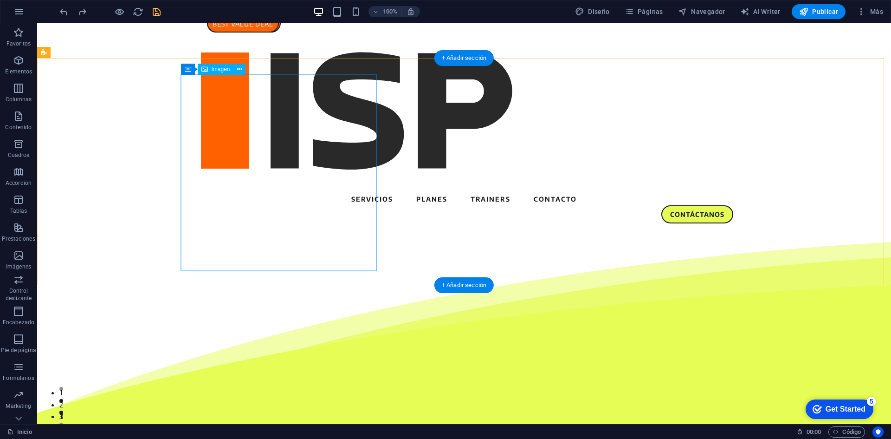
select select "px"
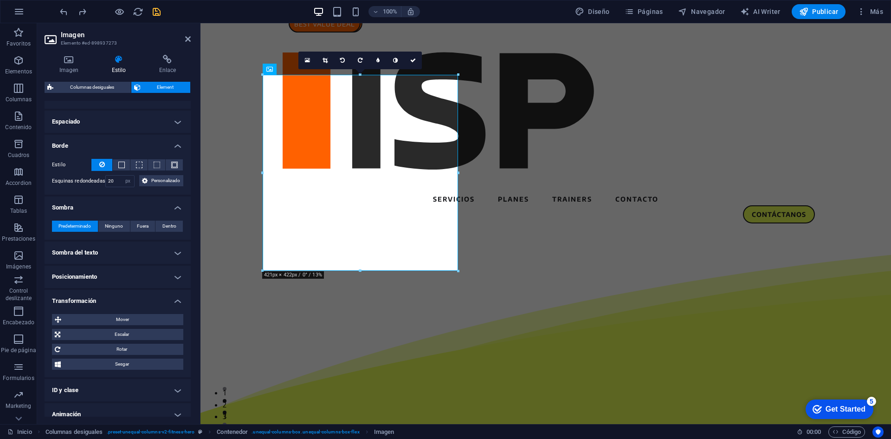
scroll to position [208, 0]
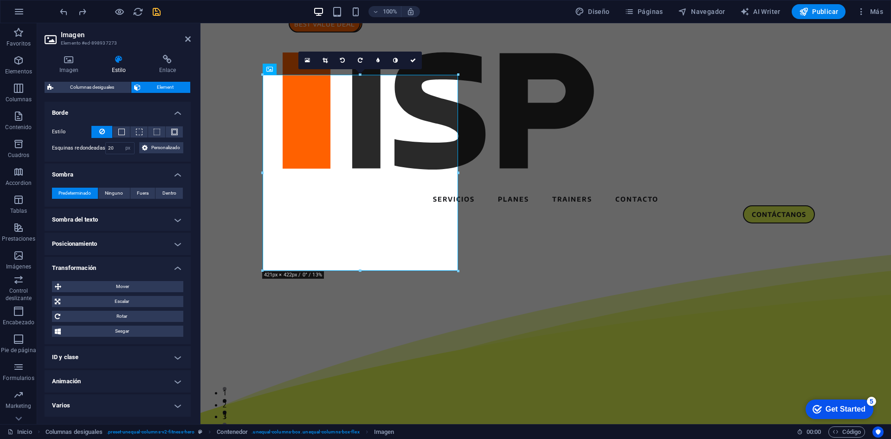
click at [123, 380] on h4 "Animación" at bounding box center [118, 381] width 146 height 22
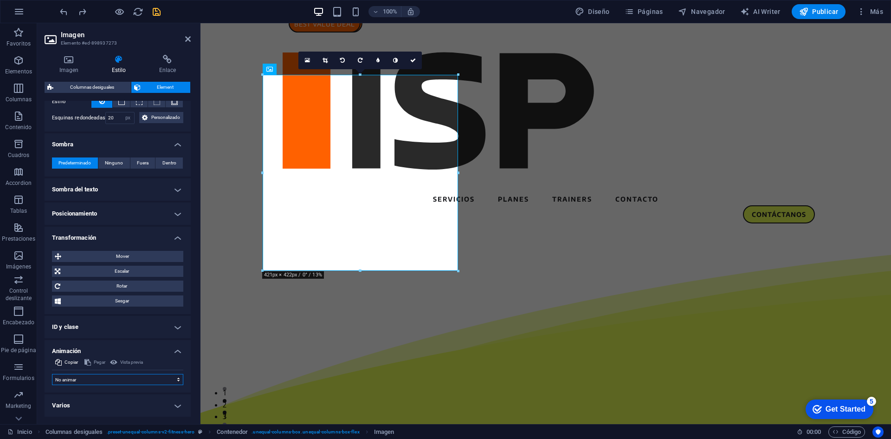
click at [103, 375] on select "No animar Mostrar / Ocultar Subir/bajar Acercar/alejar Deslizar de izquierda a …" at bounding box center [117, 379] width 131 height 11
select select "pulse"
click at [52, 374] on select "No animar Mostrar / Ocultar Subir/bajar Acercar/alejar Deslizar de izquierda a …" at bounding box center [117, 379] width 131 height 11
select select "scroll"
click at [156, 12] on icon "save" at bounding box center [156, 11] width 11 height 11
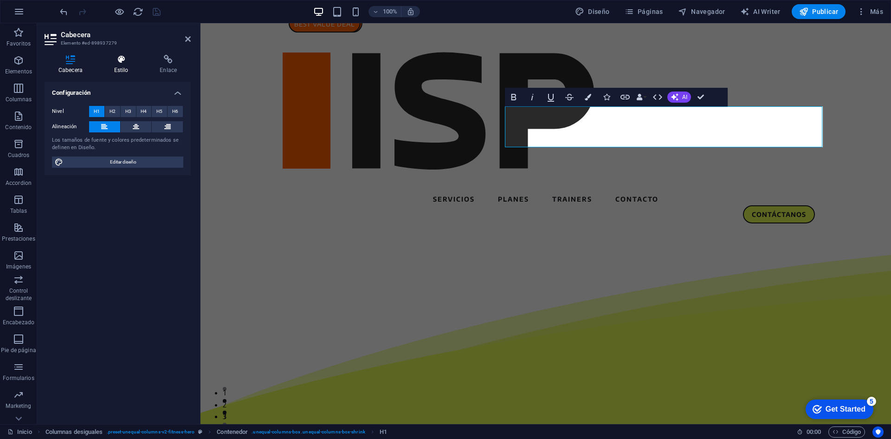
click at [120, 61] on icon at bounding box center [121, 59] width 42 height 9
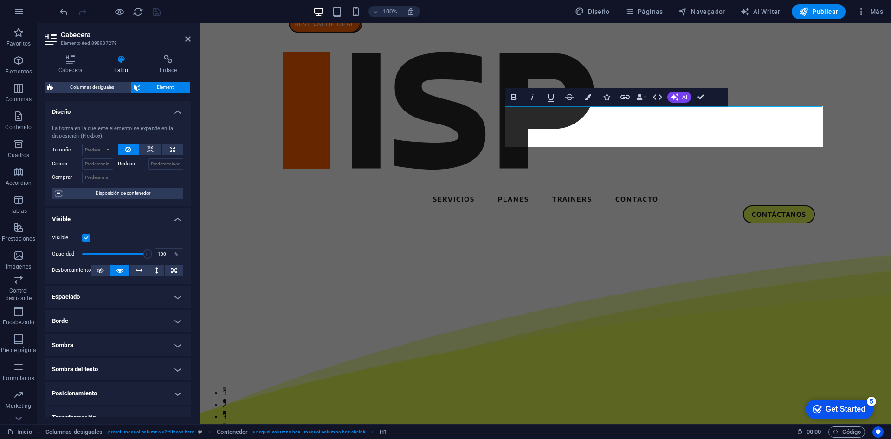
scroll to position [84, 0]
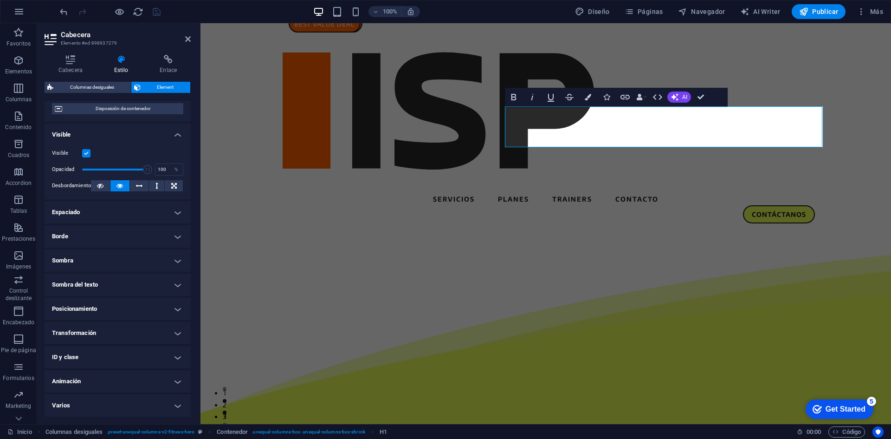
click at [96, 377] on h4 "Animación" at bounding box center [118, 381] width 146 height 22
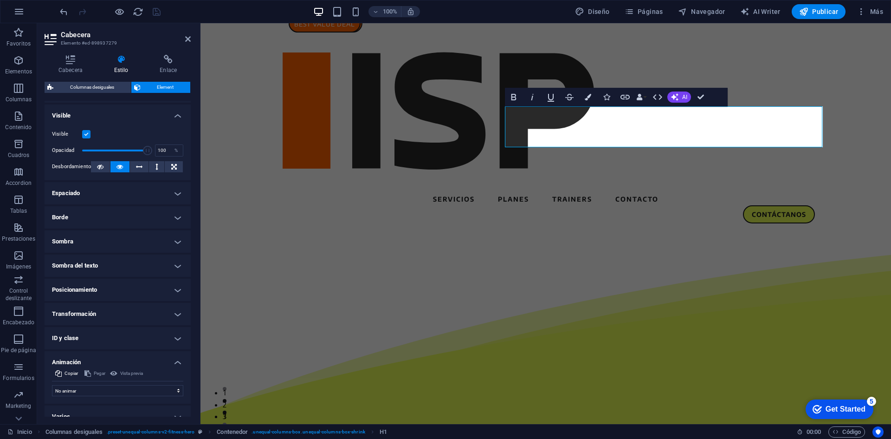
scroll to position [115, 0]
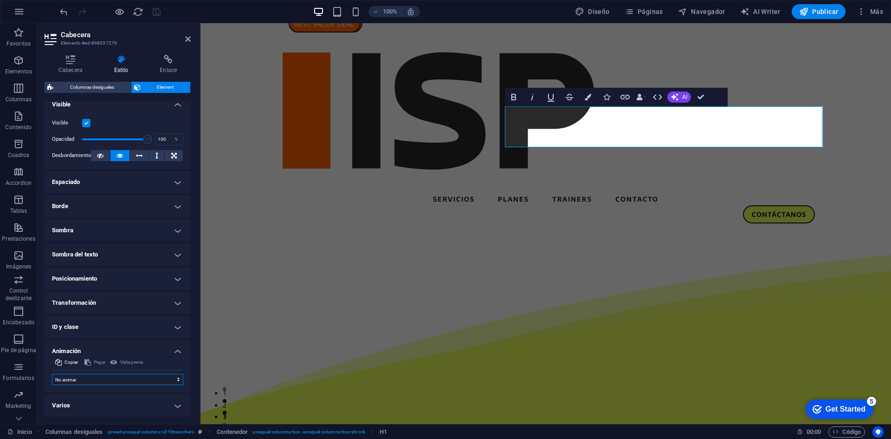
click at [86, 380] on select "No animar Mostrar / Ocultar Subir/bajar Acercar/alejar Deslizar de izquierda a …" at bounding box center [117, 379] width 131 height 11
select select "pulse"
click at [52, 374] on select "No animar Mostrar / Ocultar Subir/bajar Acercar/alejar Deslizar de izquierda a …" at bounding box center [117, 379] width 131 height 11
select select "scroll"
click at [157, 11] on icon "save" at bounding box center [156, 11] width 11 height 11
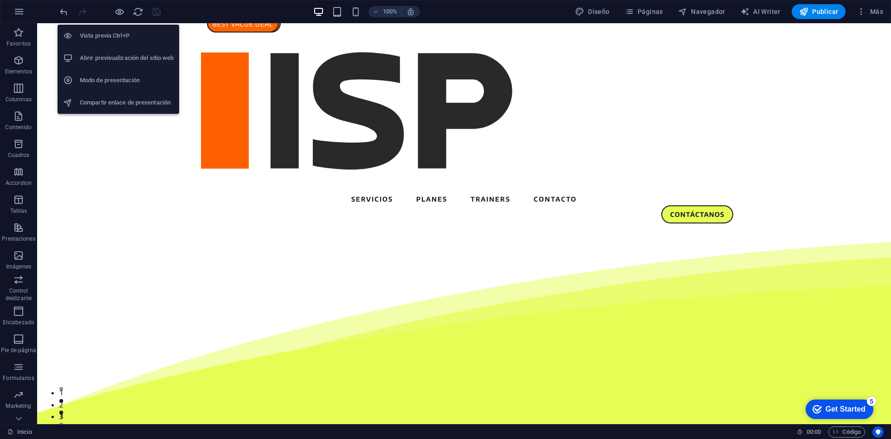
click at [117, 53] on h6 "Abrir previsualización del sitio web" at bounding box center [127, 57] width 94 height 11
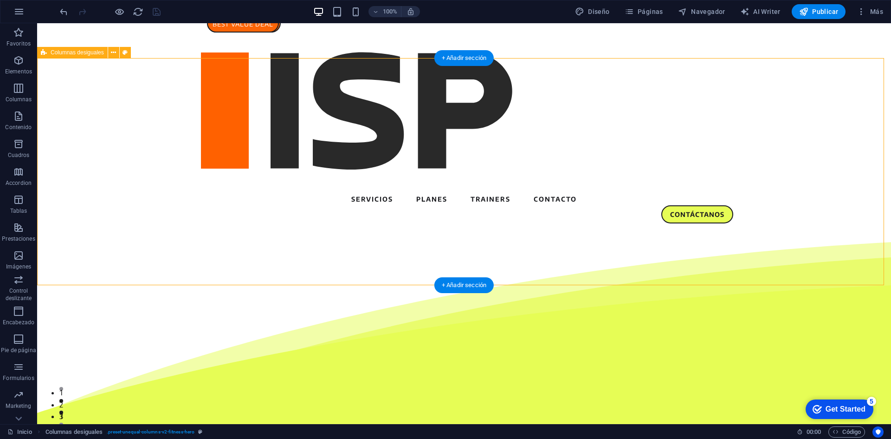
select select "circle-shadow"
select select "vh"
select select "%"
select select "px"
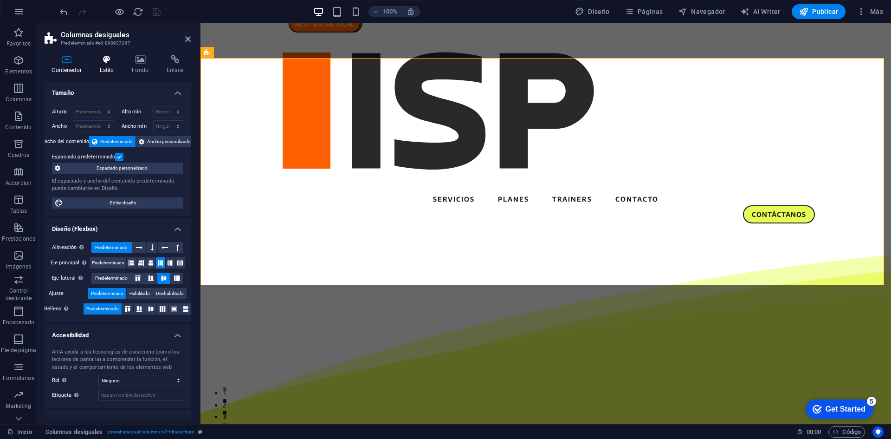
click at [110, 68] on h4 "Estilo" at bounding box center [108, 64] width 32 height 19
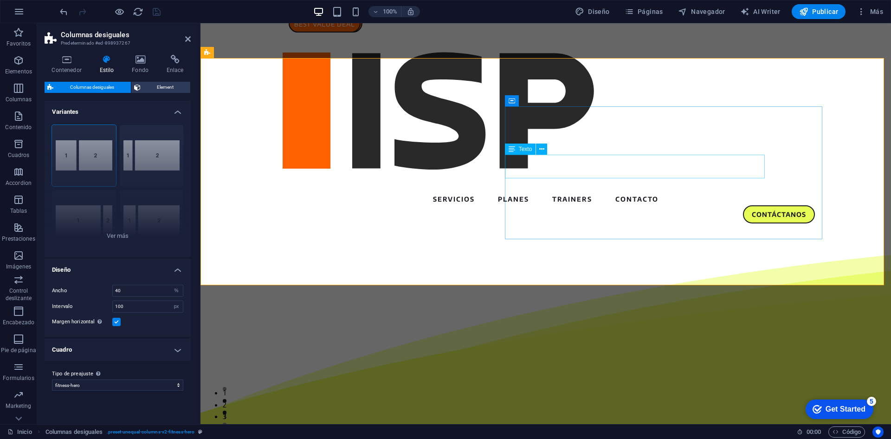
click at [0, 0] on icon "undo" at bounding box center [0, 0] width 0 height 0
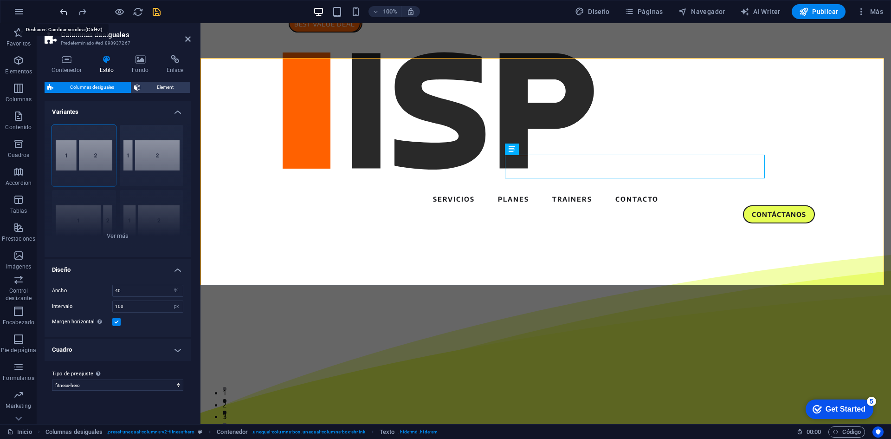
click at [0, 0] on icon "undo" at bounding box center [0, 0] width 0 height 0
click at [66, 14] on div at bounding box center [110, 11] width 104 height 15
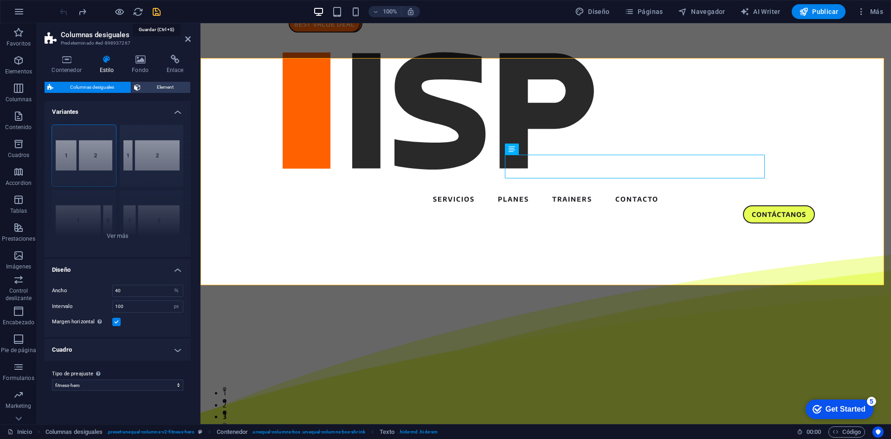
click at [157, 10] on icon "save" at bounding box center [156, 11] width 11 height 11
